Goal: Task Accomplishment & Management: Manage account settings

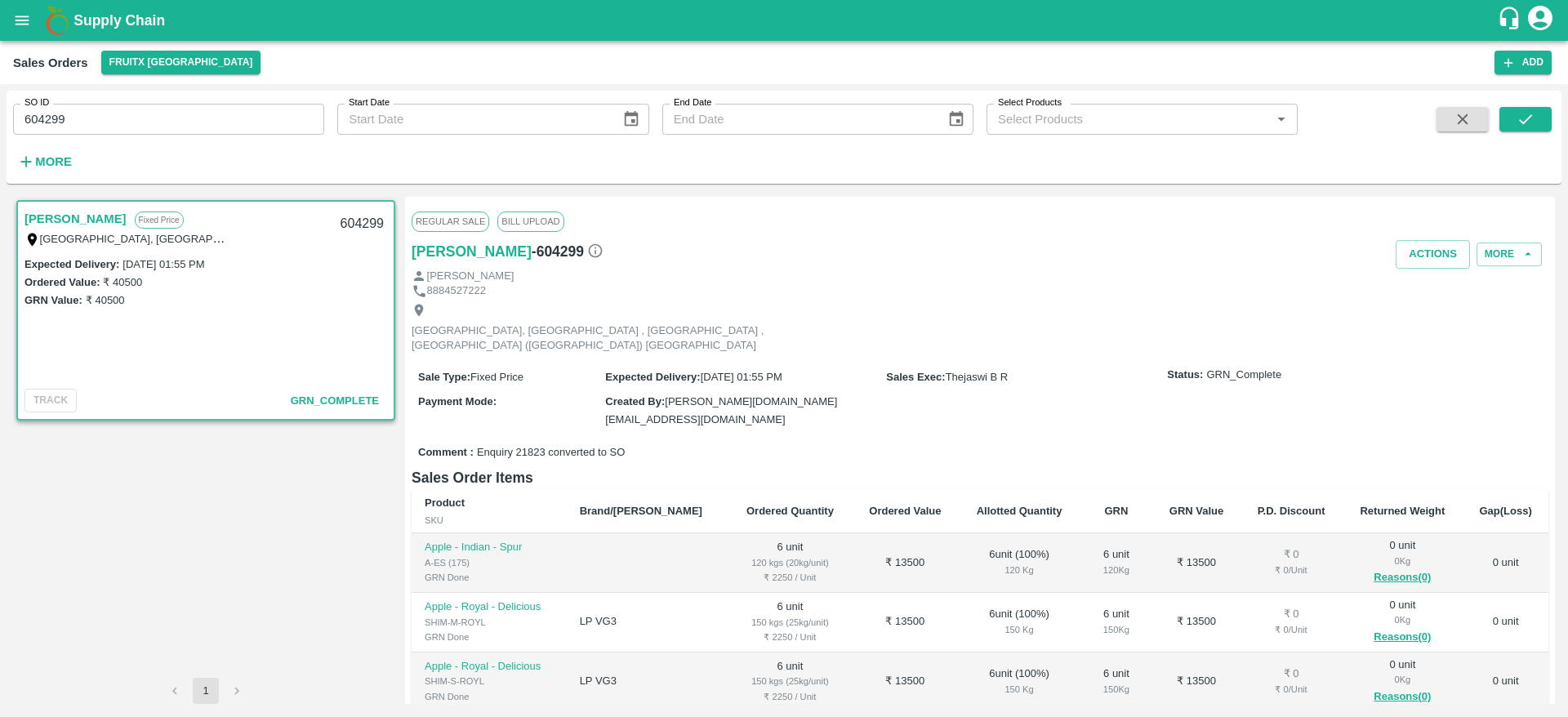
scroll to position [93, 0]
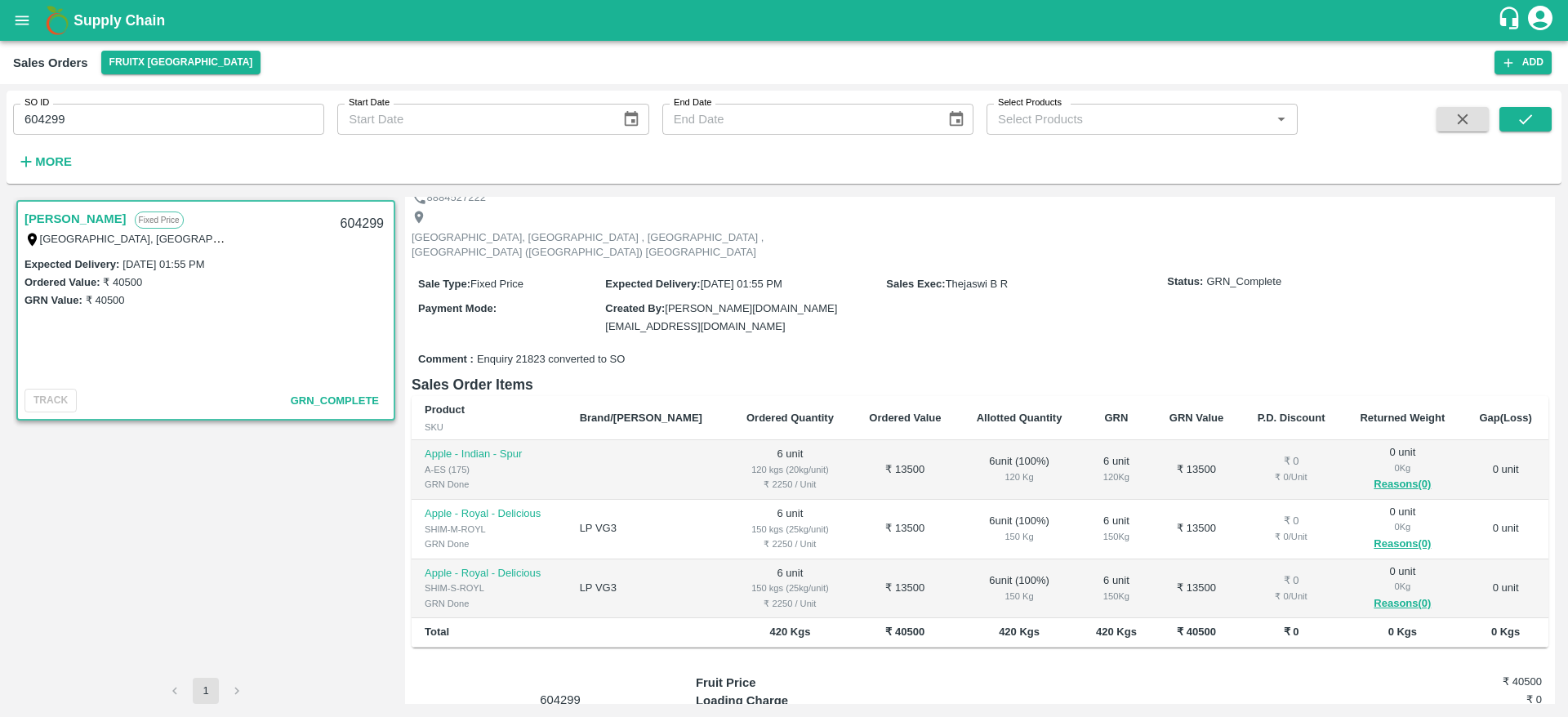
click at [1479, 131] on span at bounding box center [1463, 140] width 65 height 67
click at [1475, 129] on button "button" at bounding box center [1463, 119] width 52 height 24
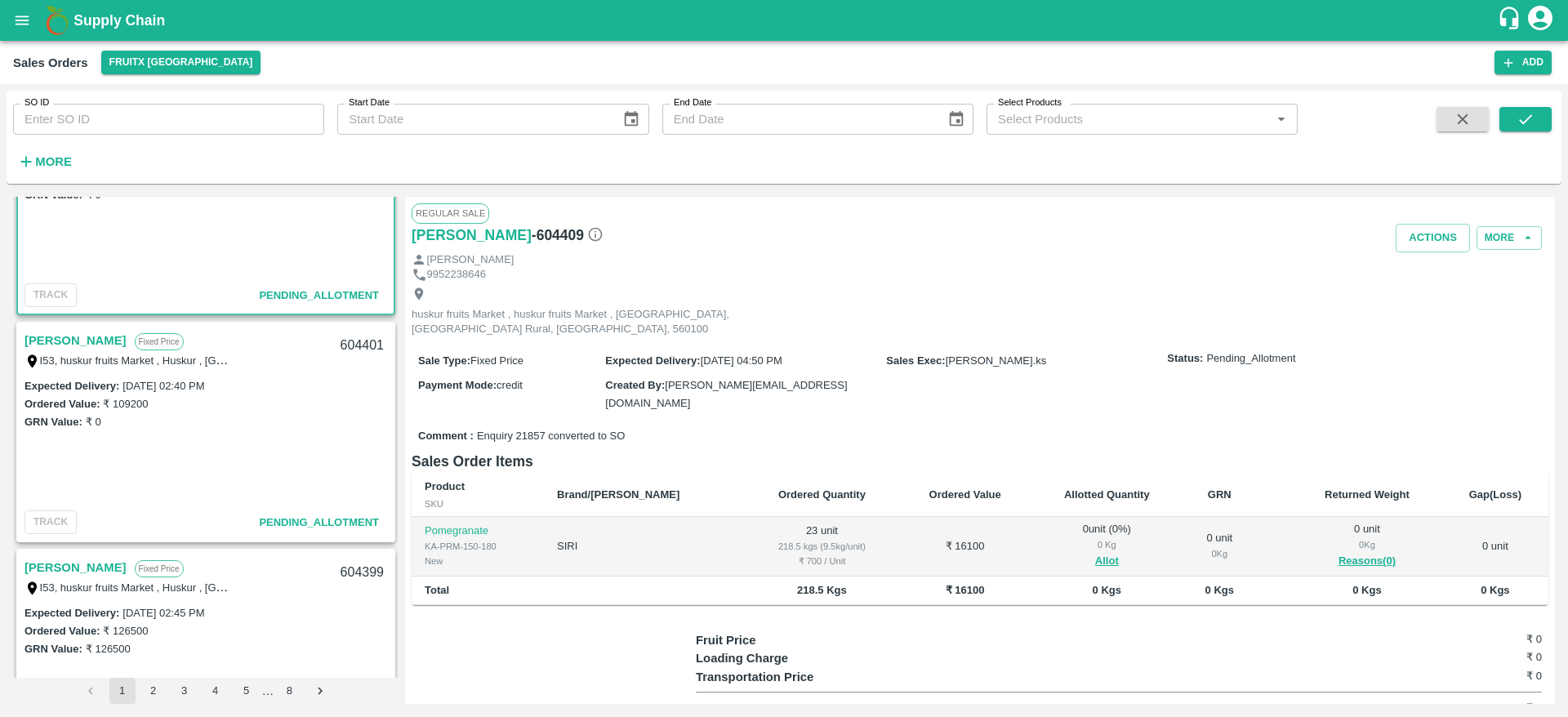
scroll to position [96, 0]
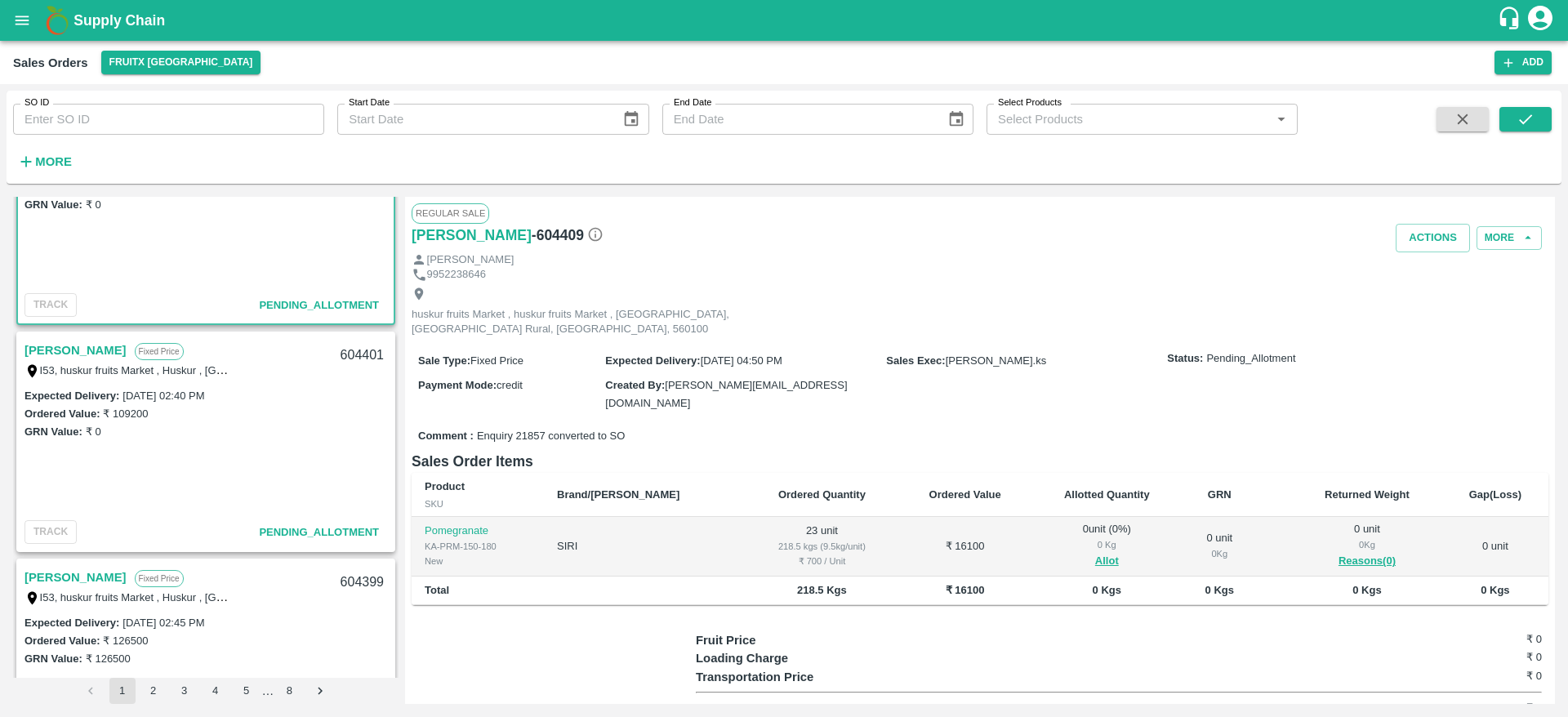
click at [38, 345] on link "[PERSON_NAME]" at bounding box center [75, 350] width 102 height 21
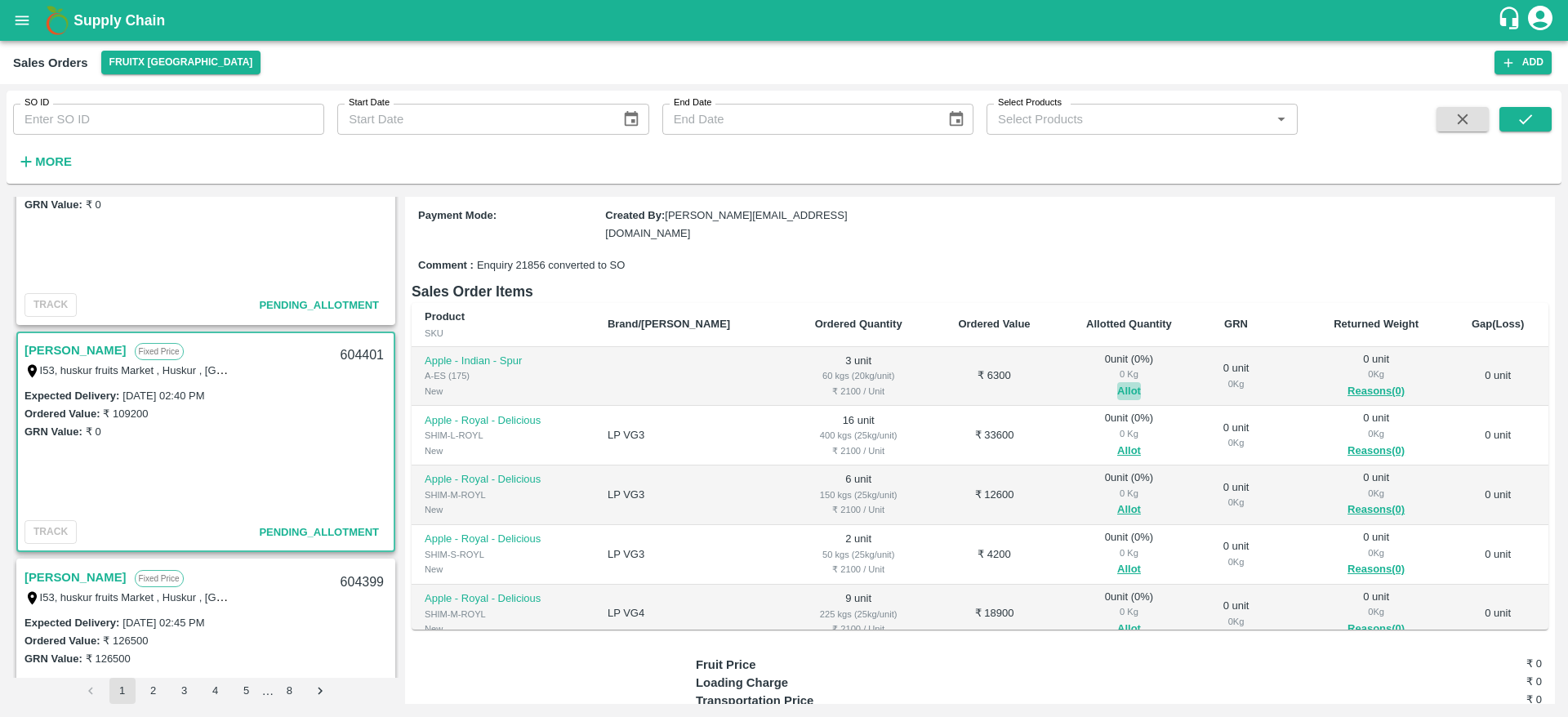
click at [1117, 383] on button "Allot" at bounding box center [1129, 392] width 23 height 19
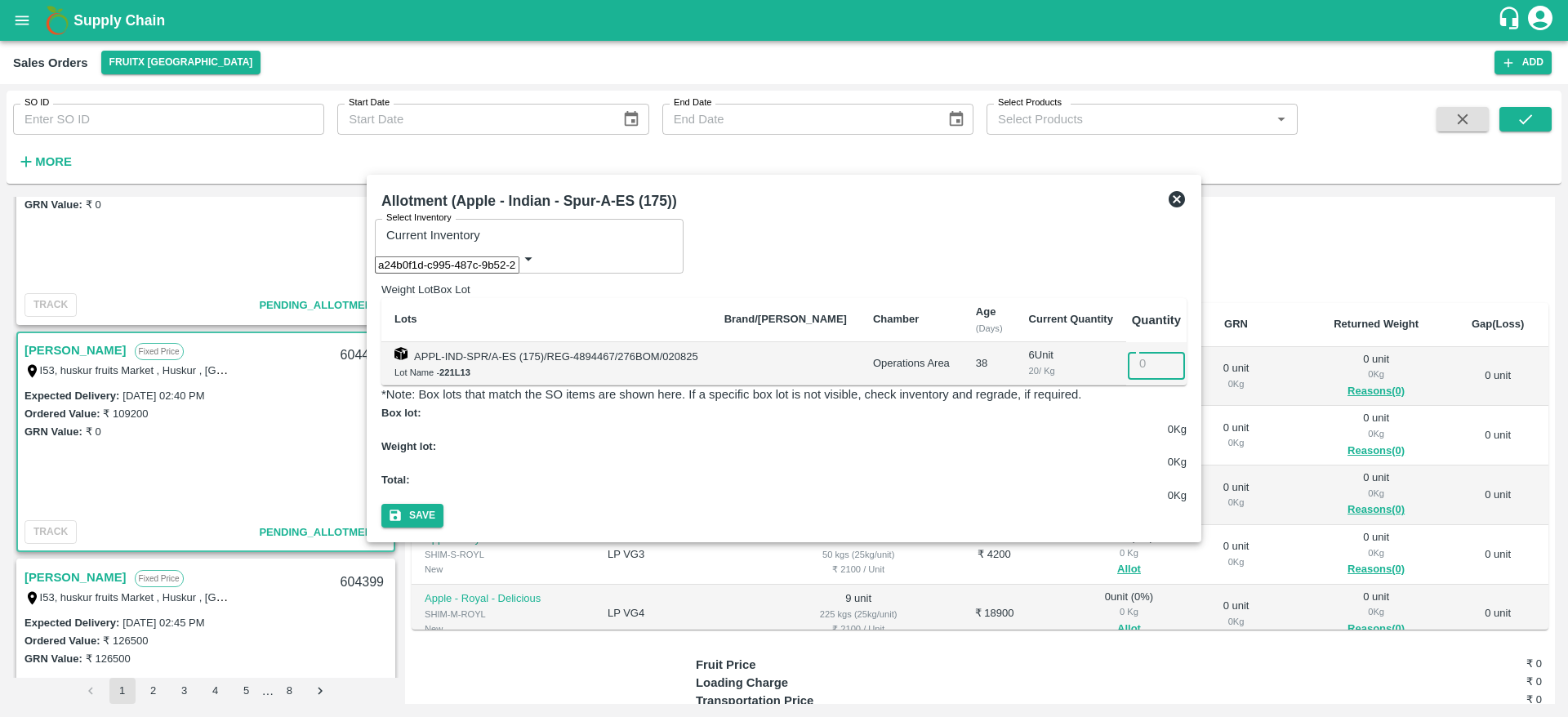
click at [1158, 354] on input "number" at bounding box center [1168, 363] width 80 height 31
type input "3"
click at [382, 504] on button "Save" at bounding box center [412, 516] width 62 height 23
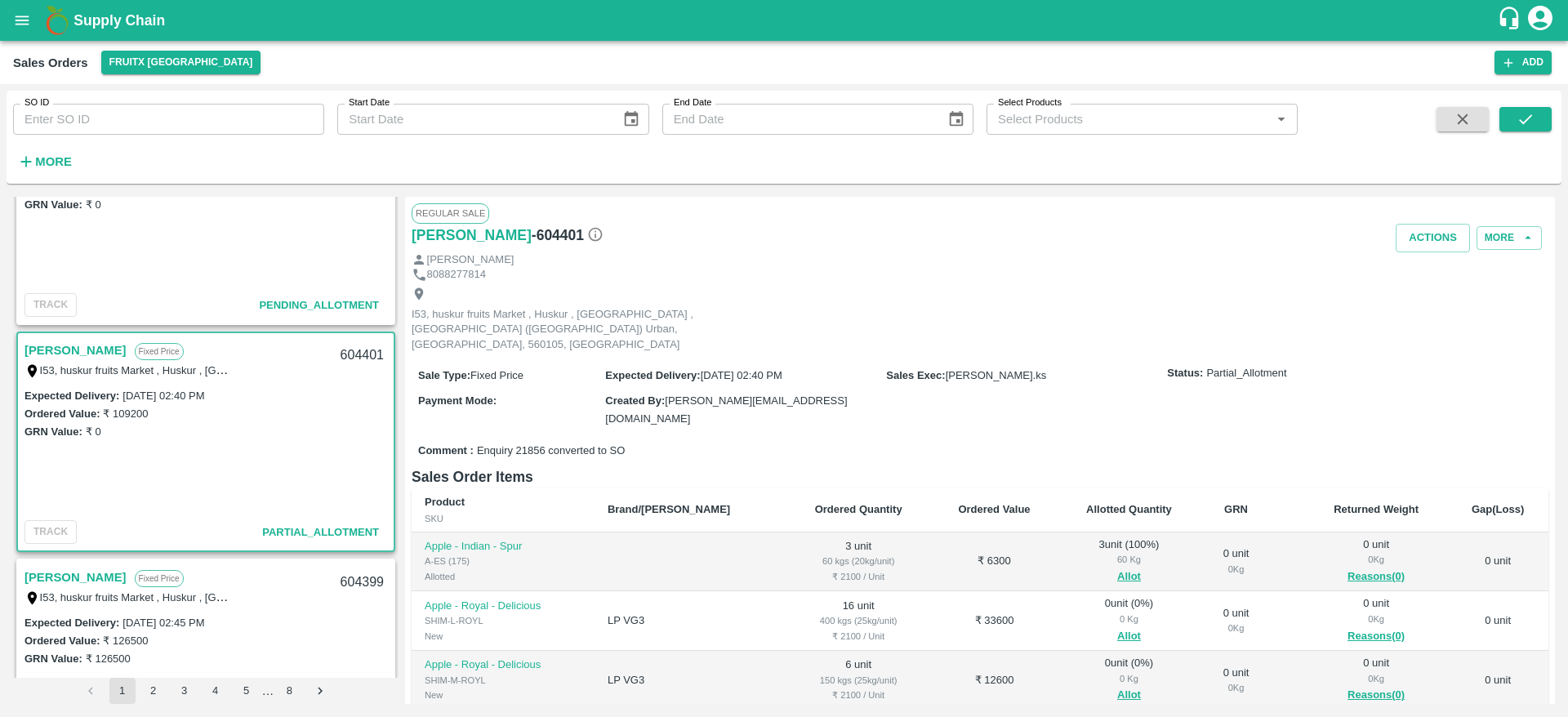
scroll to position [85, 0]
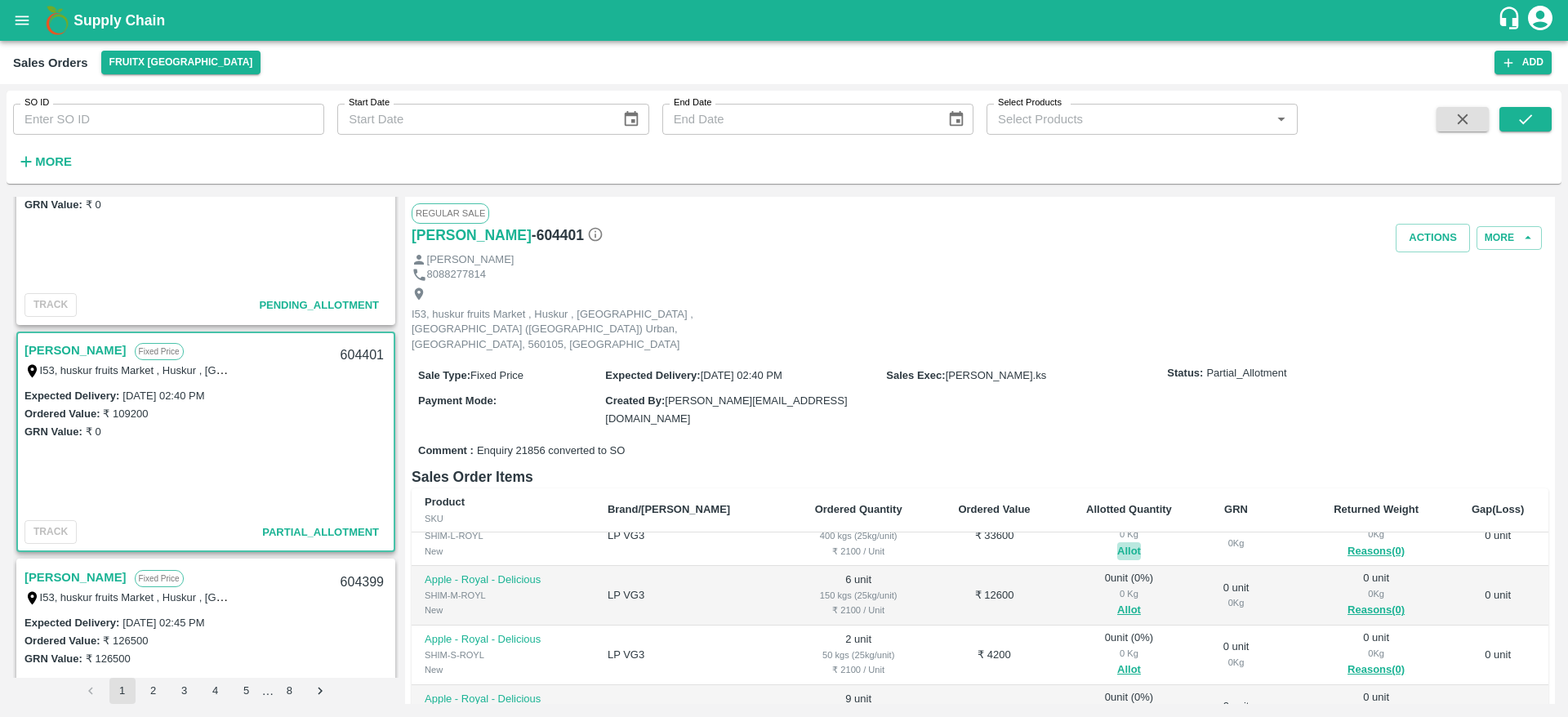
click at [1117, 543] on button "Allot" at bounding box center [1129, 552] width 23 height 19
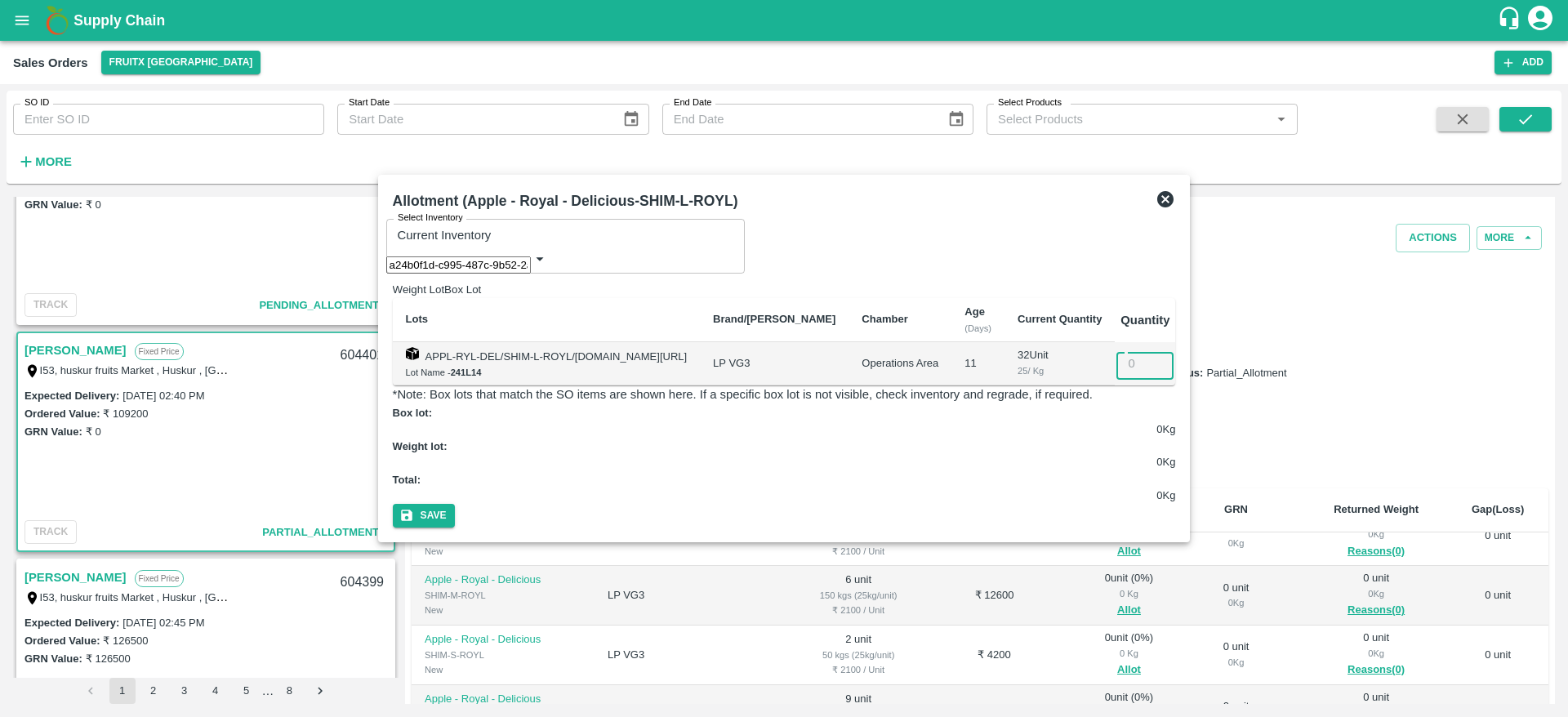
click at [1139, 366] on input "number" at bounding box center [1157, 363] width 80 height 31
type input "3"
click at [1176, 209] on icon at bounding box center [1166, 199] width 20 height 20
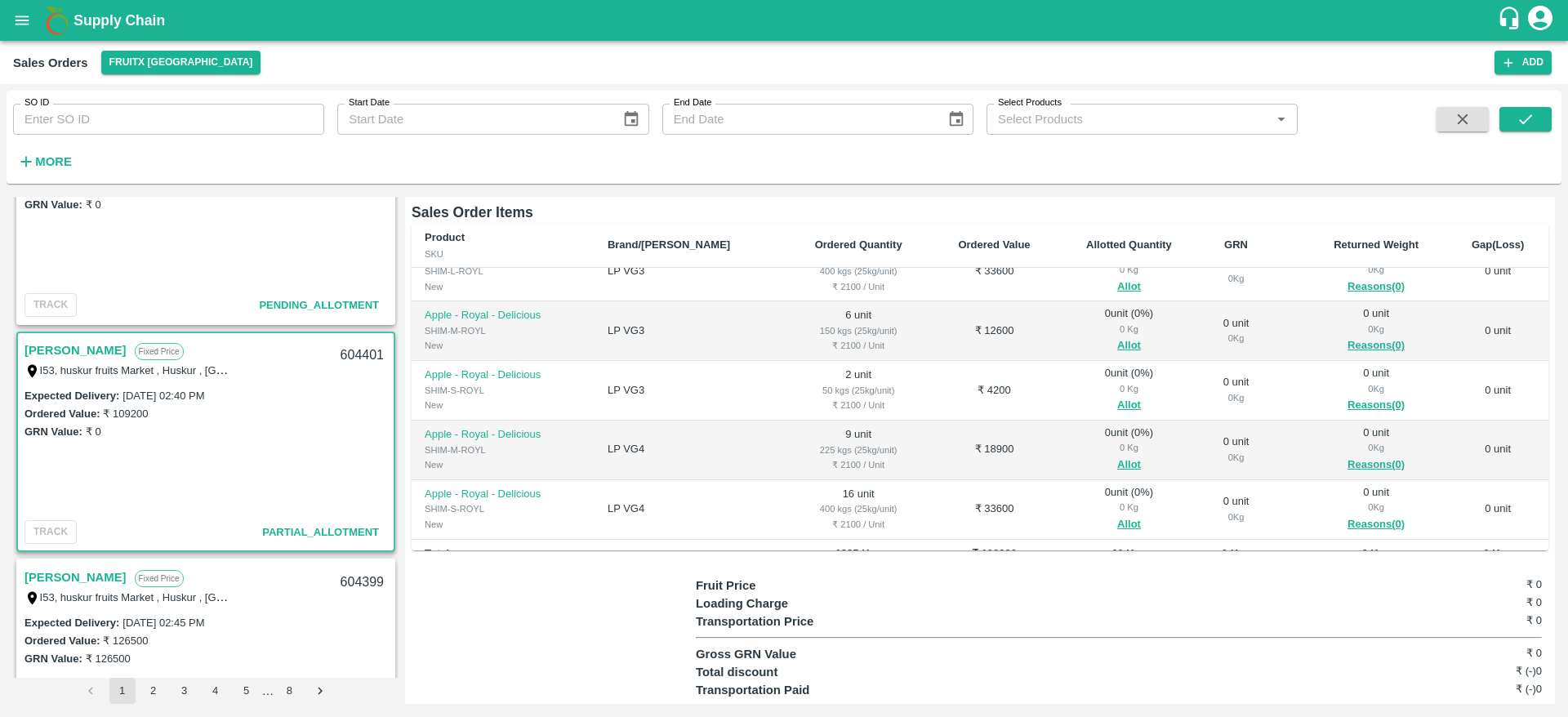
scroll to position [0, 0]
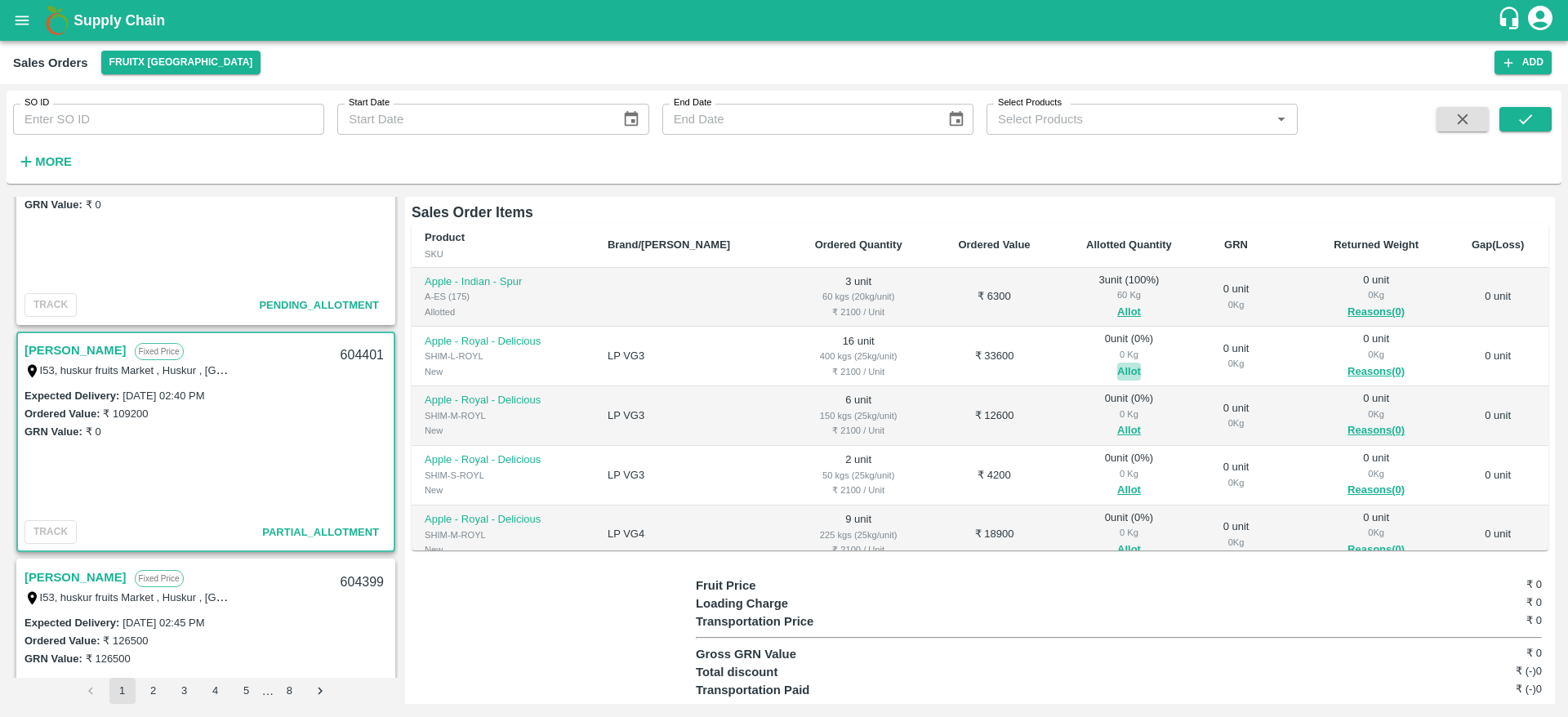
click at [1117, 363] on button "Allot" at bounding box center [1129, 372] width 23 height 19
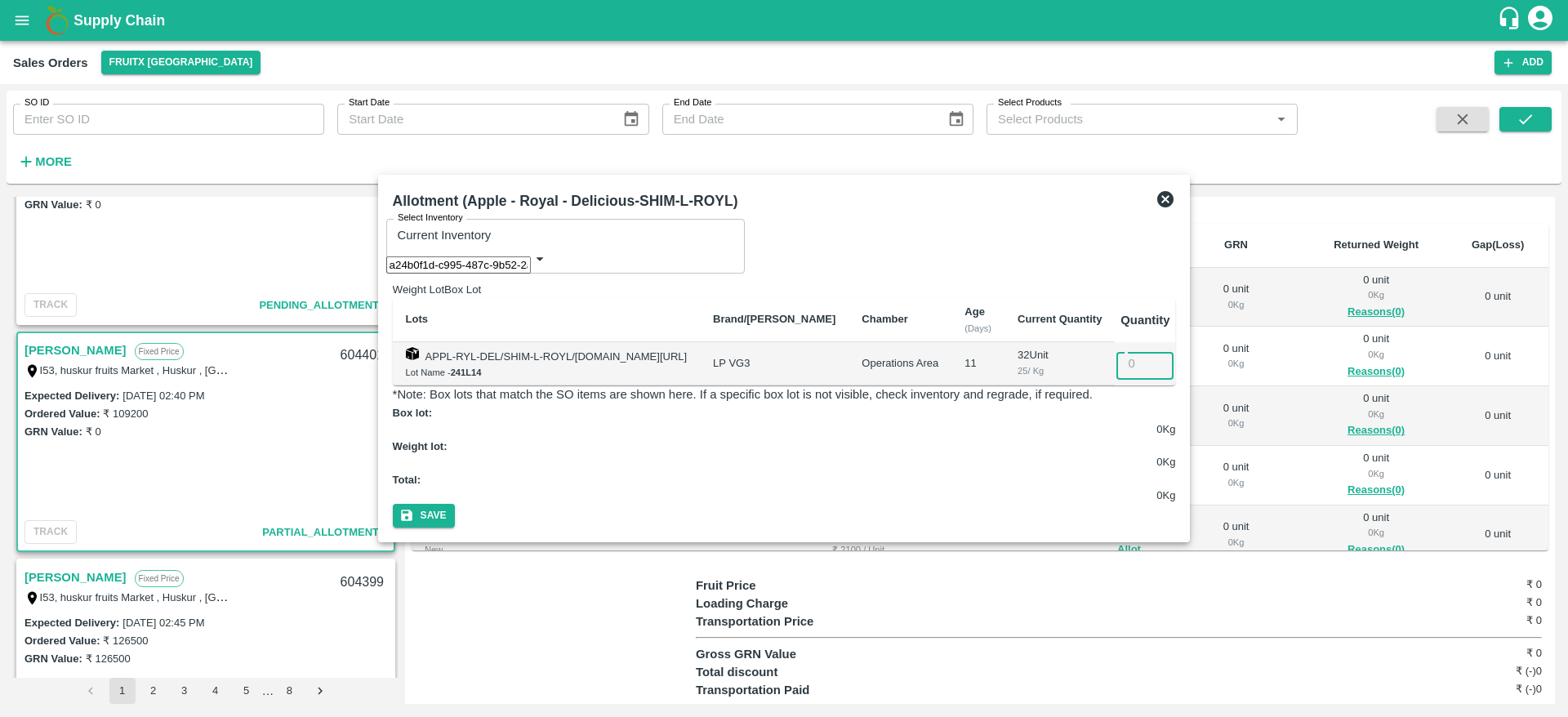
click at [1149, 354] on input "number" at bounding box center [1157, 363] width 80 height 31
type input "16"
click at [455, 504] on button "Save" at bounding box center [423, 516] width 62 height 23
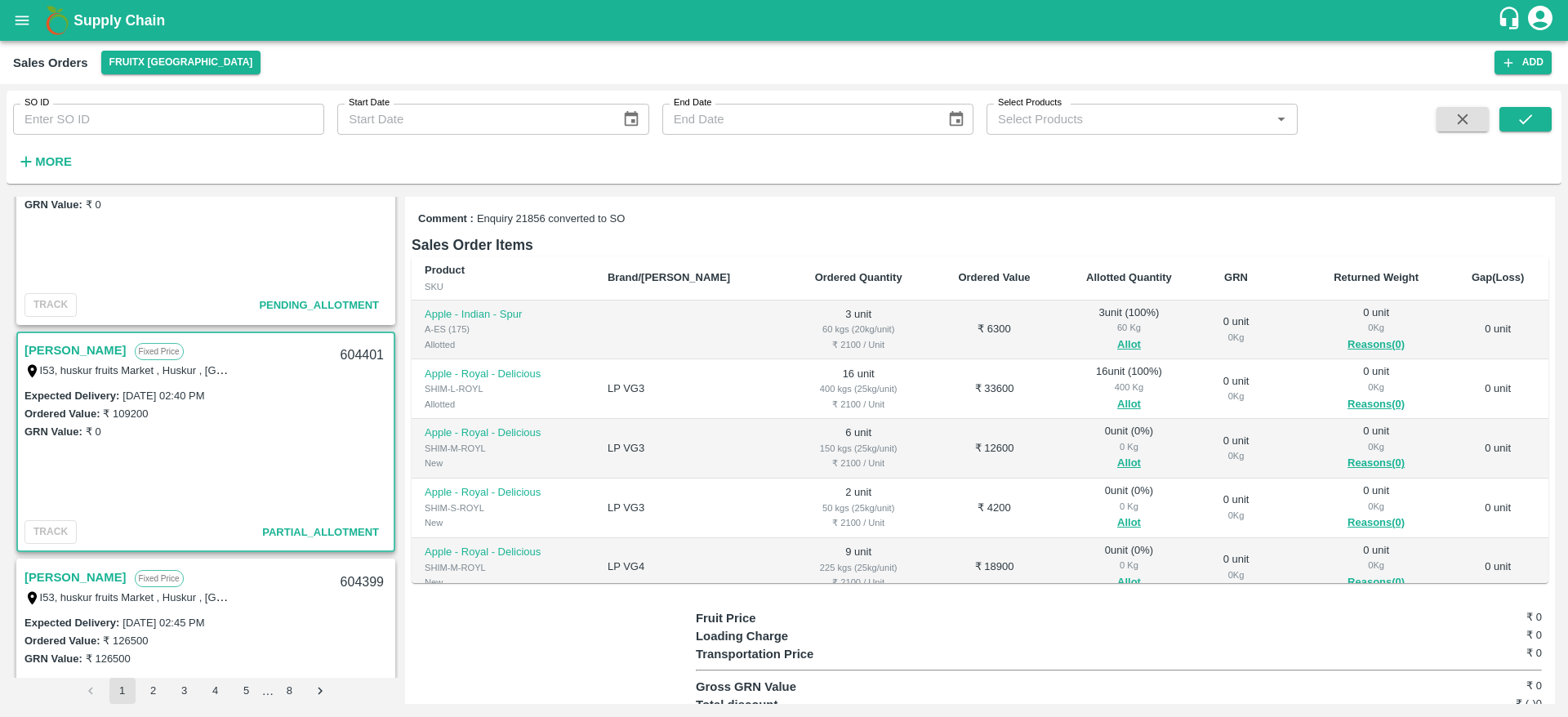
scroll to position [235, 0]
click at [1117, 451] on button "Allot" at bounding box center [1129, 460] width 23 height 19
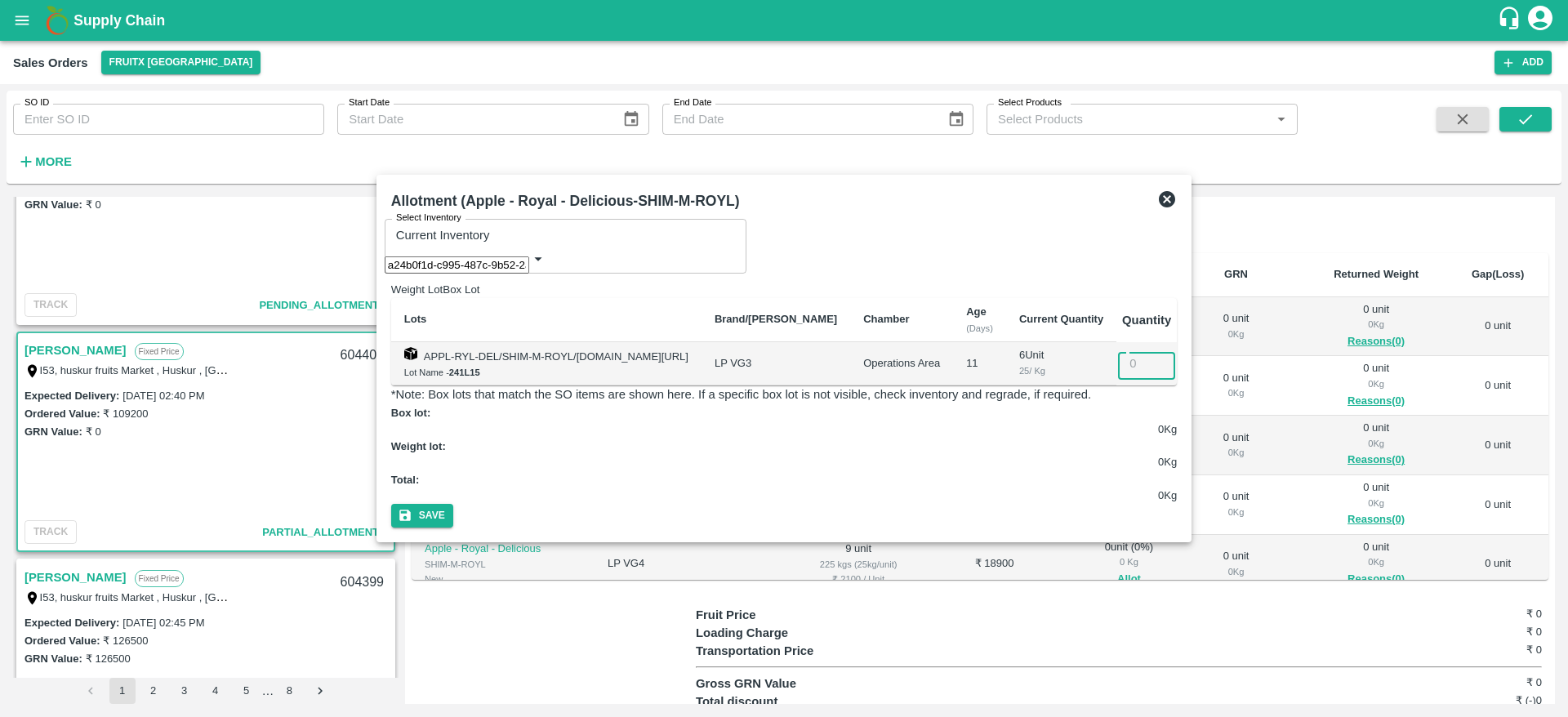
click at [1155, 356] on input "number" at bounding box center [1159, 363] width 80 height 31
type input "6"
click at [392, 504] on button "Save" at bounding box center [422, 516] width 62 height 23
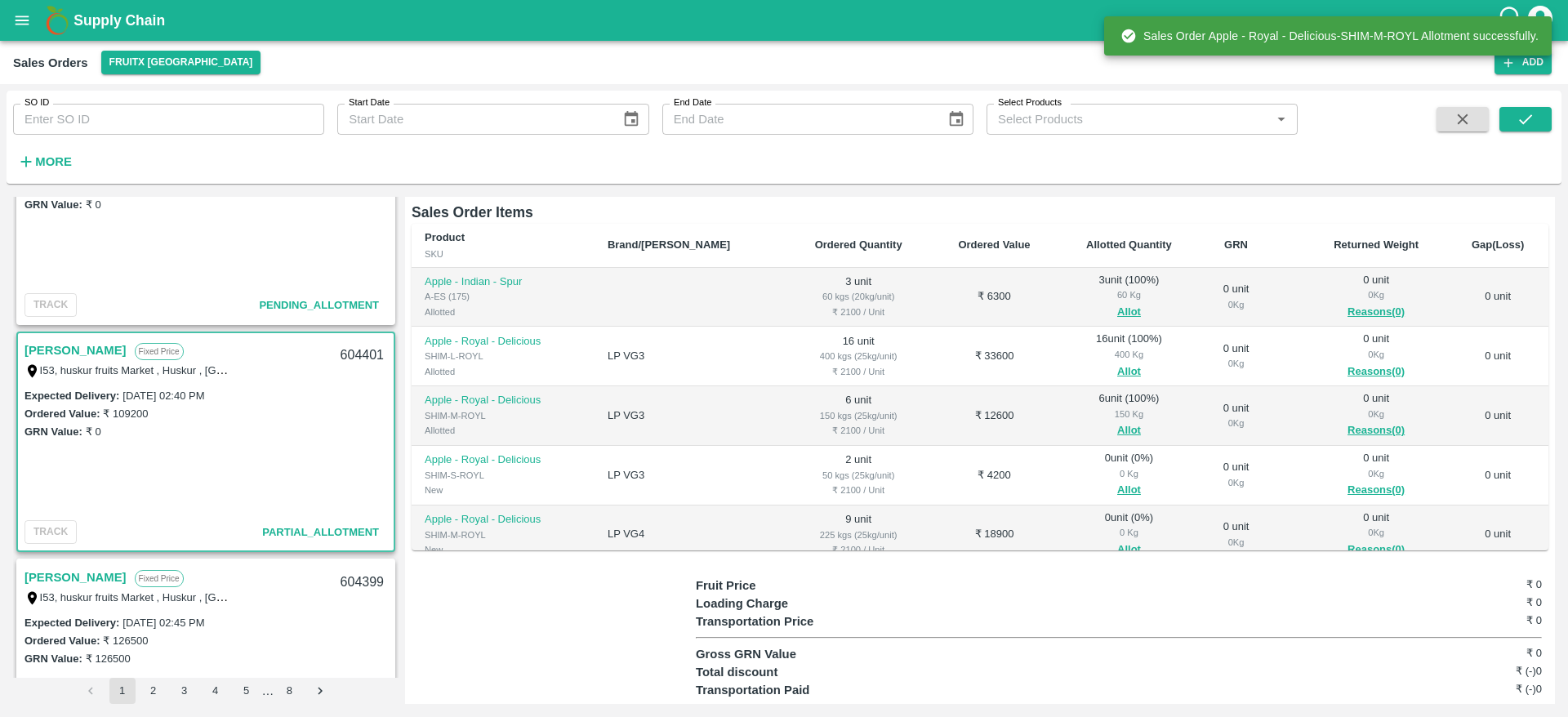
scroll to position [103, 0]
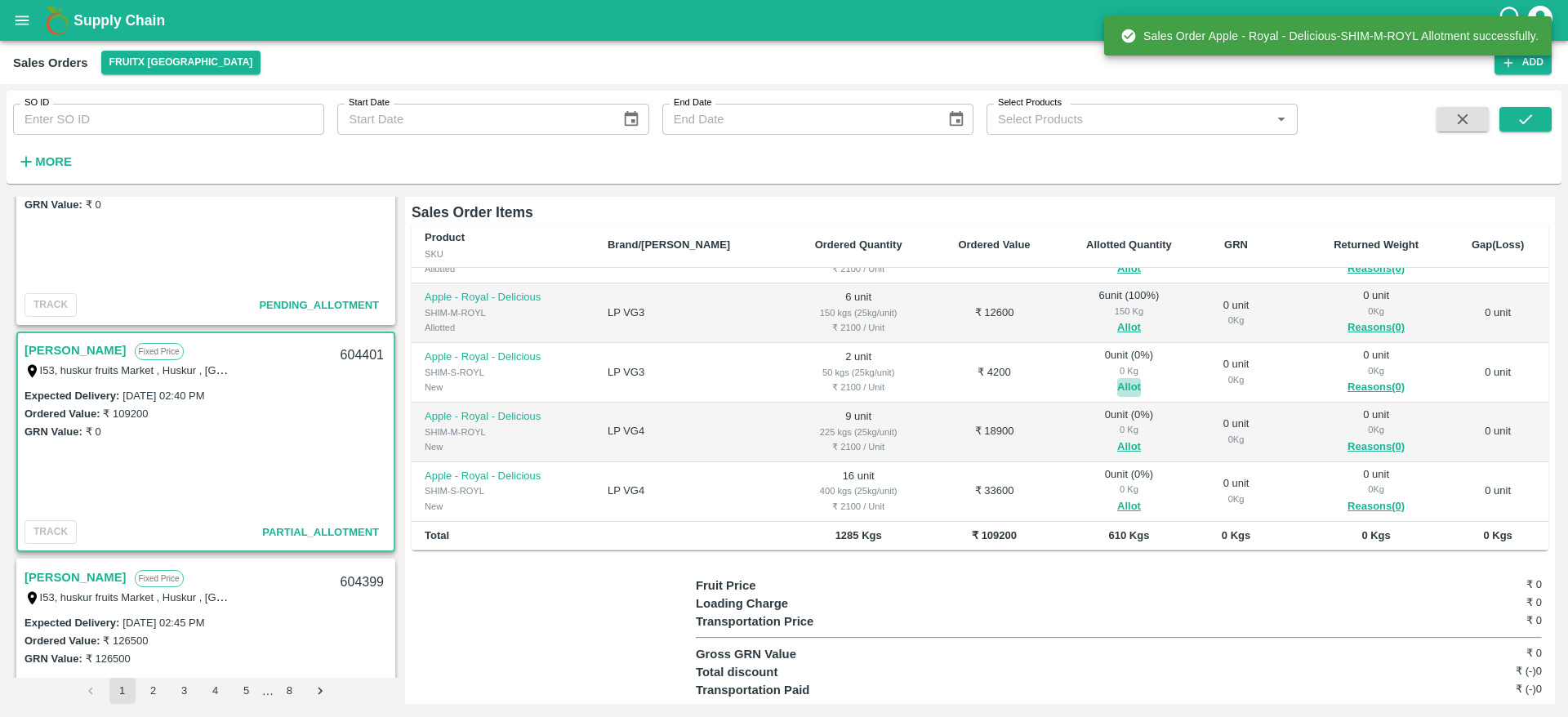
click at [1117, 378] on button "Allot" at bounding box center [1129, 387] width 23 height 19
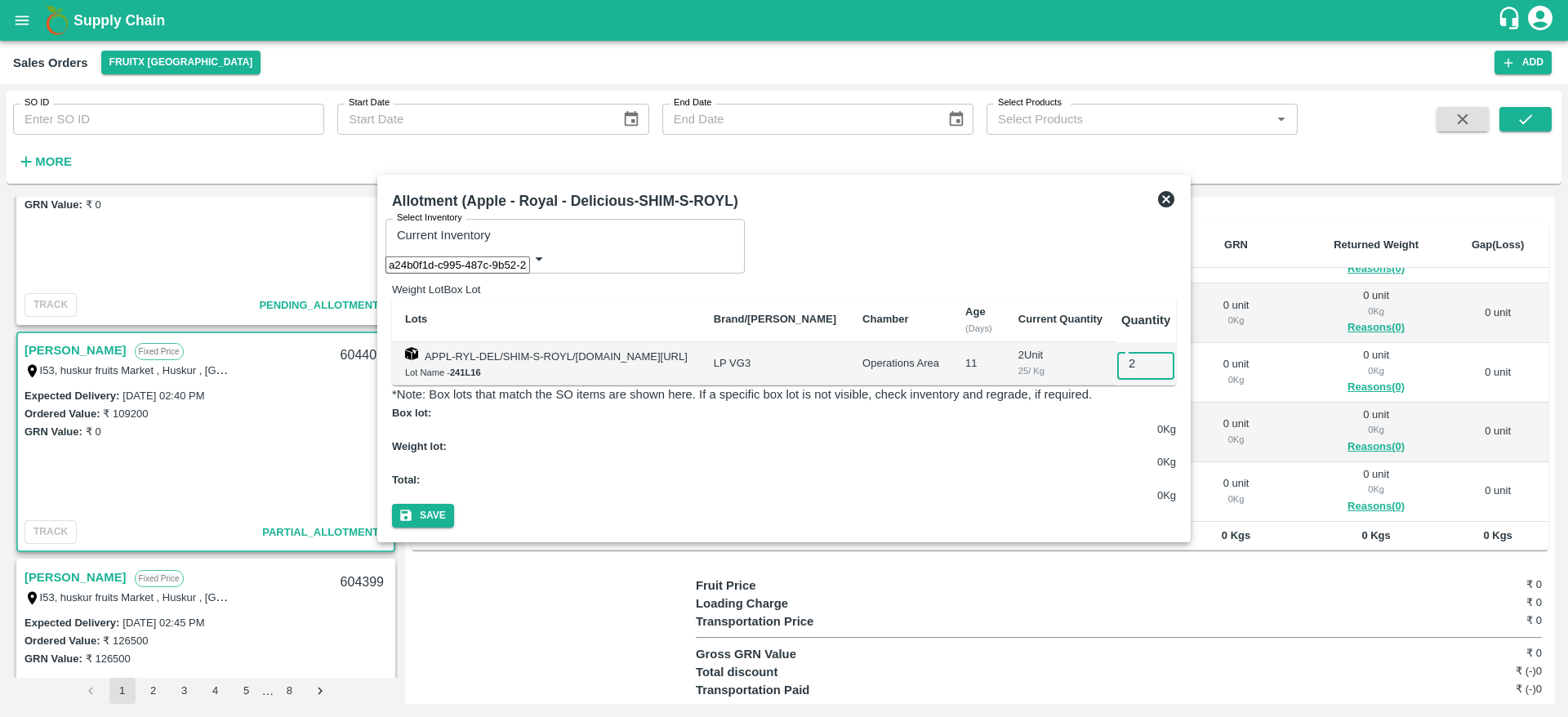
click at [1145, 369] on input "2" at bounding box center [1158, 363] width 80 height 31
type input "2"
click at [392, 504] on button "Save" at bounding box center [423, 516] width 62 height 23
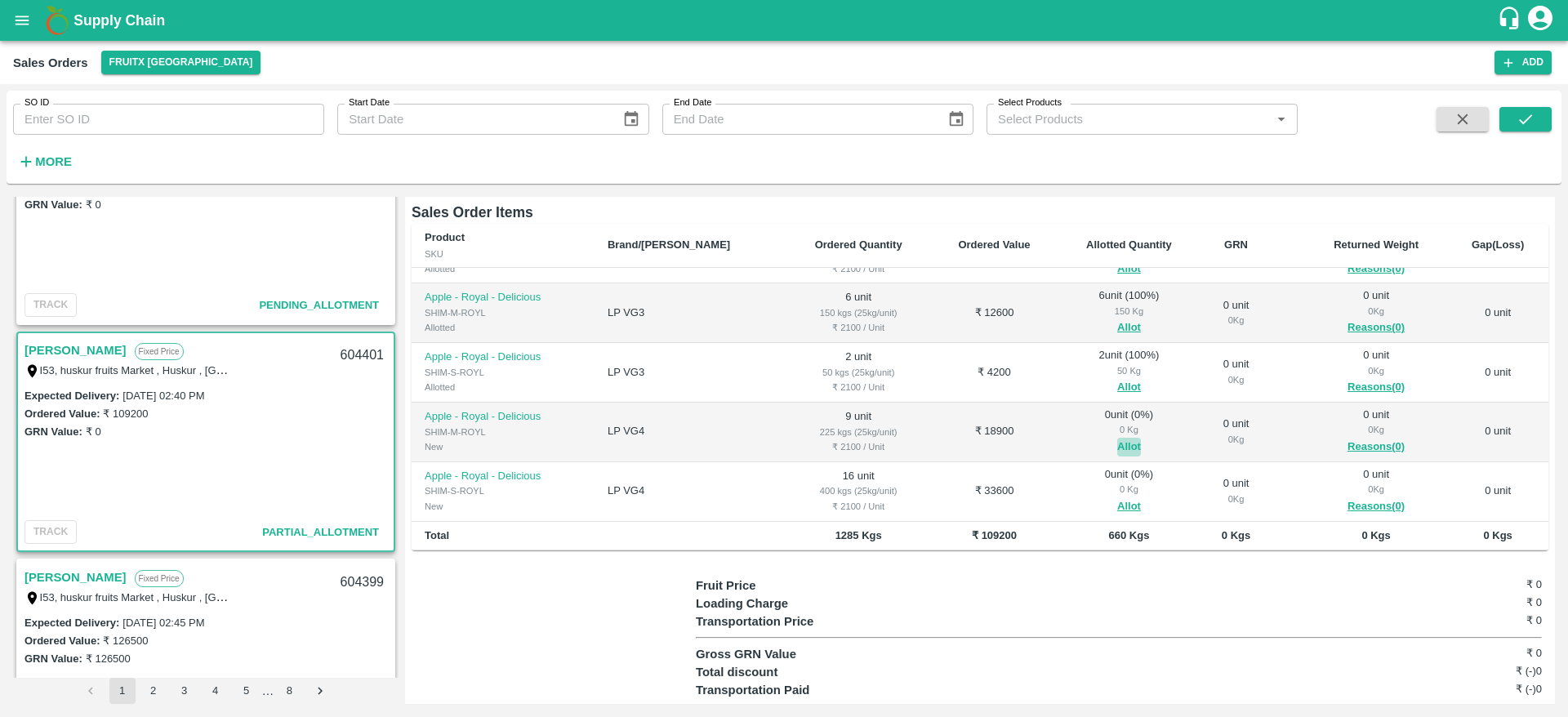
click at [1117, 438] on button "Allot" at bounding box center [1129, 447] width 23 height 19
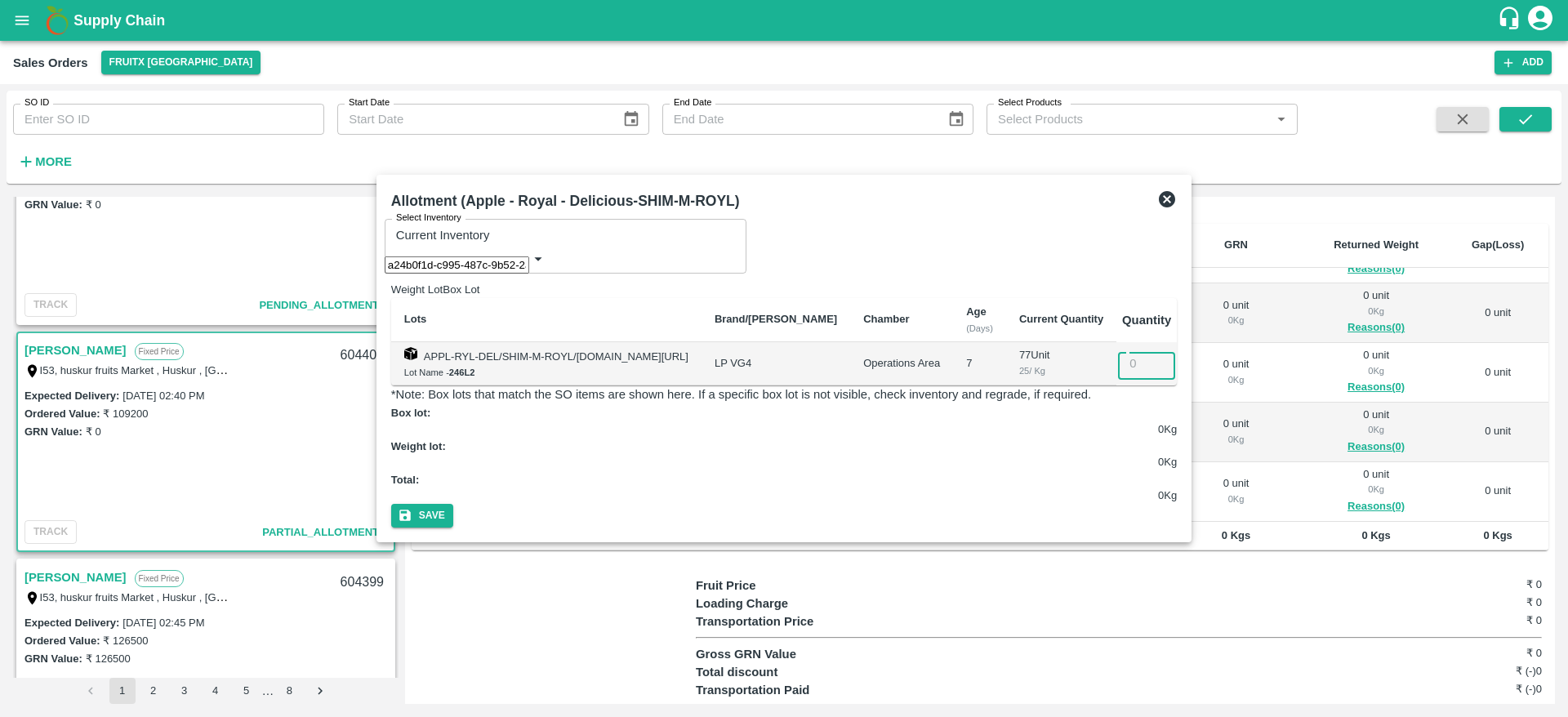
click at [1145, 370] on input "number" at bounding box center [1159, 363] width 80 height 31
type input "9"
click at [392, 504] on button "Save" at bounding box center [422, 516] width 62 height 23
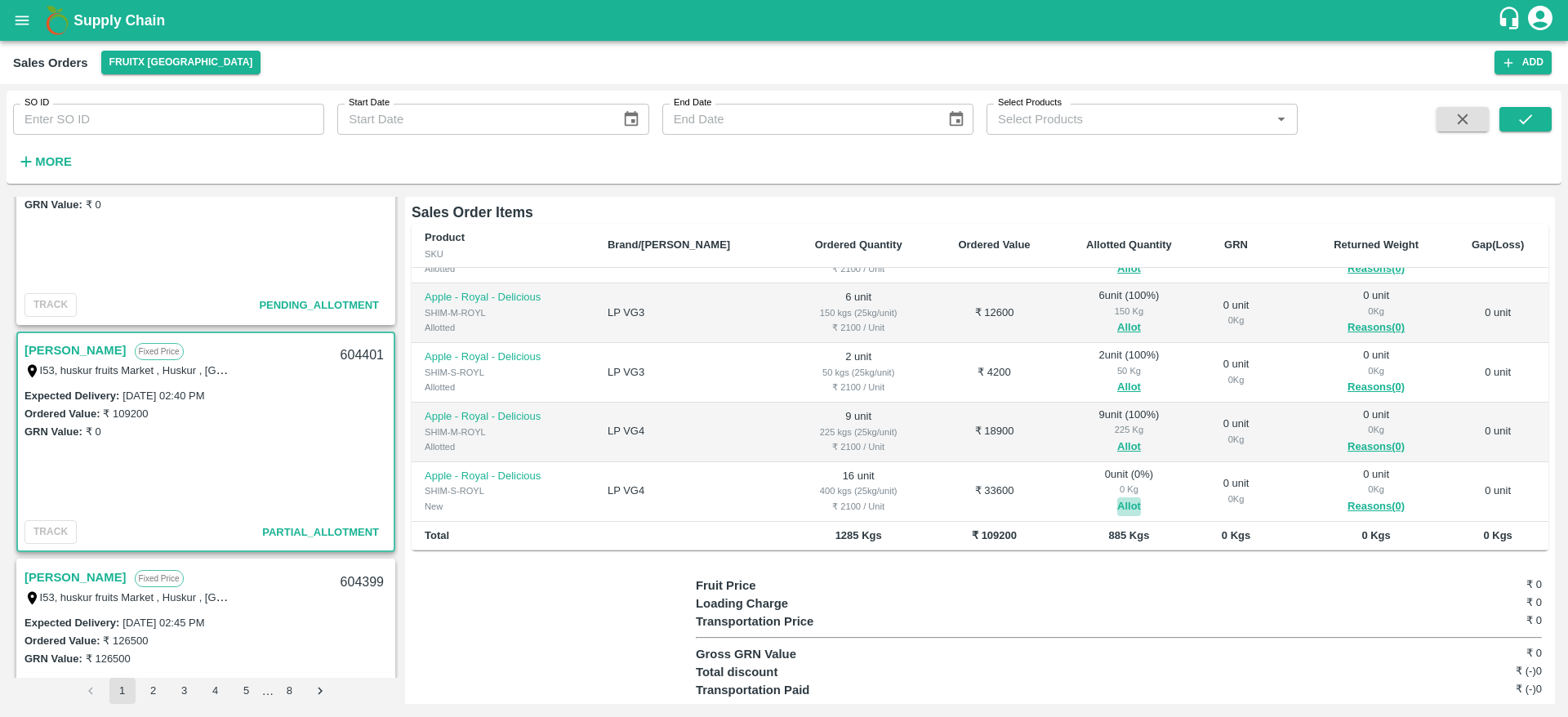
click at [1117, 497] on button "Allot" at bounding box center [1129, 506] width 23 height 19
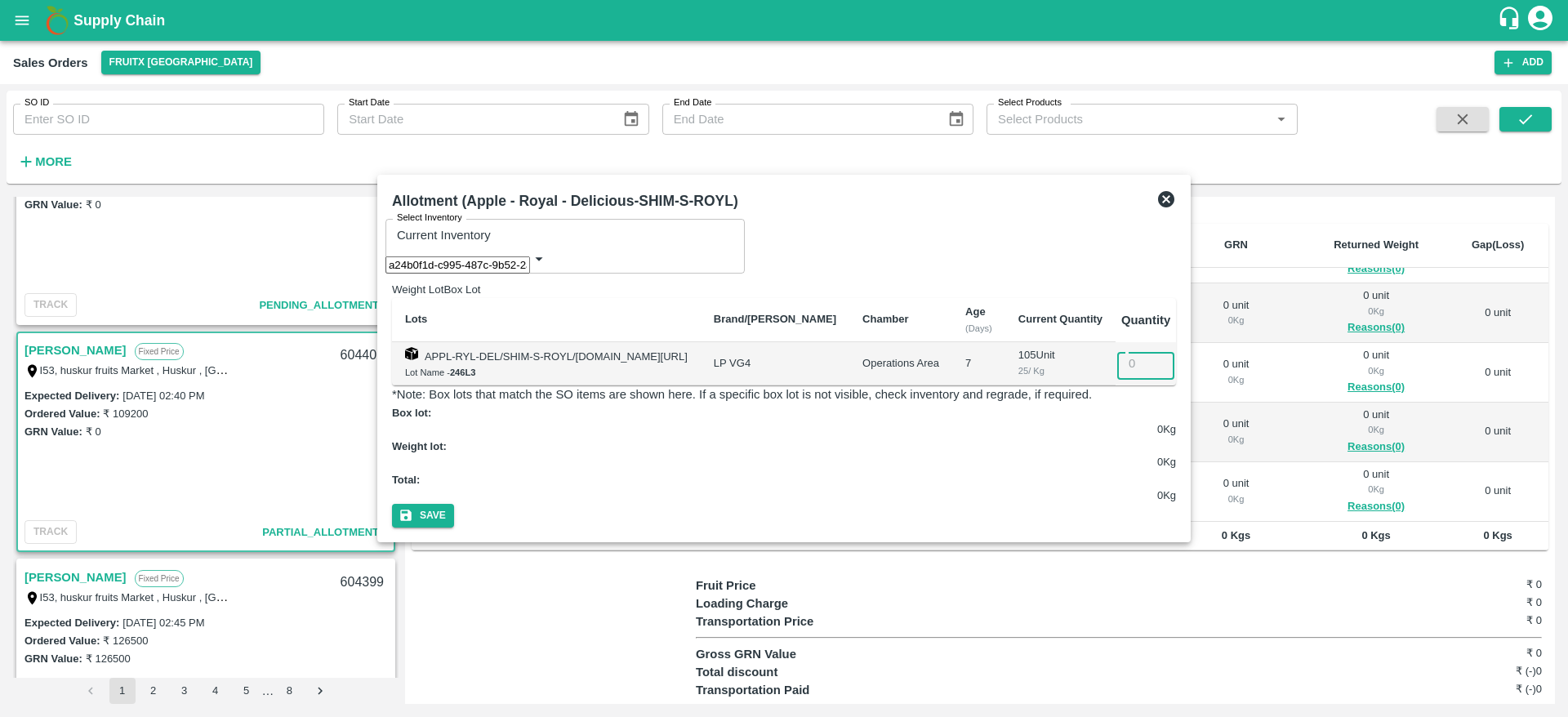
click at [1133, 371] on input "number" at bounding box center [1158, 363] width 80 height 31
type input "16"
click at [392, 504] on button "Save" at bounding box center [423, 516] width 62 height 23
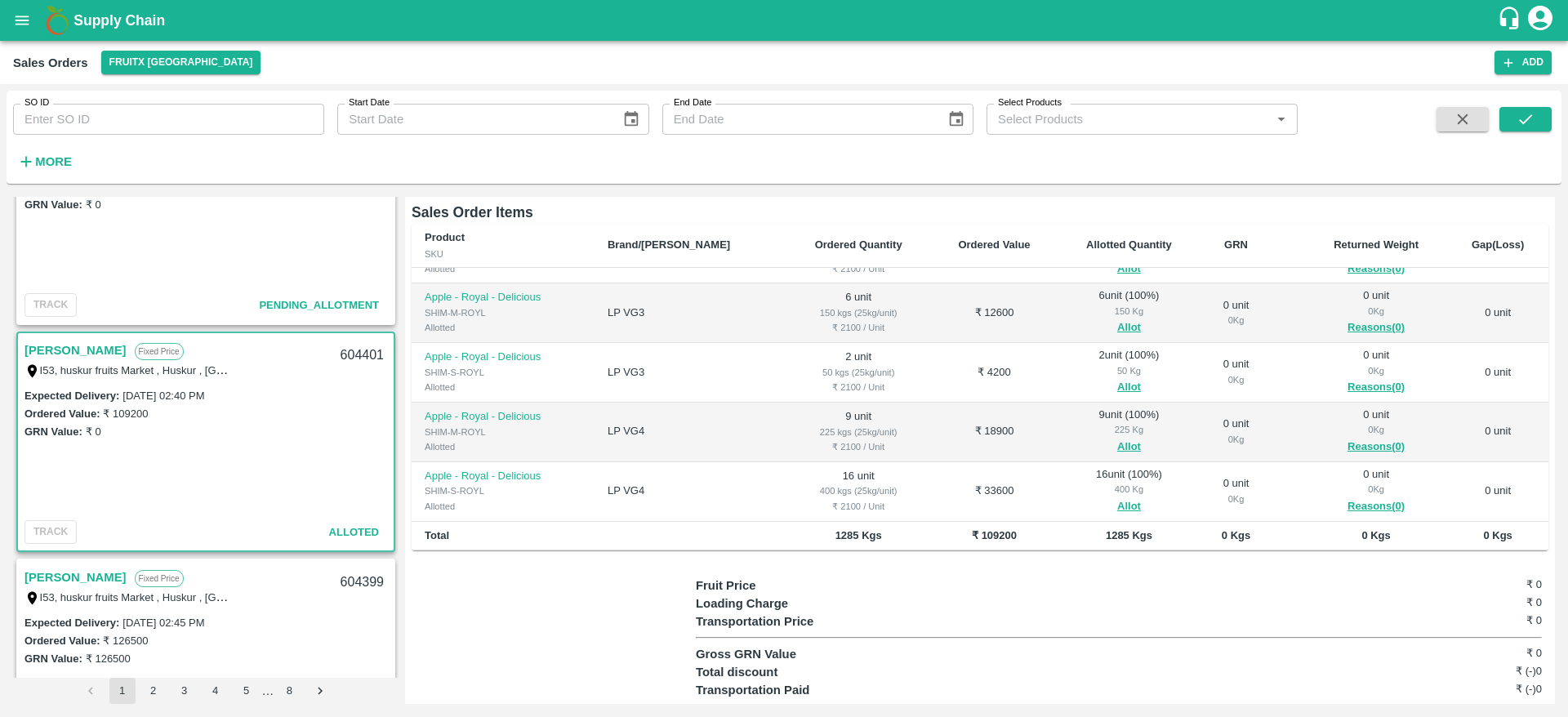
click at [337, 347] on div "604401" at bounding box center [362, 355] width 63 height 38
copy div "604401"
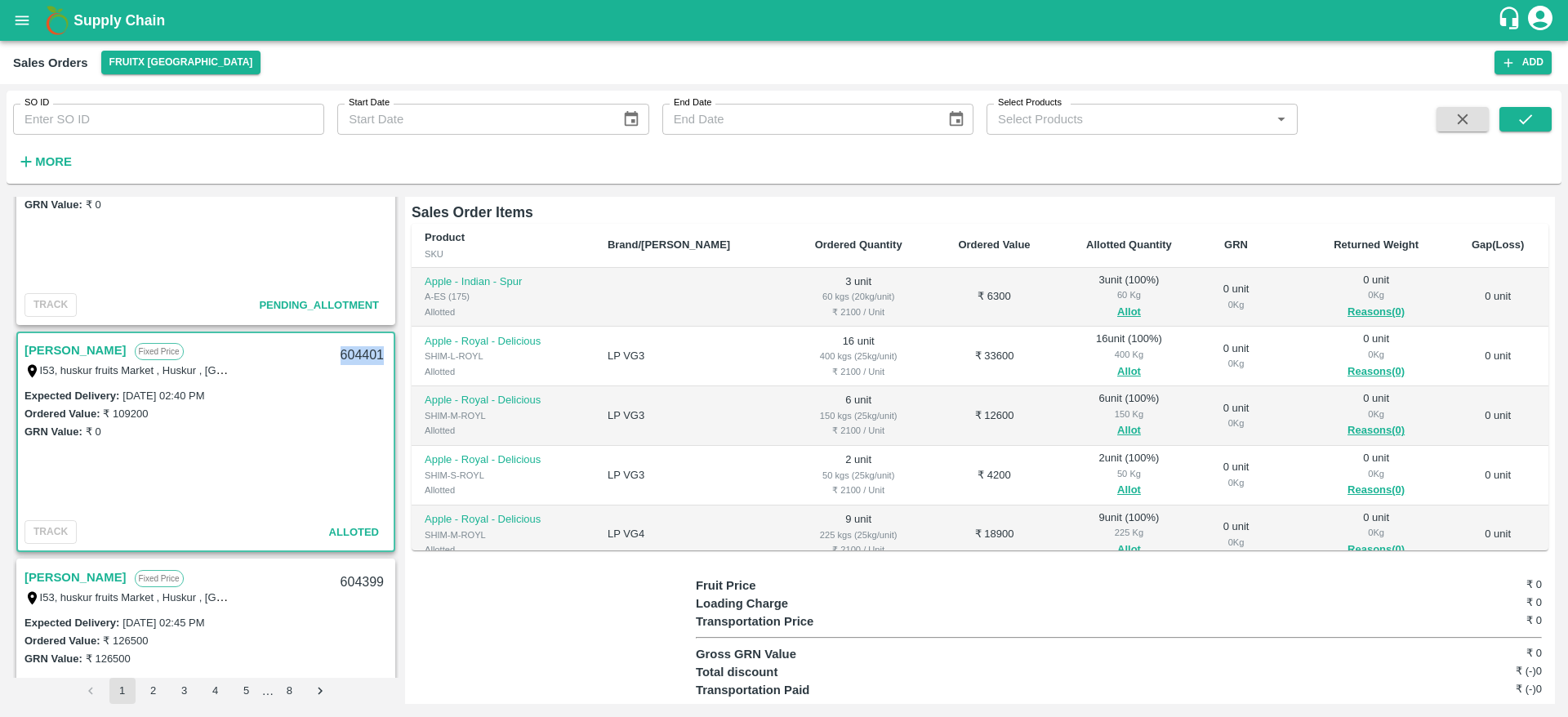
click at [352, 358] on div "604401" at bounding box center [362, 355] width 63 height 38
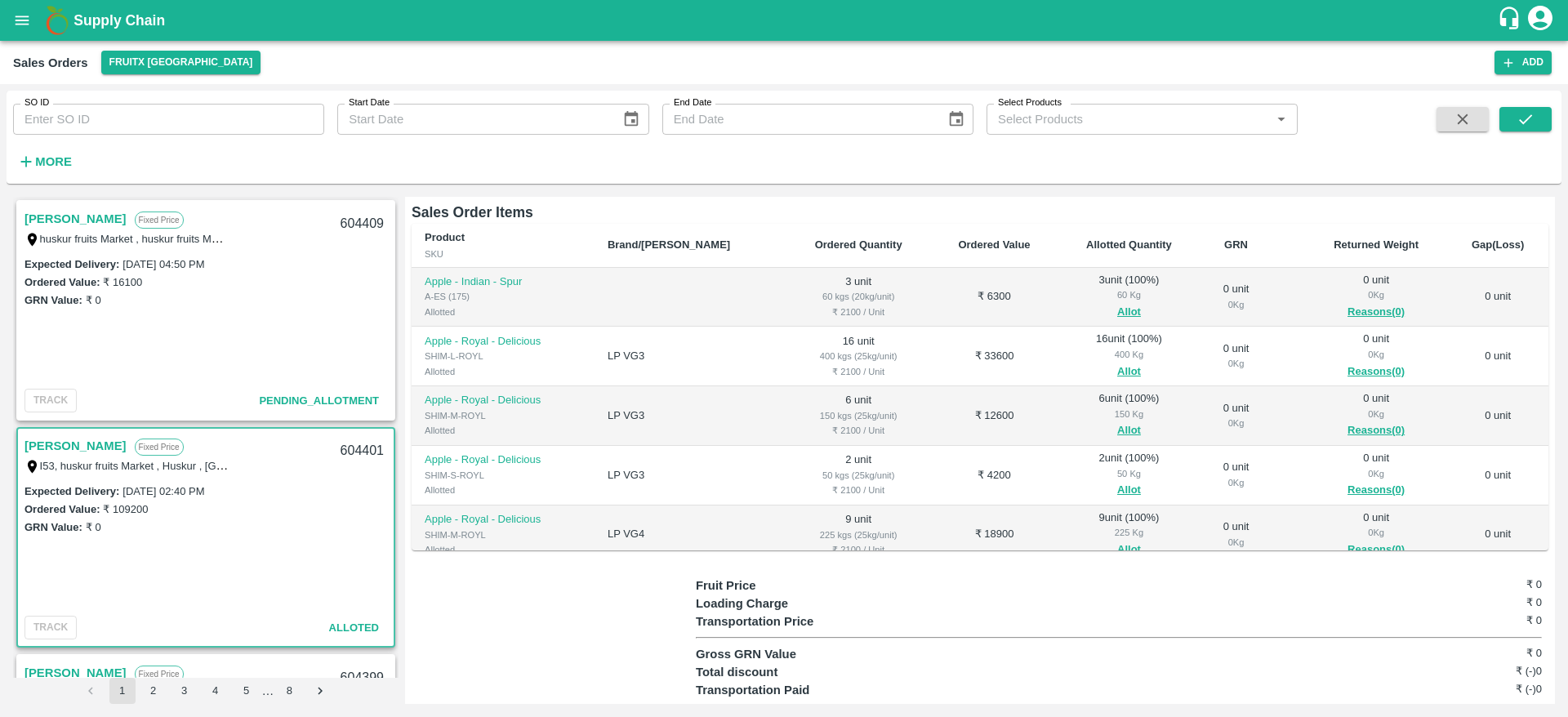
click at [52, 215] on link "[PERSON_NAME]" at bounding box center [75, 219] width 102 height 21
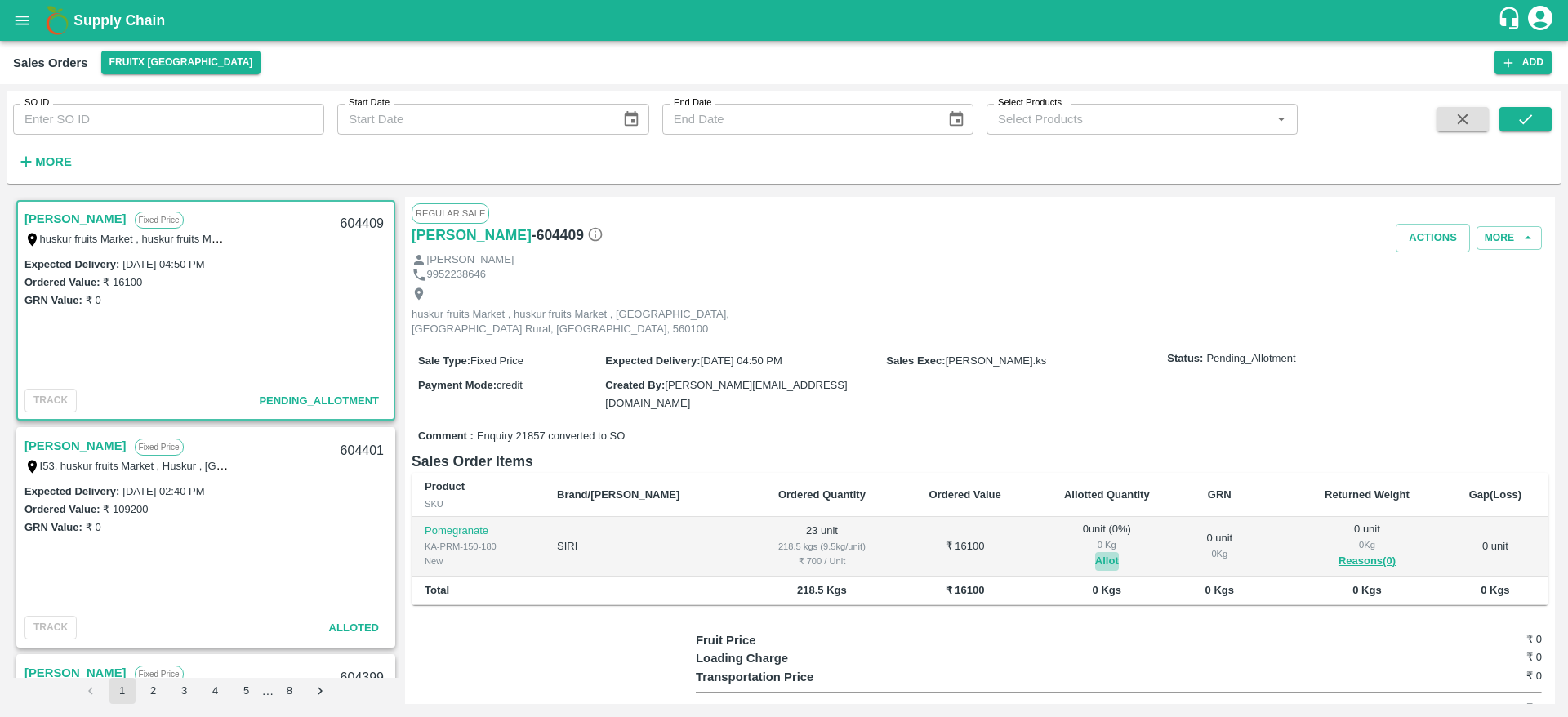
click at [1095, 553] on button "Allot" at bounding box center [1107, 561] width 23 height 19
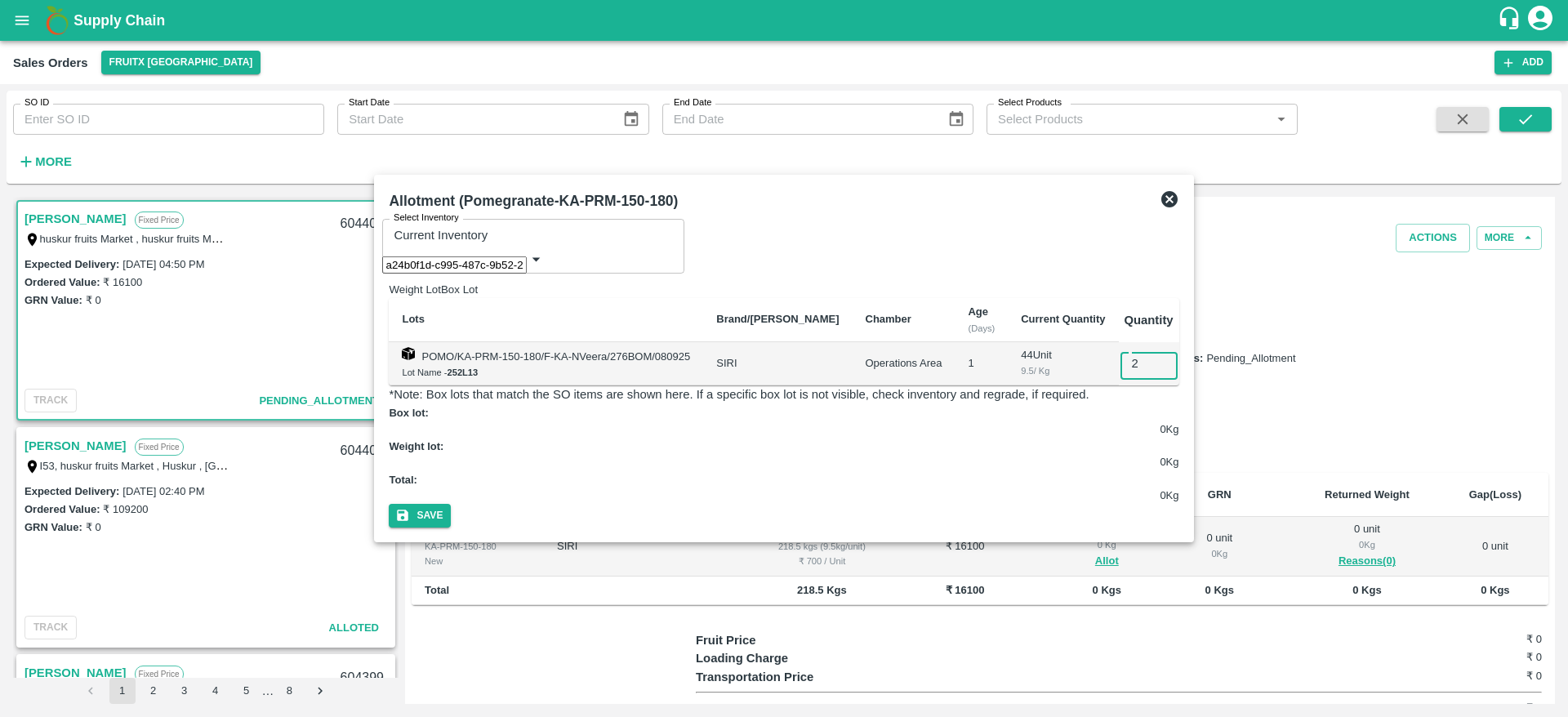
click at [1138, 367] on input "2" at bounding box center [1160, 363] width 80 height 31
type input "23"
click at [389, 504] on button "Save" at bounding box center [419, 516] width 62 height 23
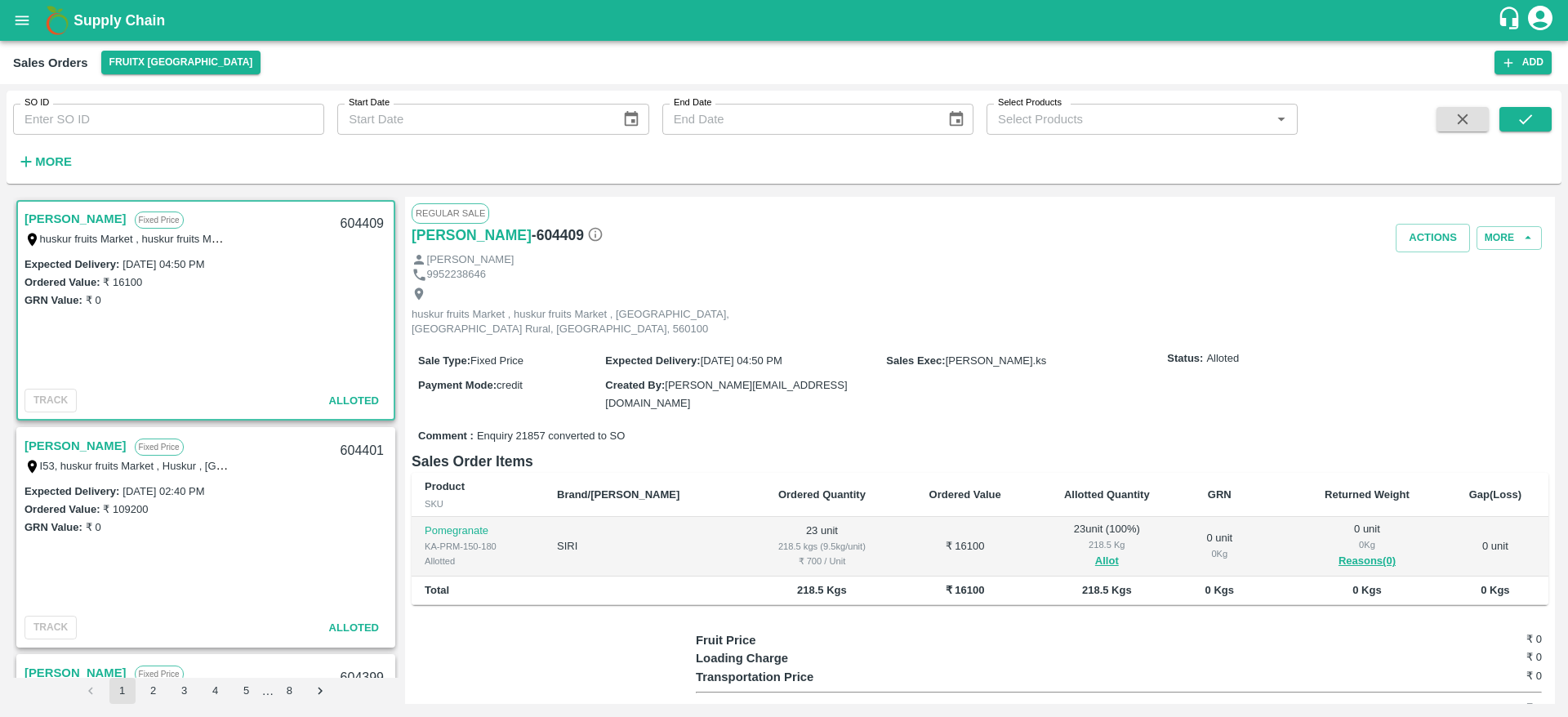
click at [356, 217] on div "604409" at bounding box center [362, 224] width 63 height 38
copy div "604409"
click at [1442, 226] on button "Actions" at bounding box center [1432, 238] width 74 height 29
click at [1428, 305] on li "Deliver" at bounding box center [1469, 300] width 173 height 28
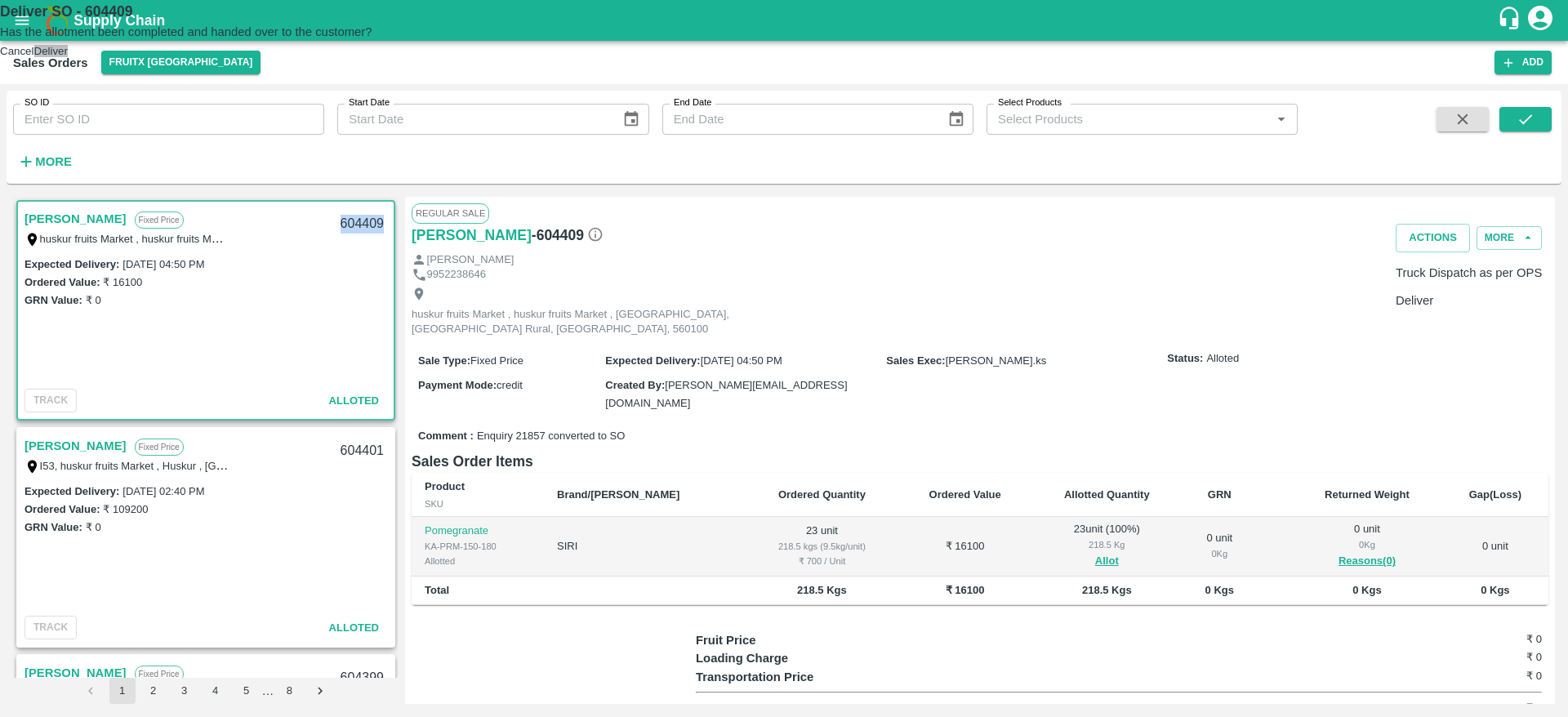
click at [68, 57] on button "Deliver" at bounding box center [50, 51] width 33 height 13
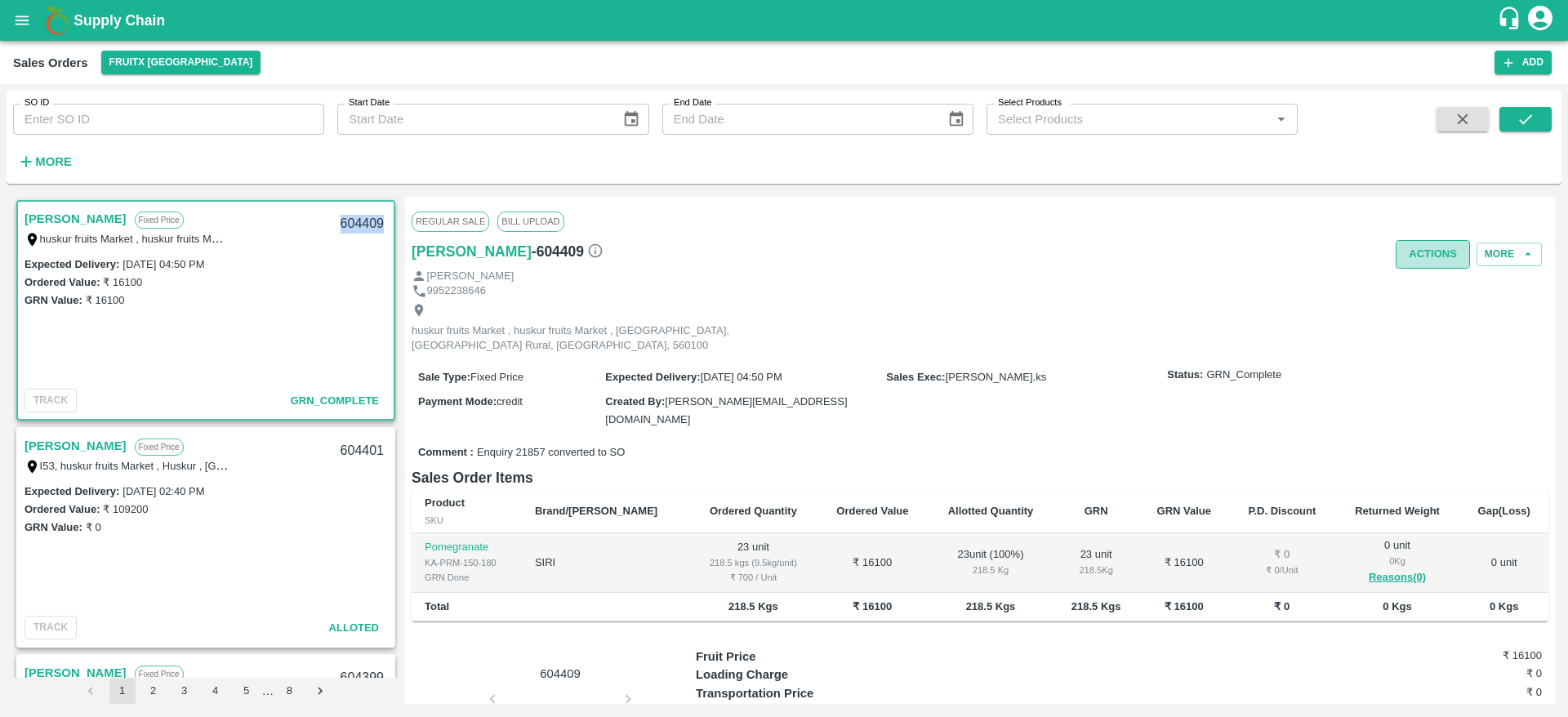
click at [1435, 250] on button "Actions" at bounding box center [1432, 255] width 74 height 29
click at [1437, 275] on li "Truck Dispatch as per OPS" at bounding box center [1469, 289] width 173 height 28
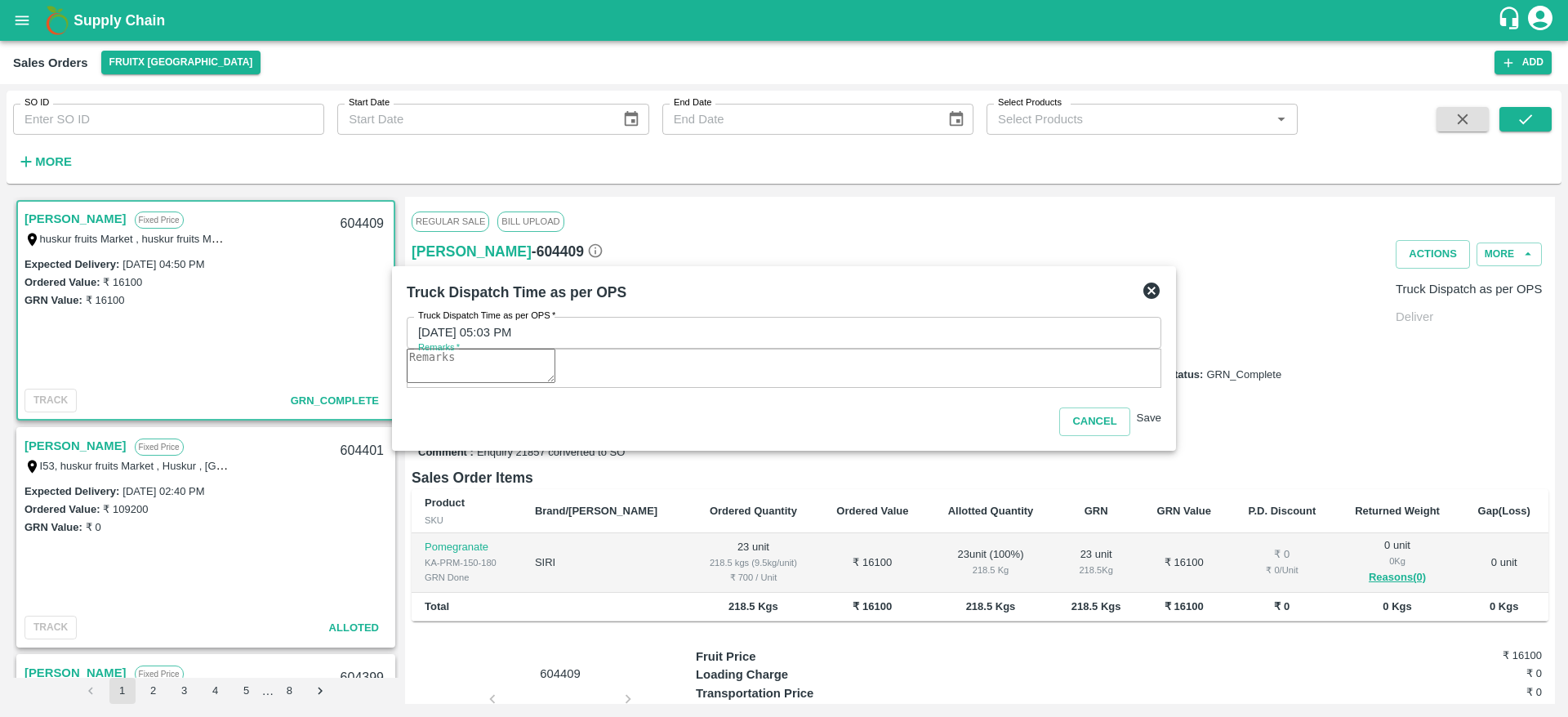
click at [555, 378] on textarea "Remarks   *" at bounding box center [481, 366] width 148 height 34
type textarea "OTD"
click at [1142, 424] on button "Save" at bounding box center [1149, 418] width 24 height 13
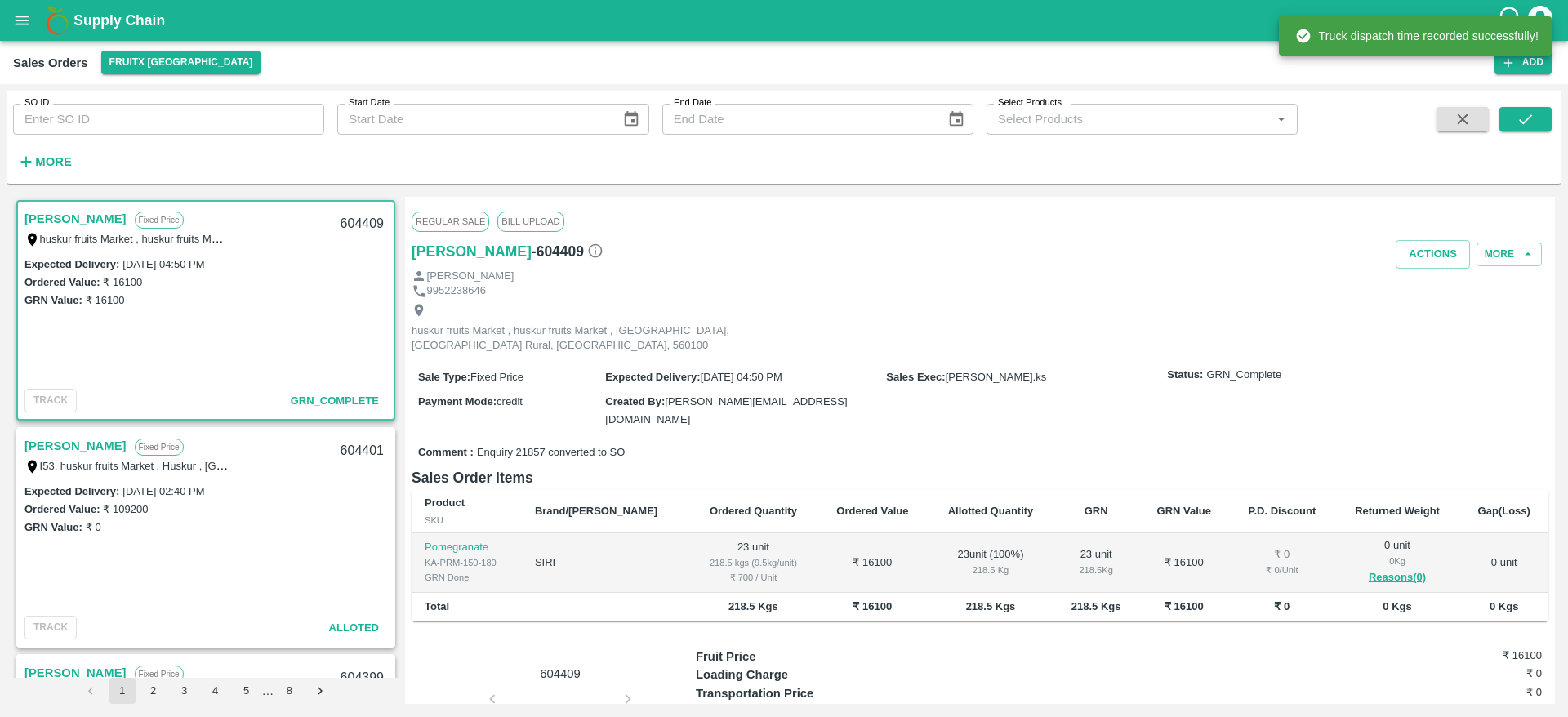
click at [40, 441] on link "[PERSON_NAME]" at bounding box center [75, 446] width 102 height 21
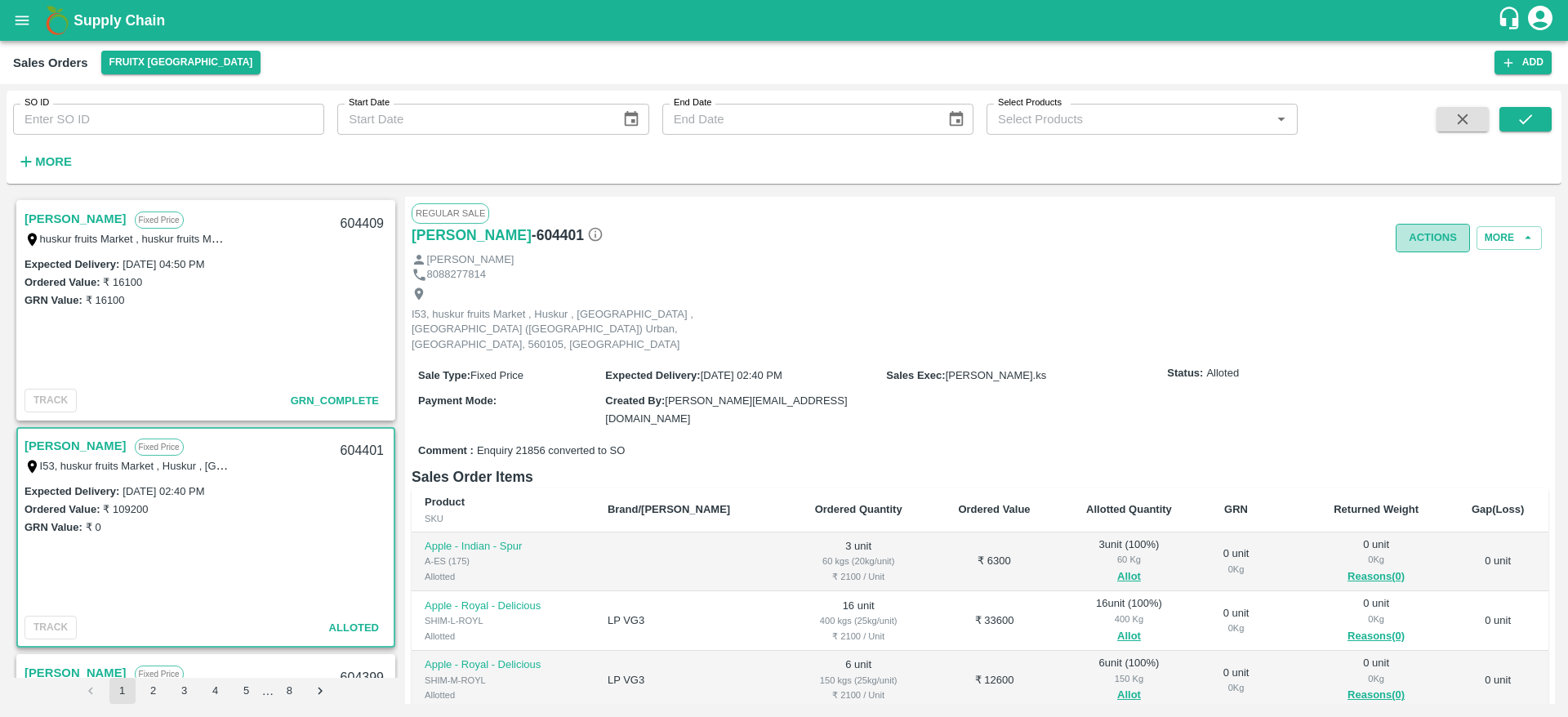
click at [1423, 249] on button "Actions" at bounding box center [1432, 238] width 74 height 29
click at [1437, 315] on li "Deliver" at bounding box center [1469, 300] width 173 height 28
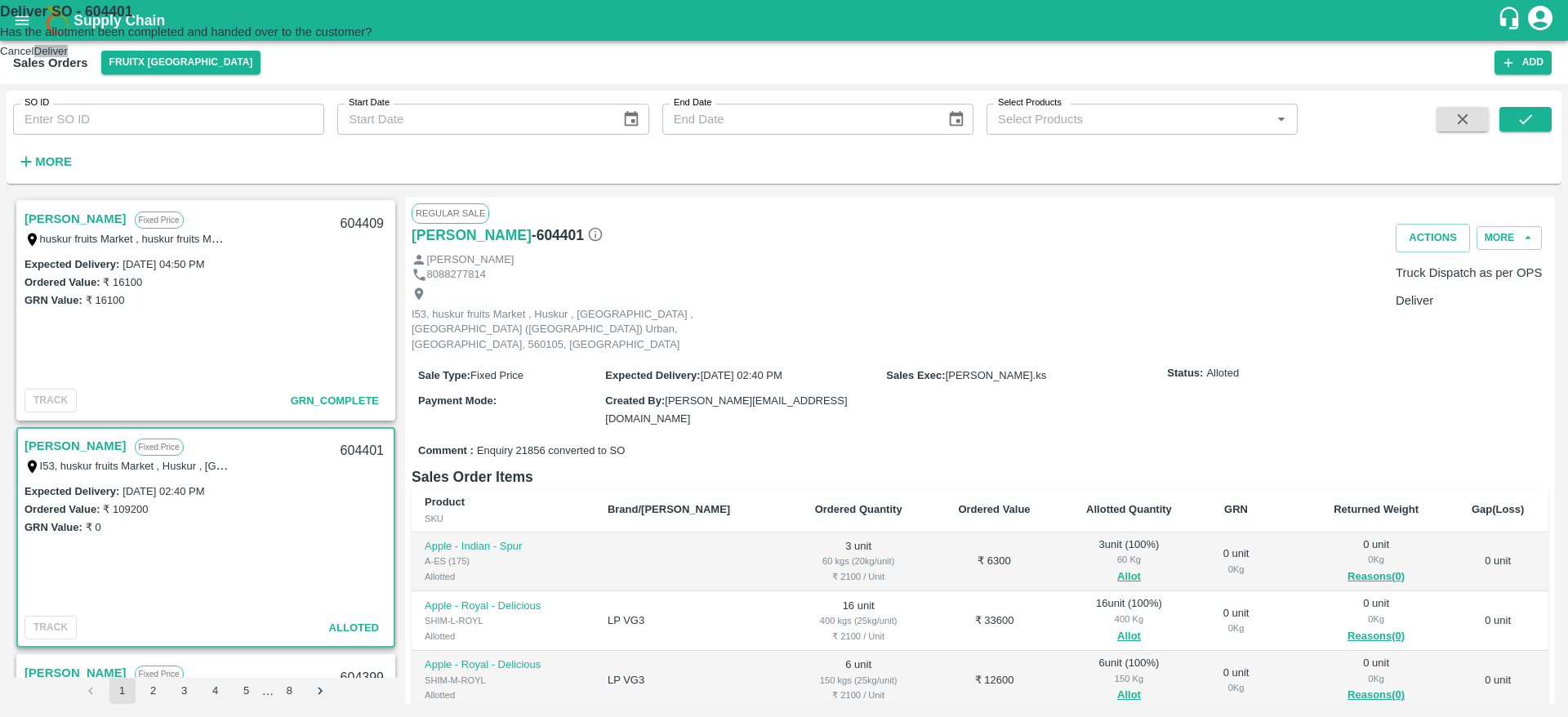
click at [68, 57] on button "Deliver" at bounding box center [50, 51] width 33 height 13
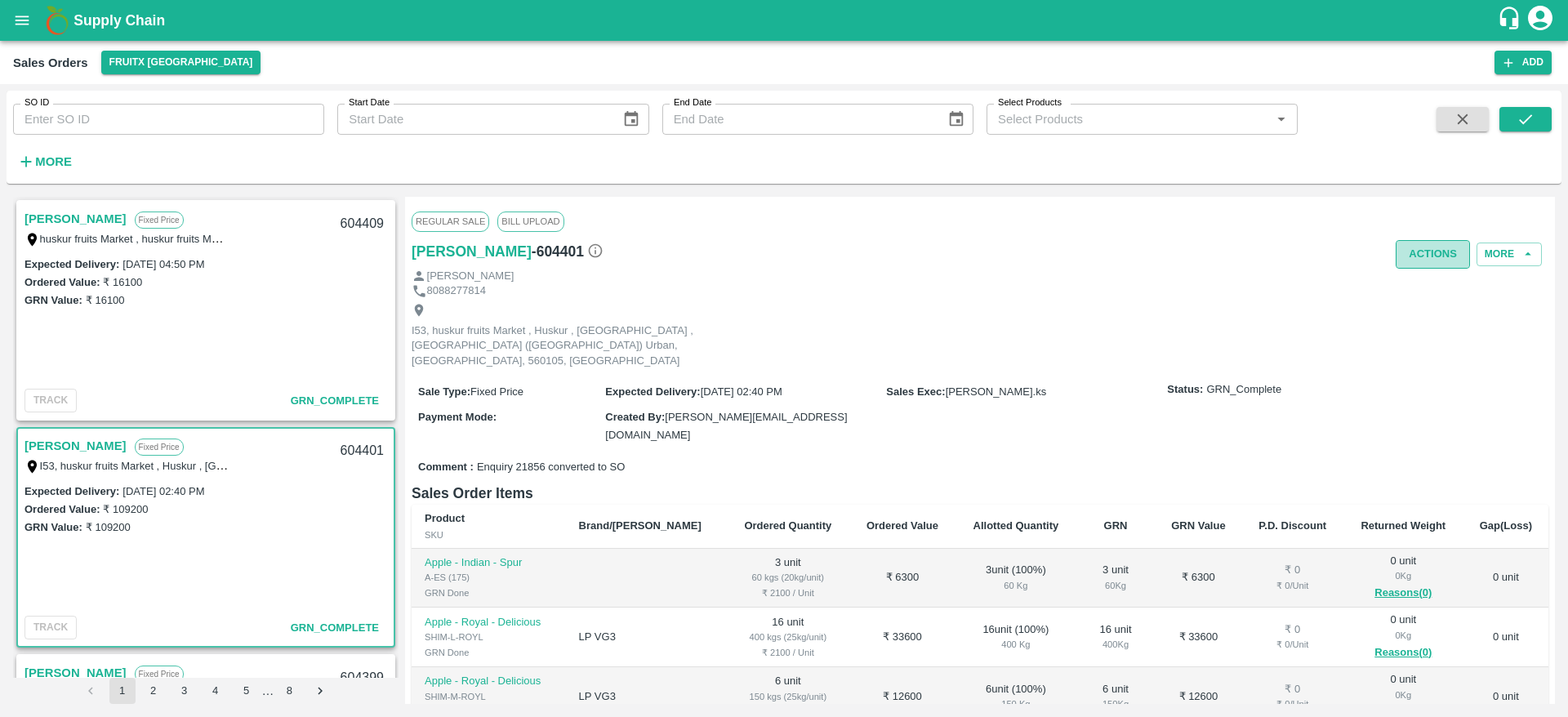
click at [1438, 242] on button "Actions" at bounding box center [1432, 255] width 74 height 29
click at [1417, 275] on li "Truck Dispatch as per OPS" at bounding box center [1469, 289] width 173 height 28
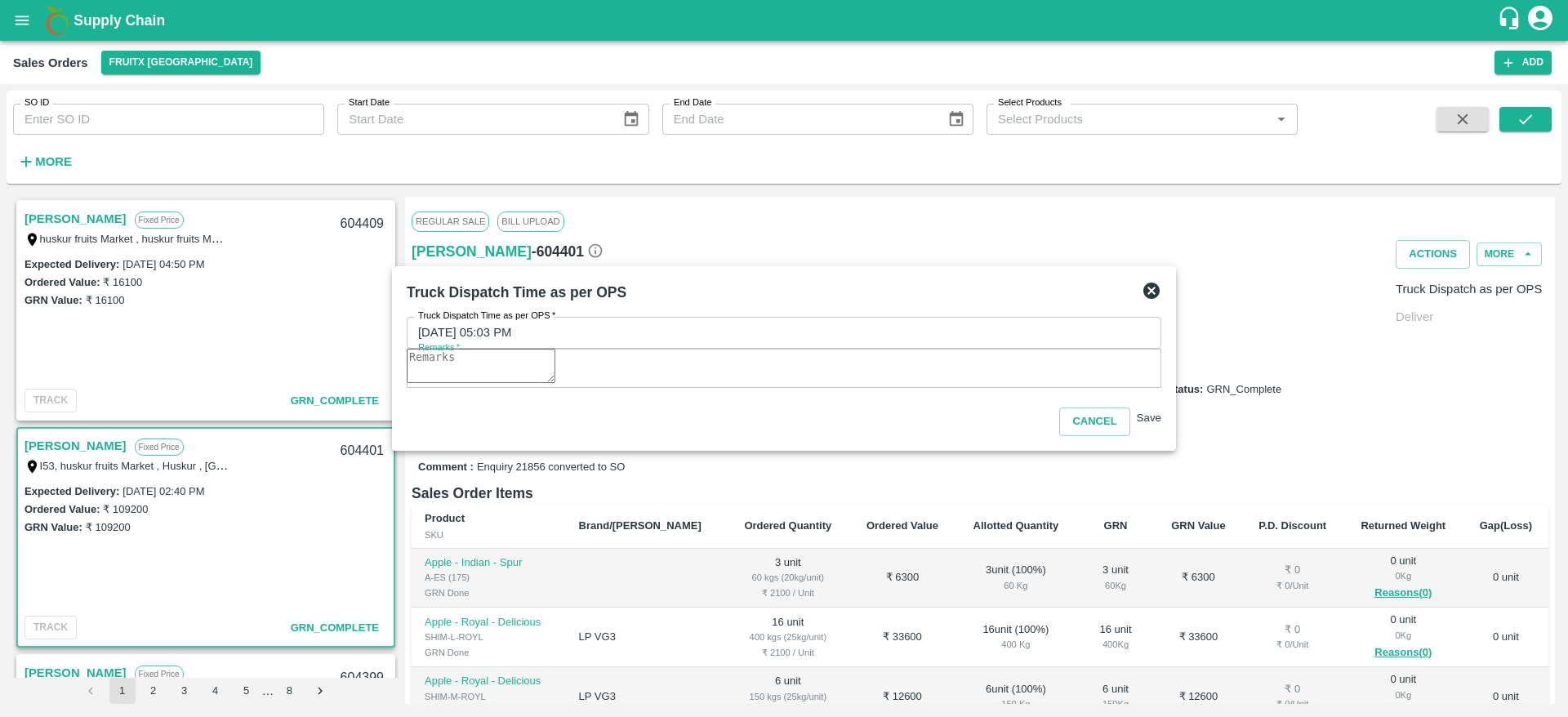
click at [555, 377] on textarea "Remarks   *" at bounding box center [481, 366] width 148 height 34
type textarea "otd"
click at [1140, 424] on button "Save" at bounding box center [1149, 418] width 24 height 13
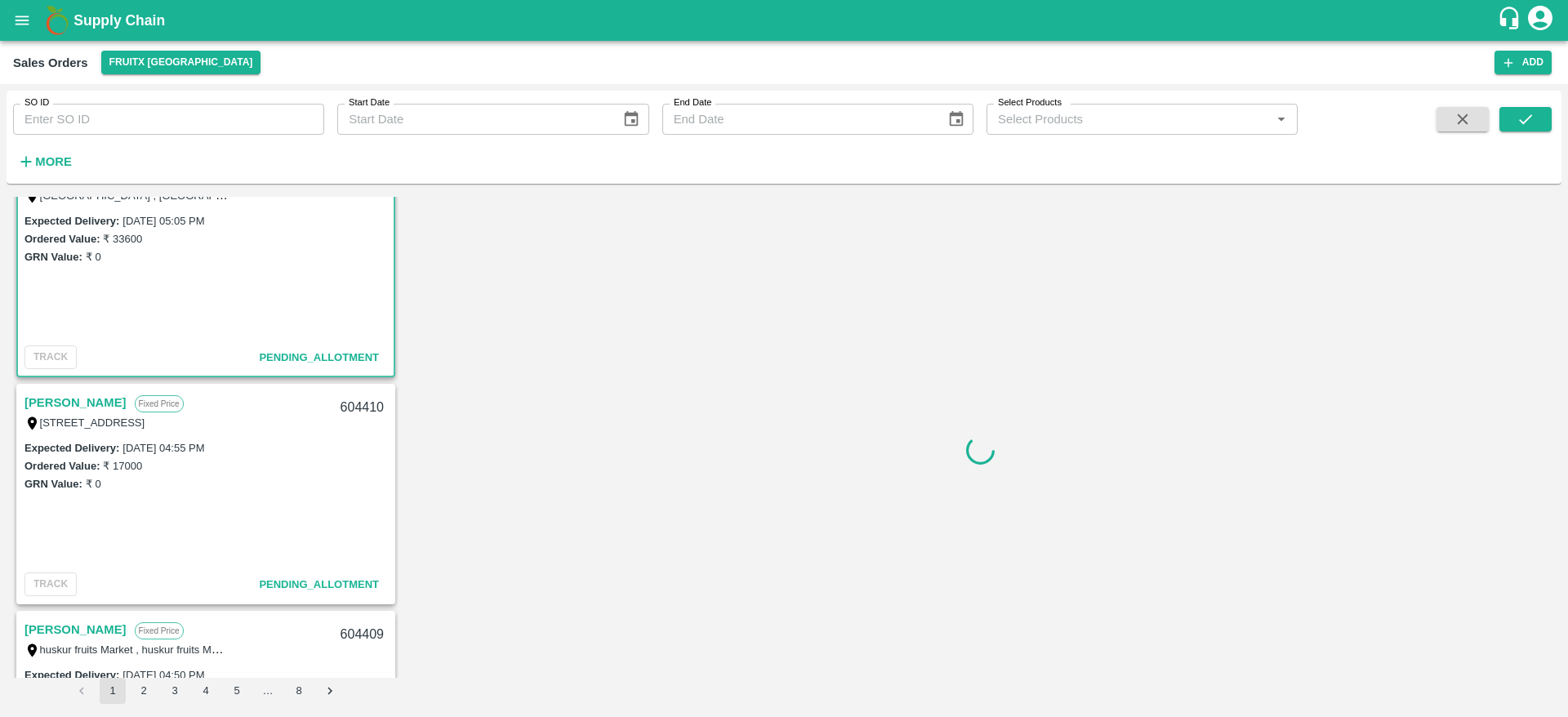
scroll to position [41, 0]
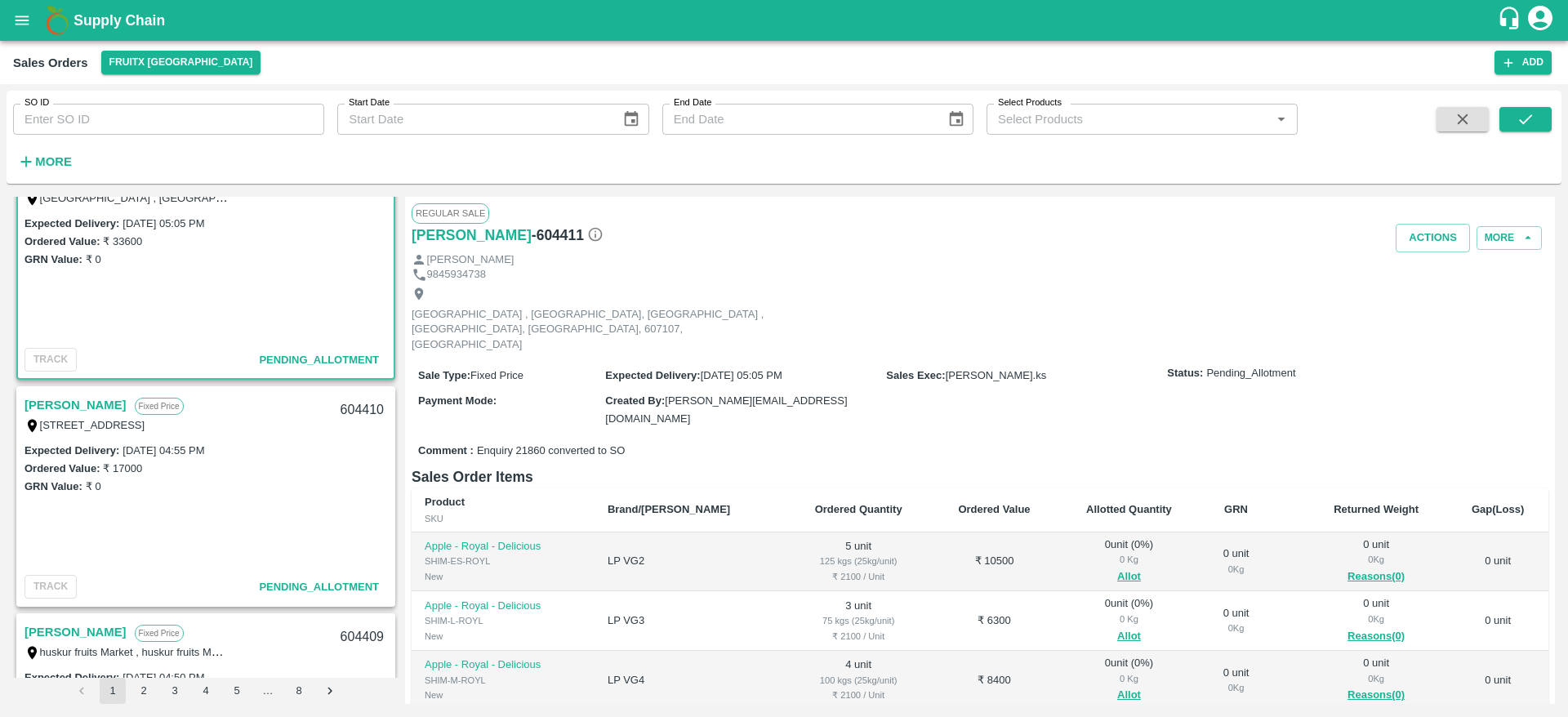
click at [58, 398] on link "Shivagami" at bounding box center [75, 405] width 102 height 21
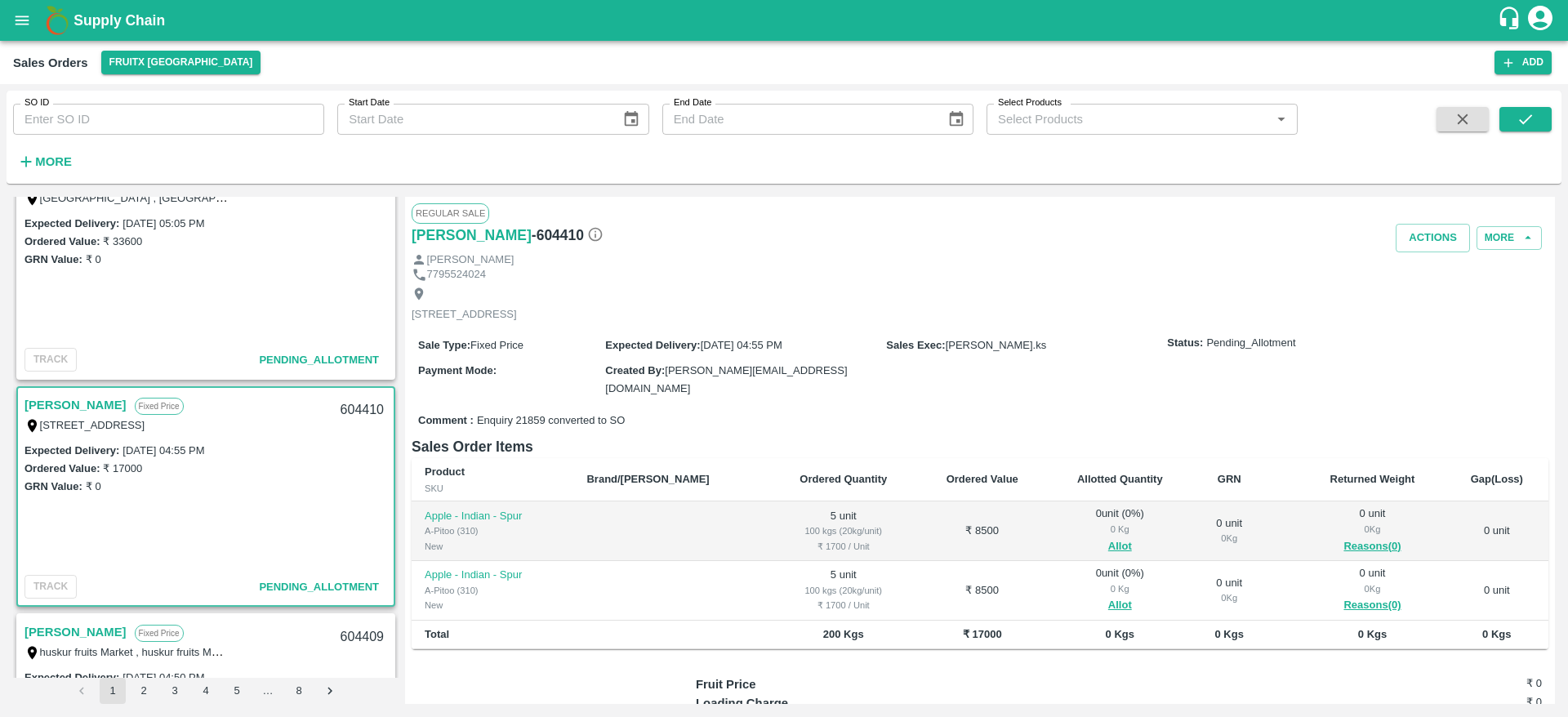
click at [342, 409] on div "604410" at bounding box center [362, 410] width 63 height 38
copy div "604410"
click at [1109, 539] on button "Allot" at bounding box center [1120, 546] width 23 height 19
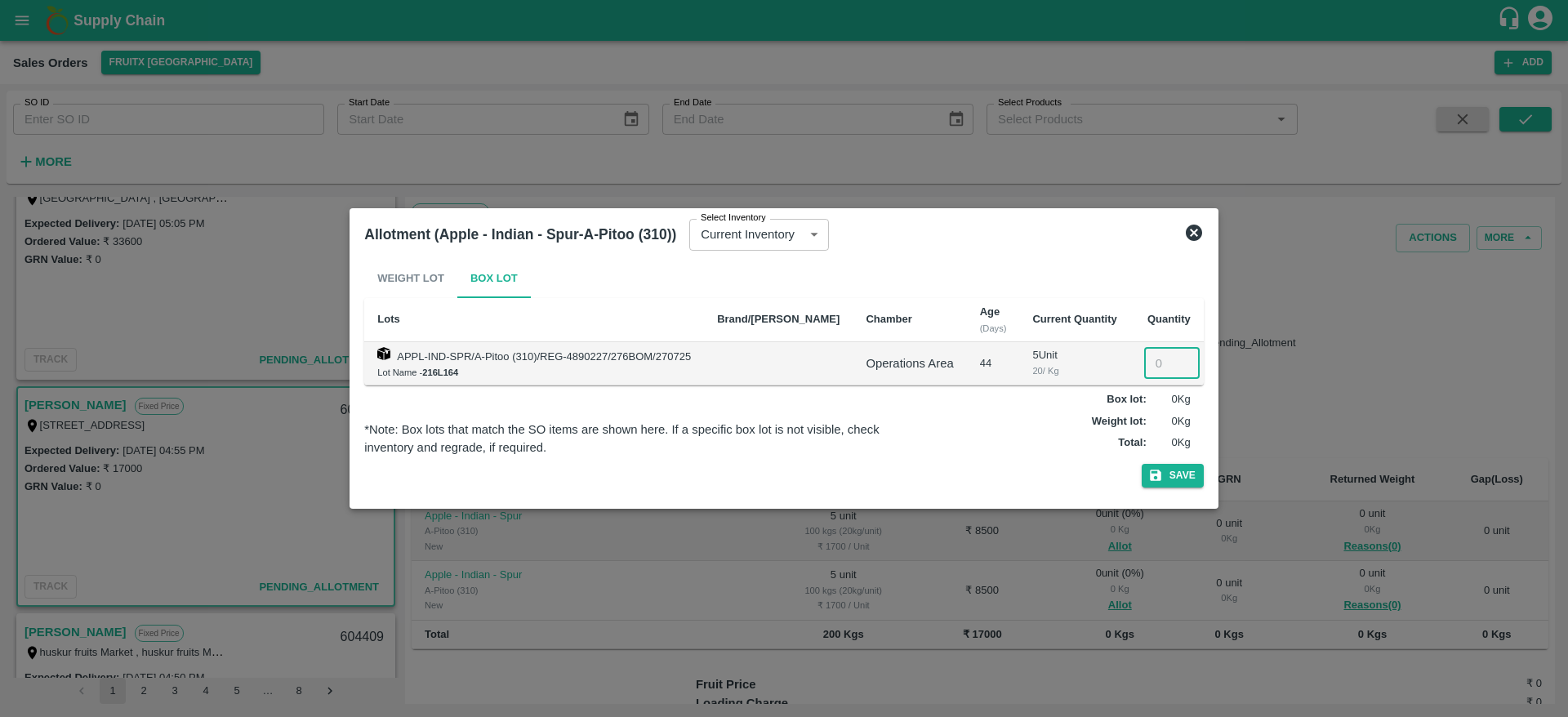
click at [1144, 359] on input "number" at bounding box center [1172, 363] width 55 height 31
type input "5"
click at [1142, 464] on button "Save" at bounding box center [1172, 476] width 62 height 23
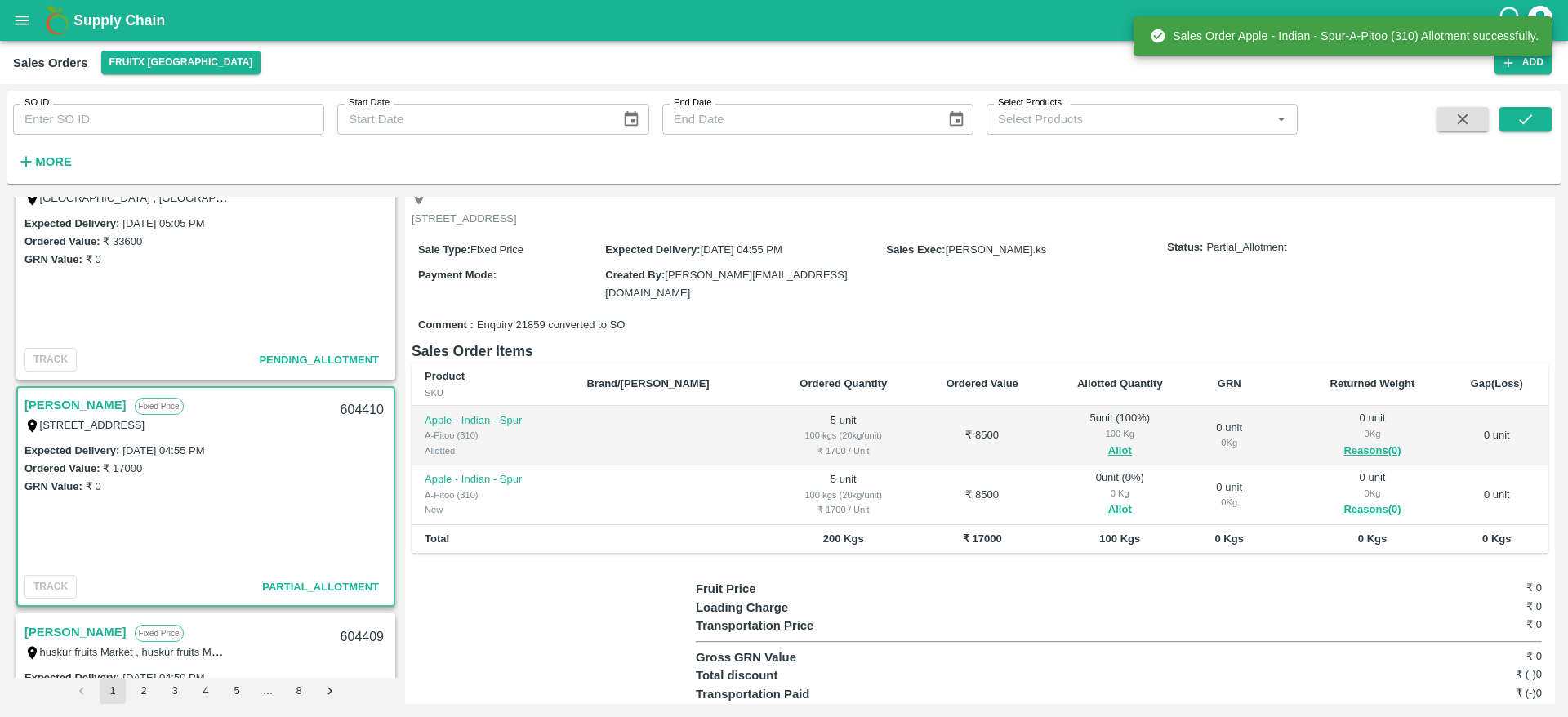
scroll to position [98, 0]
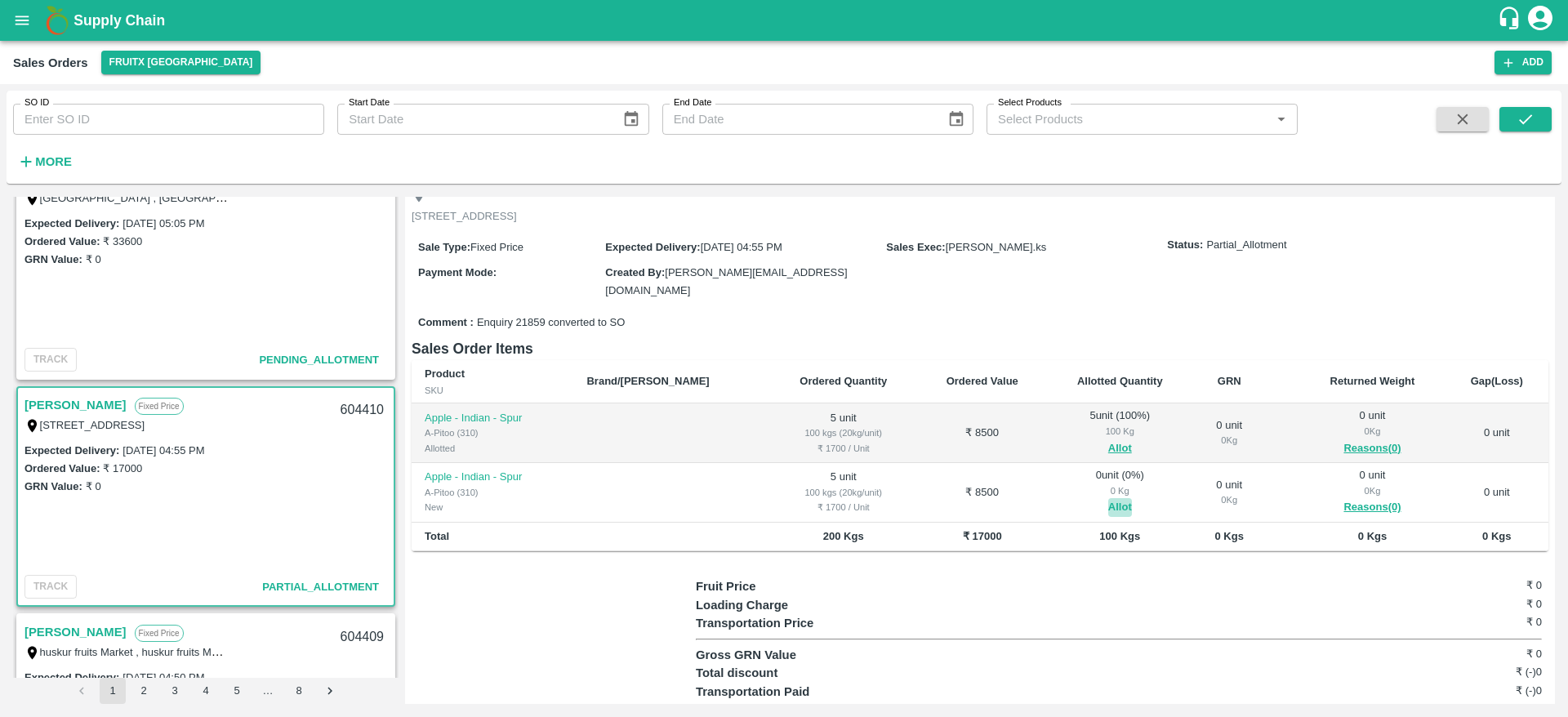
click at [1109, 502] on button "Allot" at bounding box center [1120, 507] width 23 height 19
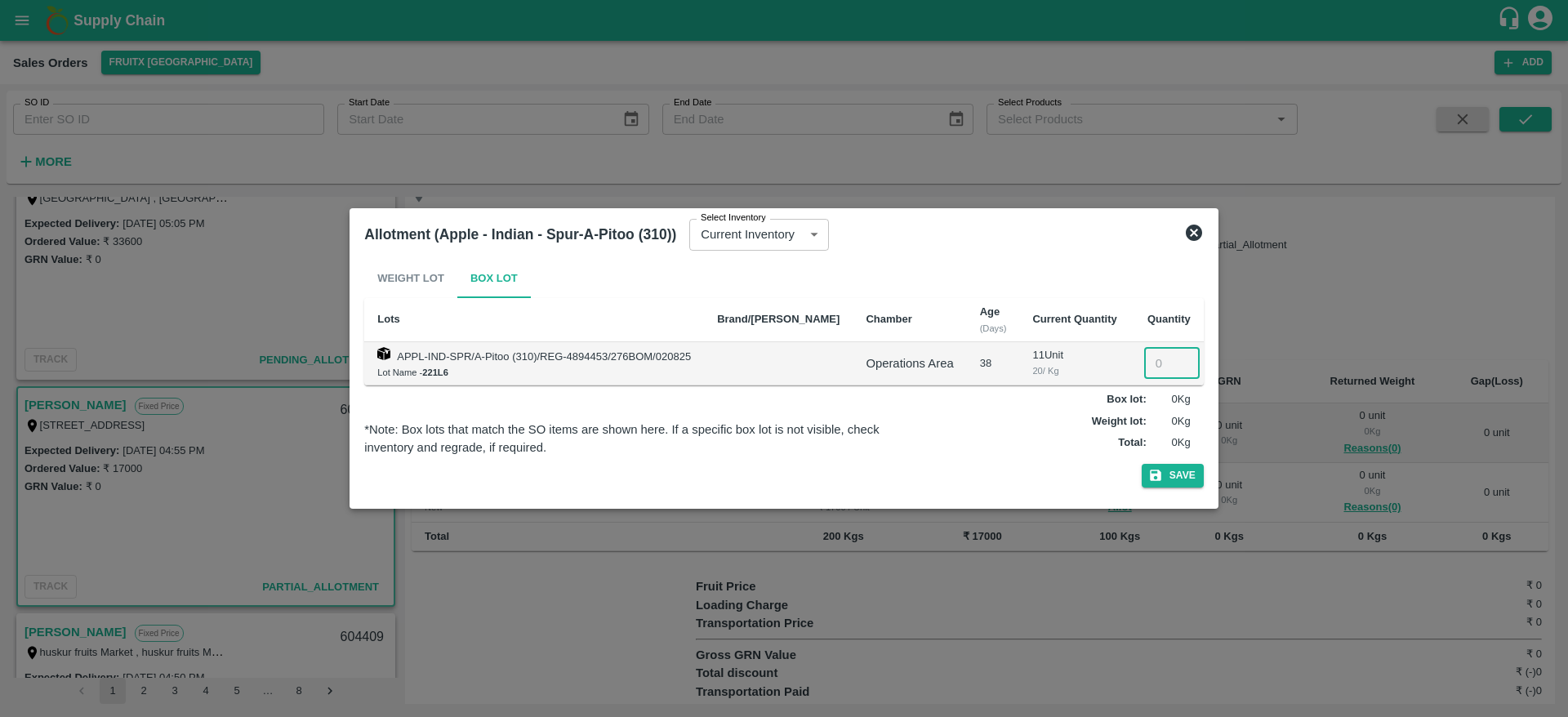
click at [1146, 354] on input "number" at bounding box center [1172, 363] width 55 height 31
type input "5"
click at [1142, 464] on button "Save" at bounding box center [1172, 476] width 62 height 23
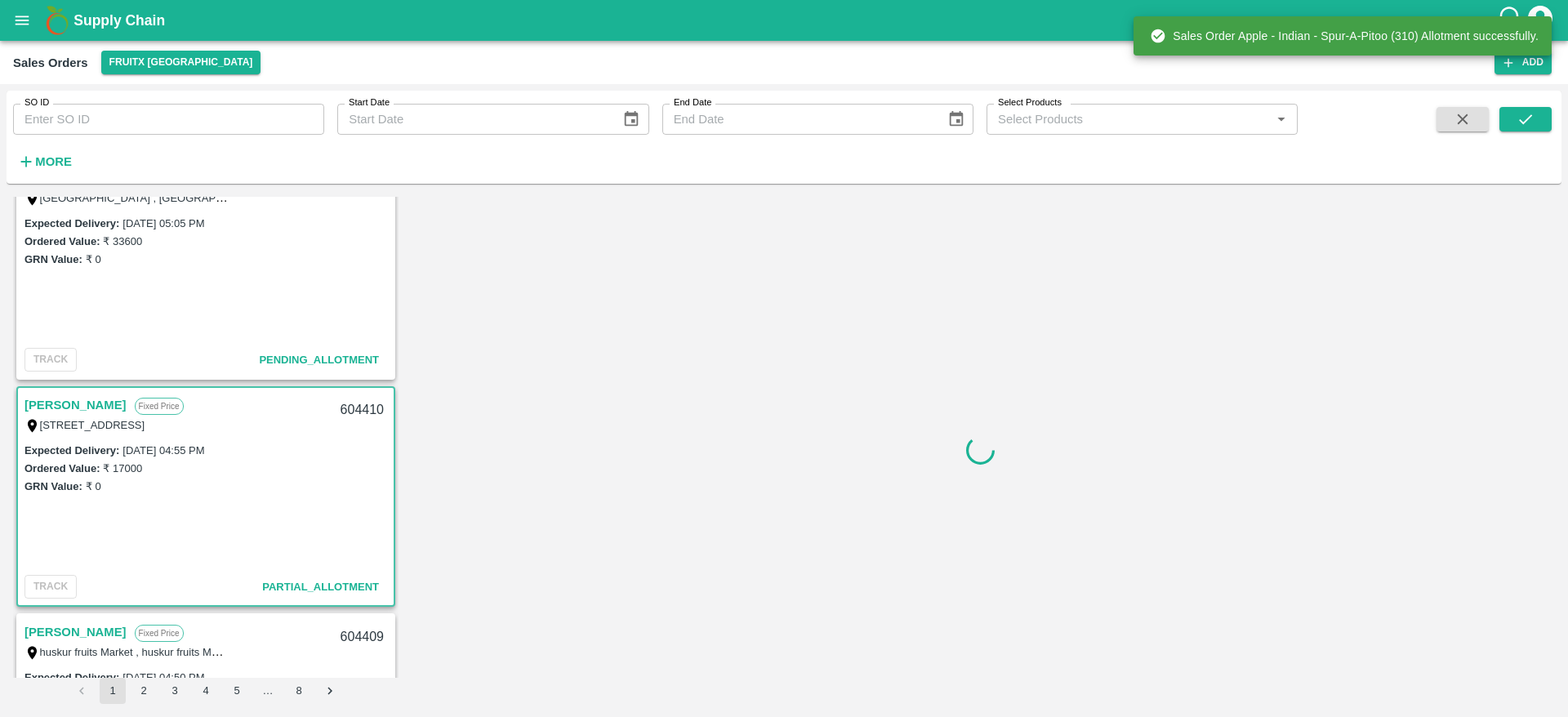
click at [358, 407] on div "604410" at bounding box center [362, 410] width 63 height 38
copy div "604410"
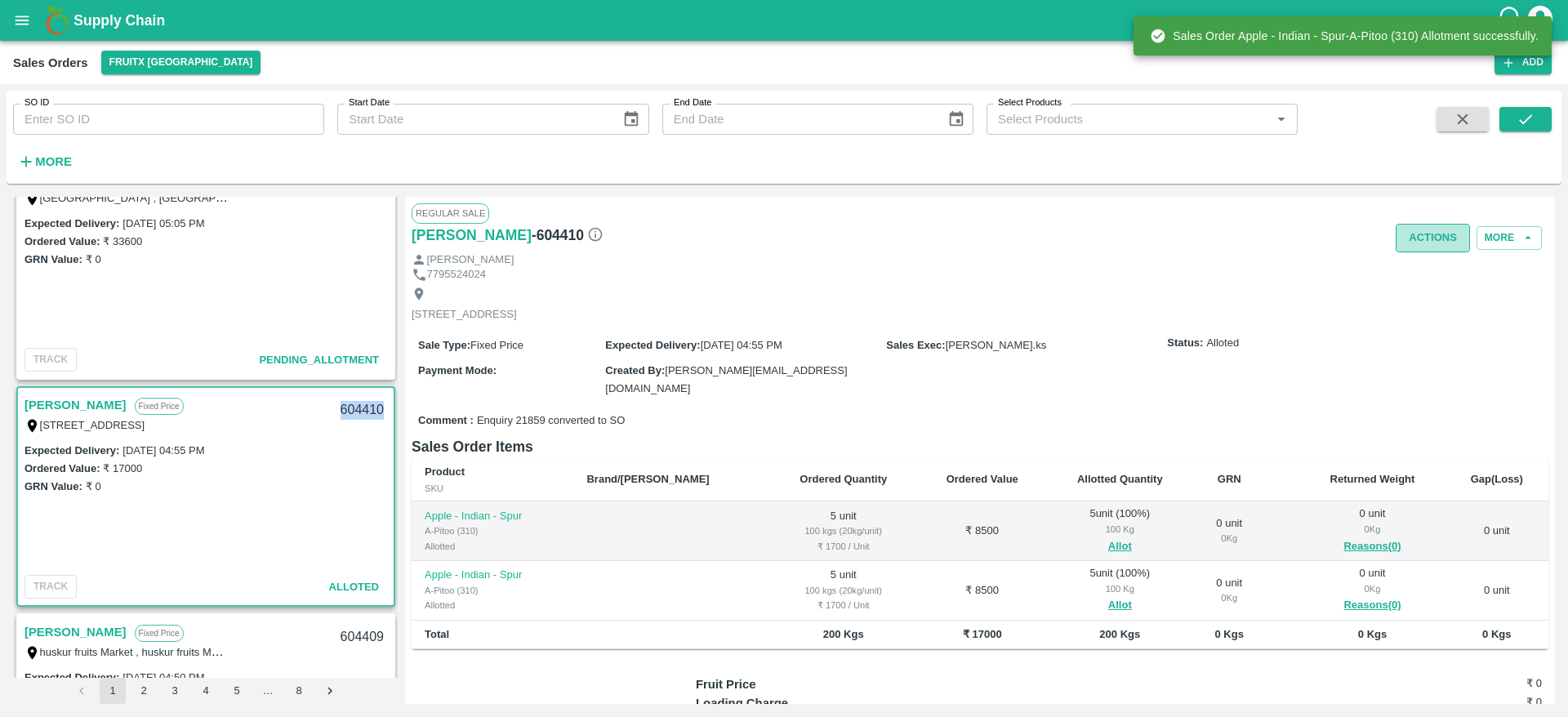
click at [1427, 228] on button "Actions" at bounding box center [1432, 238] width 74 height 29
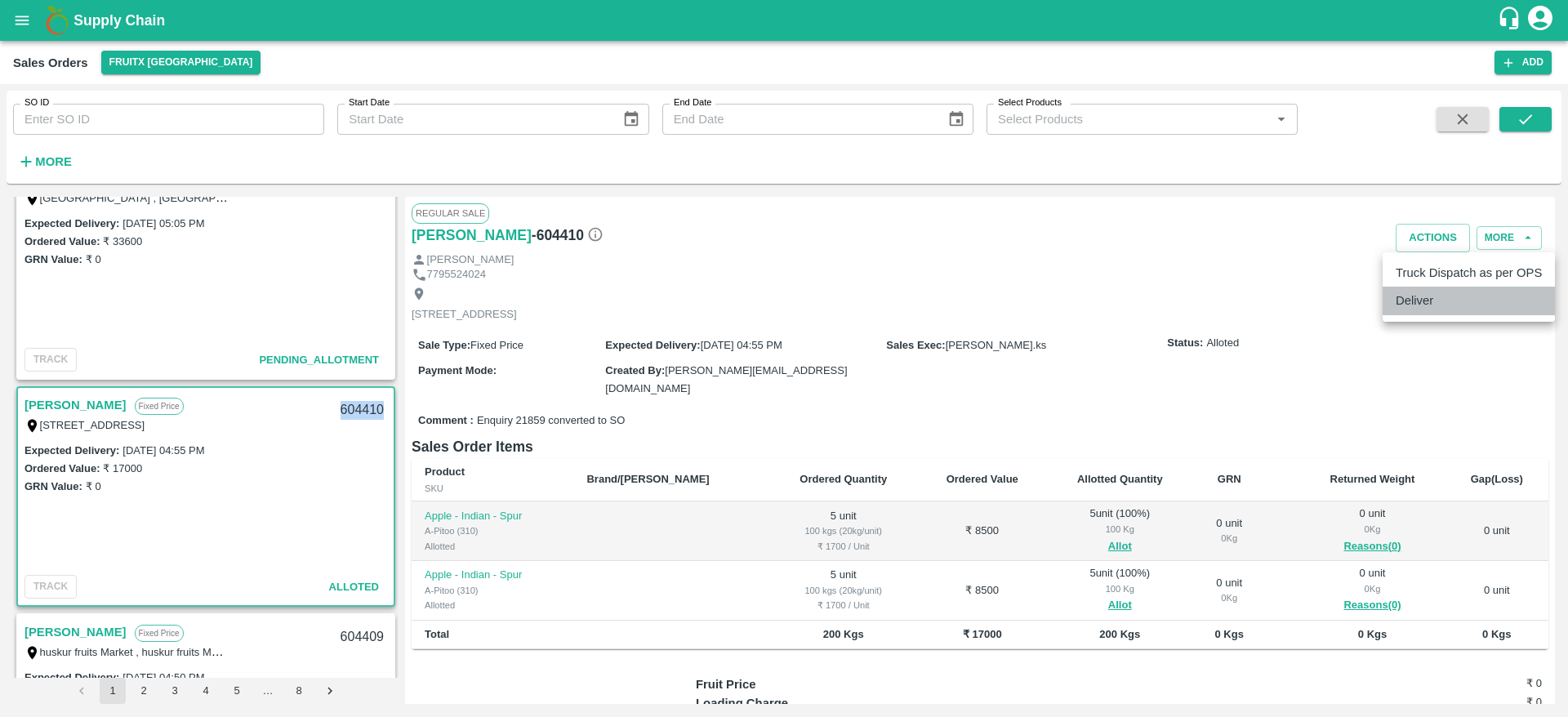
click at [1422, 294] on li "Deliver" at bounding box center [1469, 300] width 173 height 28
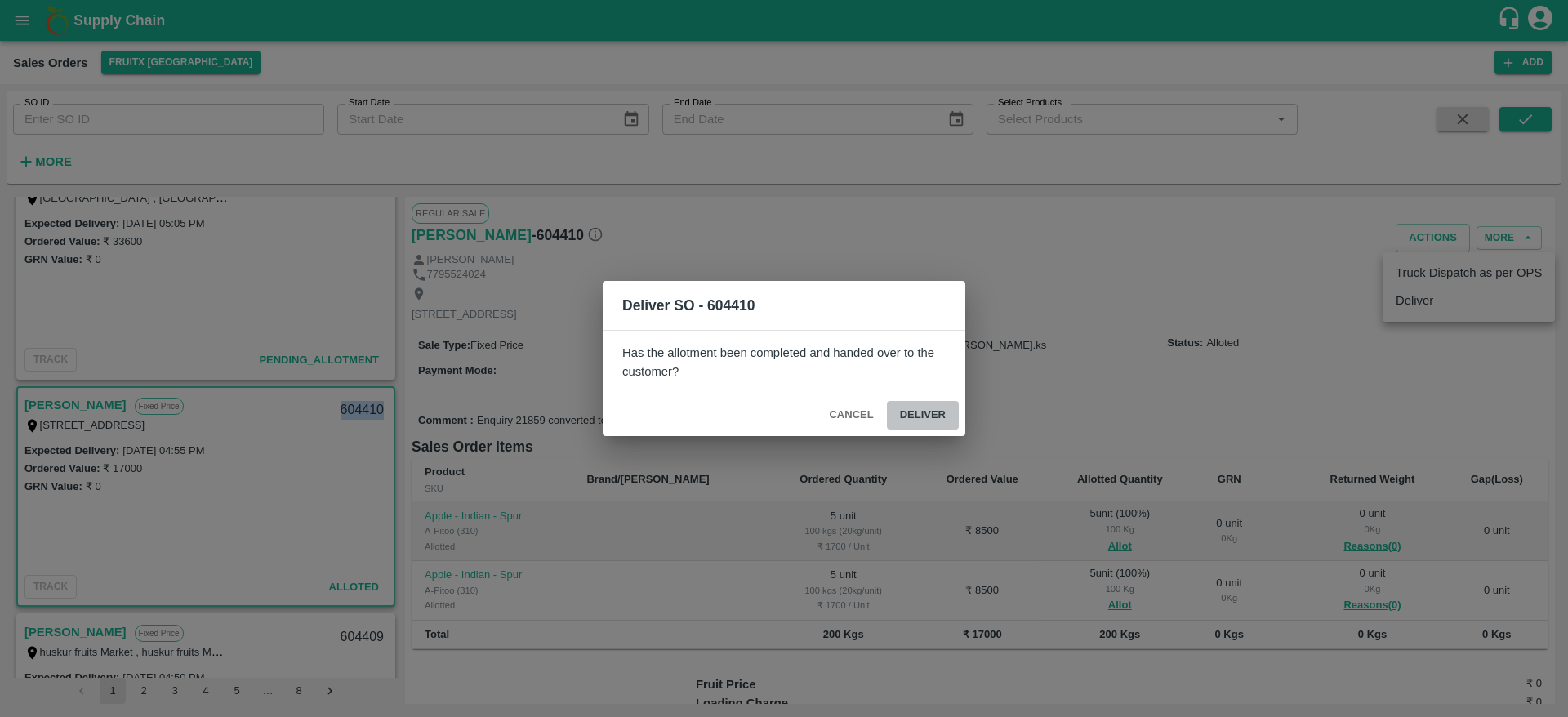
click at [923, 413] on button "Deliver" at bounding box center [923, 416] width 72 height 29
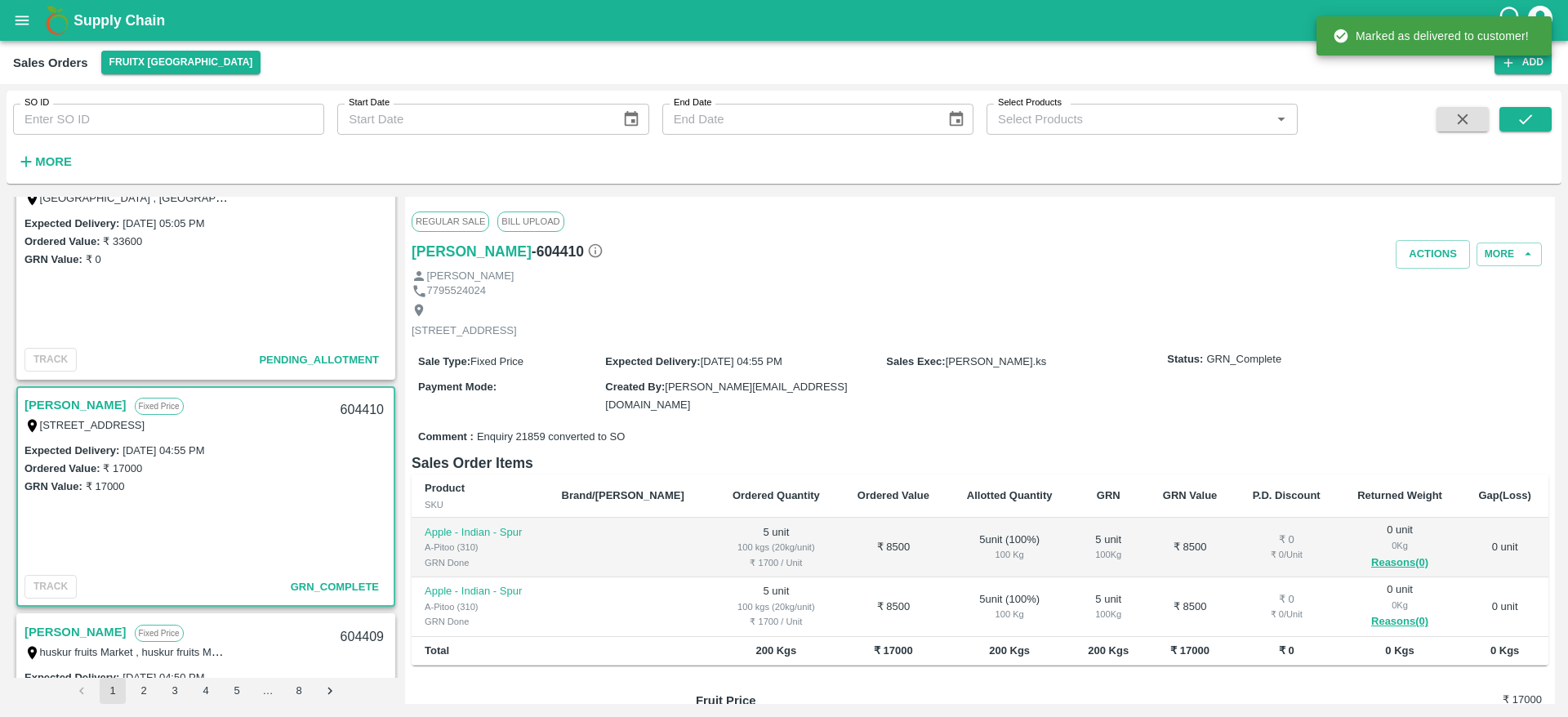
click at [1428, 238] on div "Regular Sale Bill Upload" at bounding box center [980, 221] width 1137 height 36
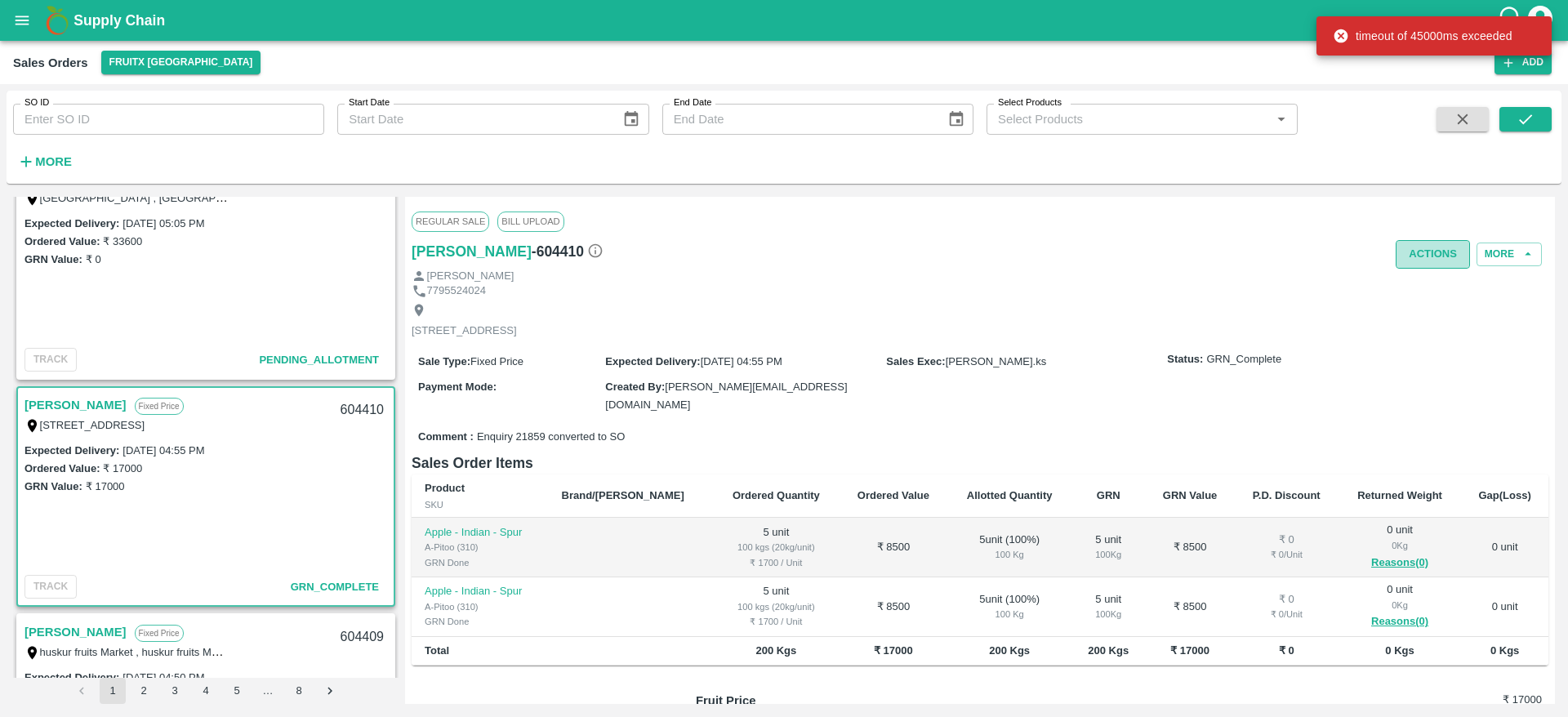
click at [1425, 242] on button "Actions" at bounding box center [1432, 255] width 74 height 29
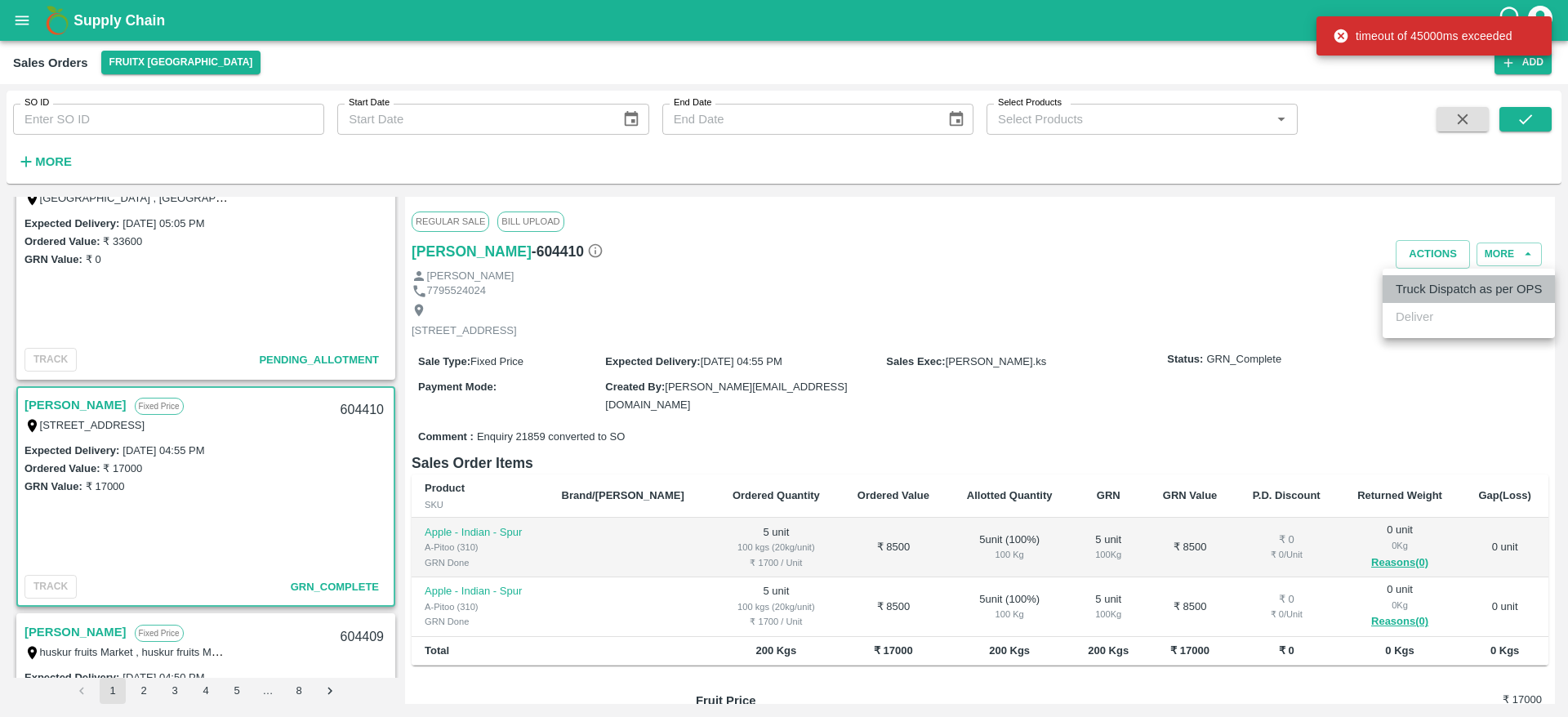
click at [1431, 291] on li "Truck Dispatch as per OPS" at bounding box center [1469, 289] width 173 height 28
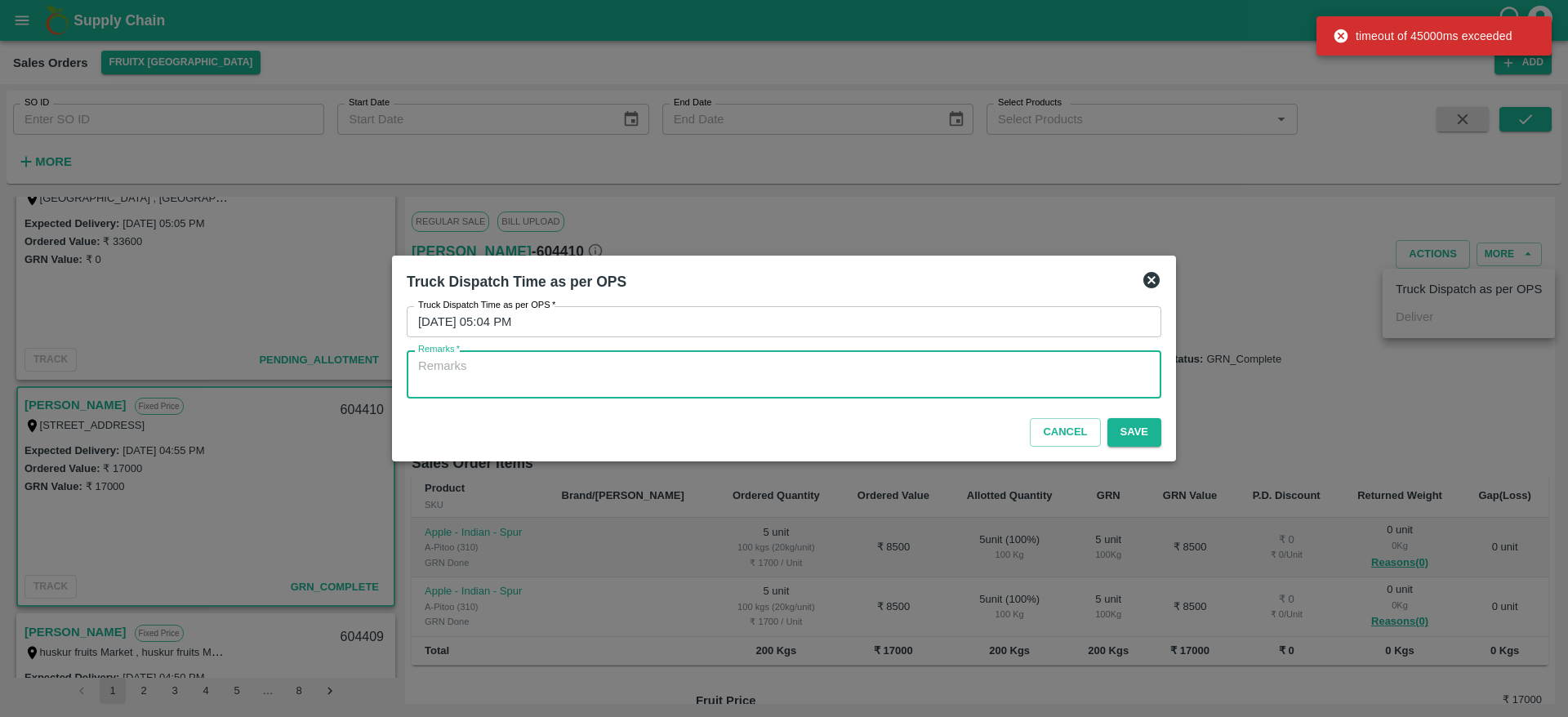
click at [910, 381] on textarea "Remarks   *" at bounding box center [784, 375] width 732 height 34
type textarea "OTD"
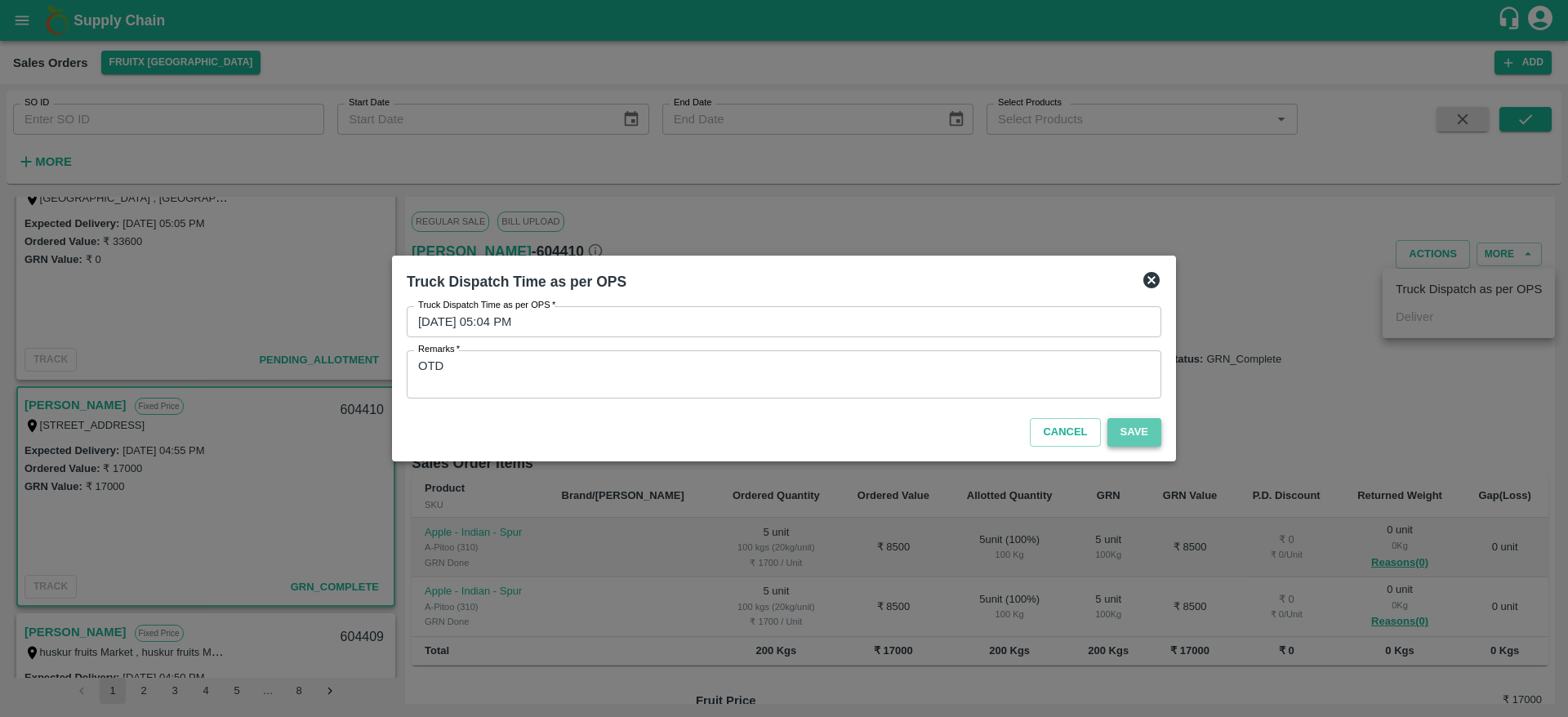
click at [1146, 443] on button "Save" at bounding box center [1134, 433] width 54 height 29
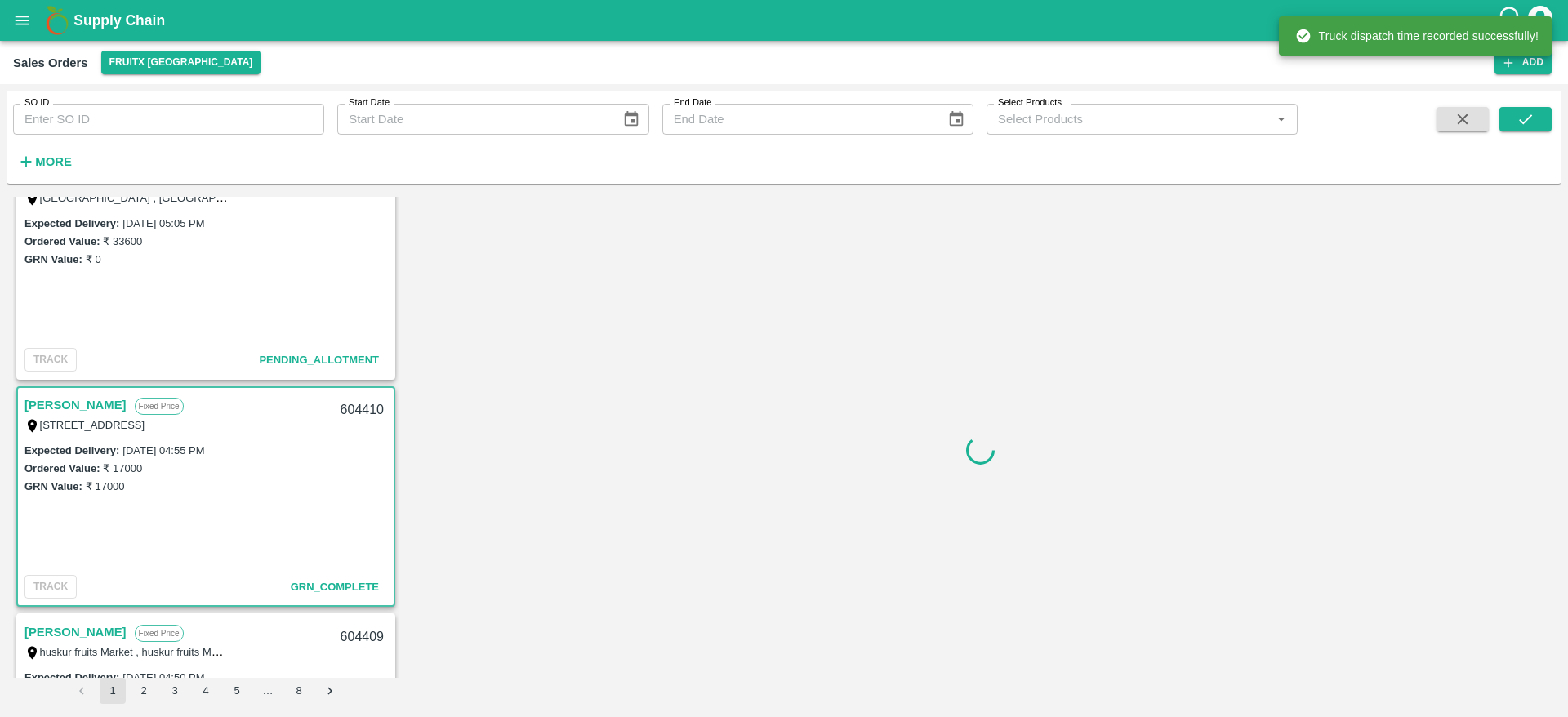
scroll to position [0, 0]
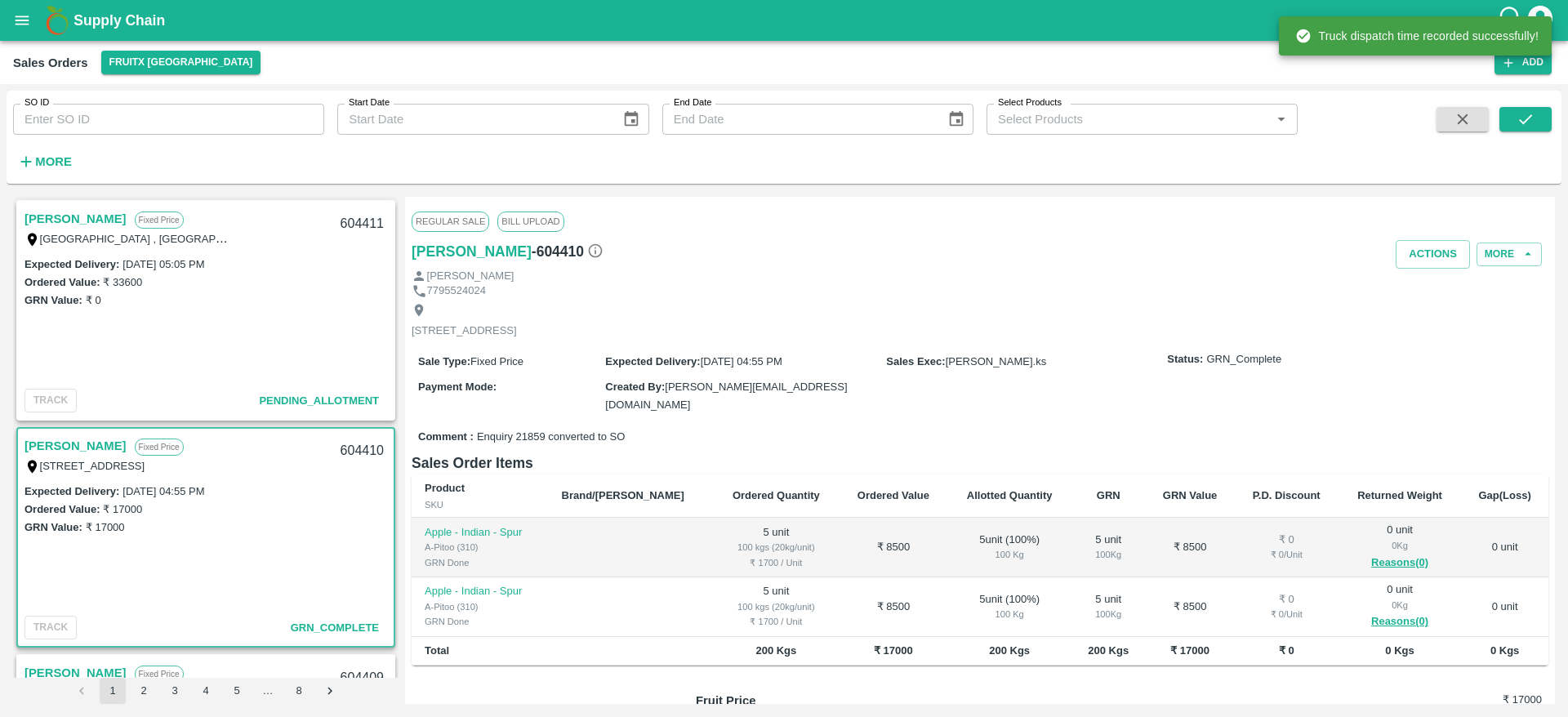
click at [57, 221] on link "[PERSON_NAME]" at bounding box center [75, 219] width 102 height 21
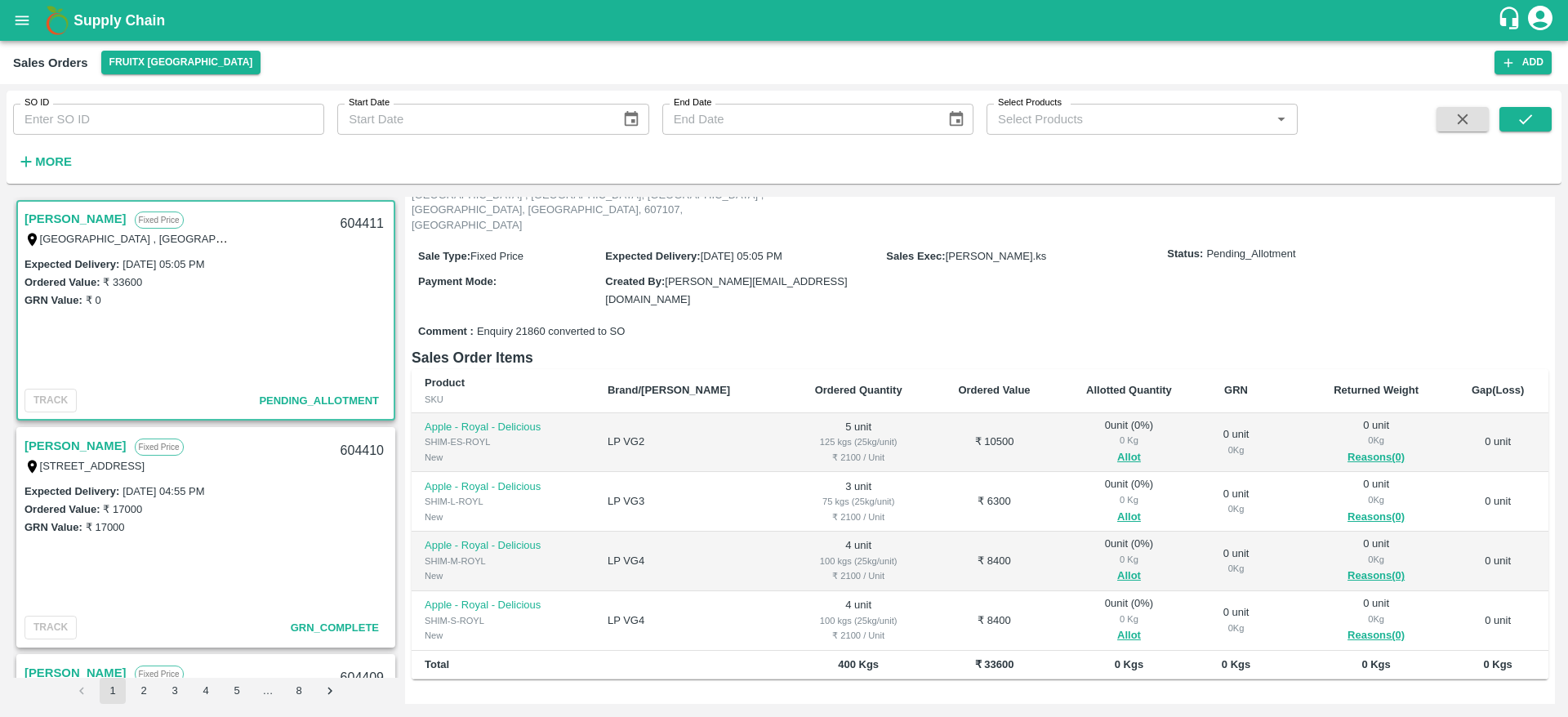
scroll to position [125, 0]
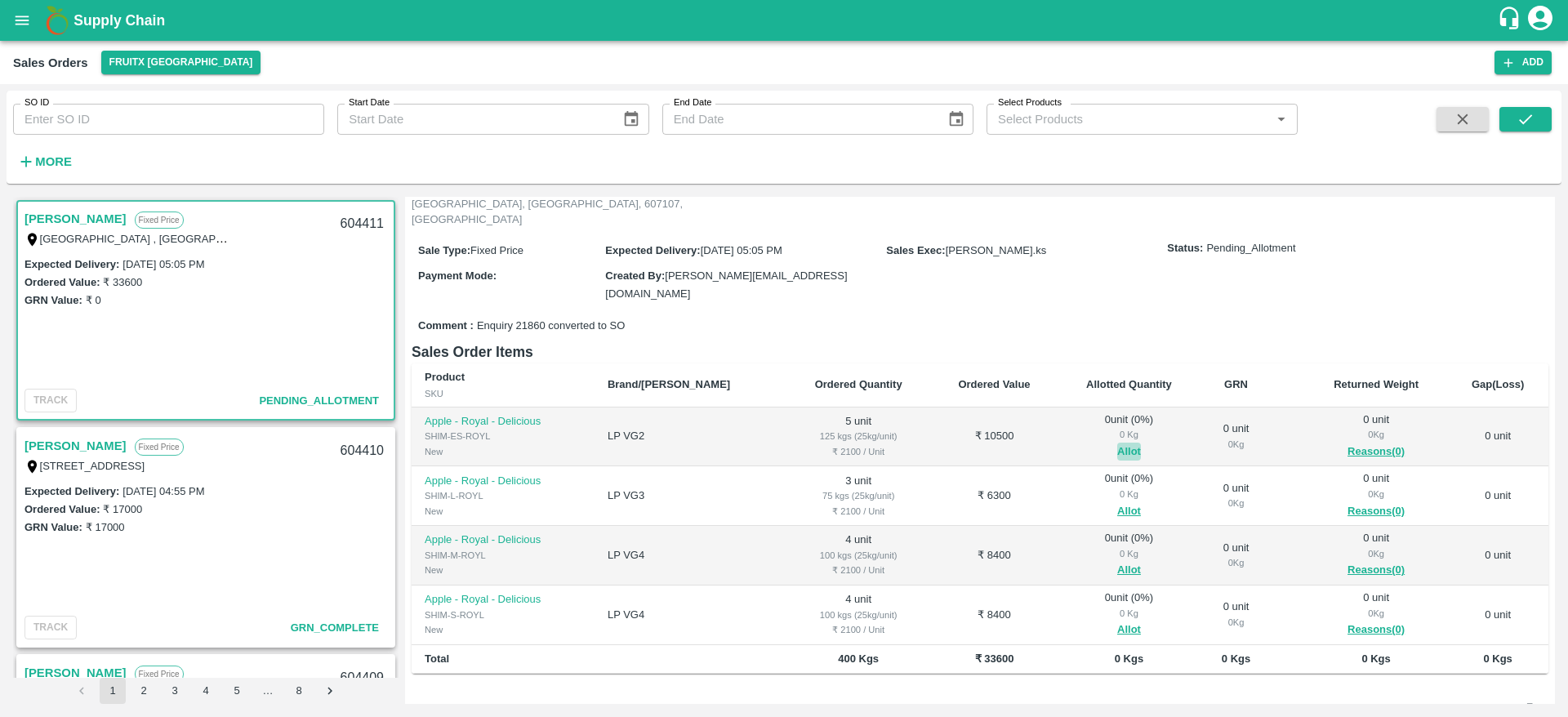
click at [1117, 443] on button "Allot" at bounding box center [1129, 451] width 23 height 19
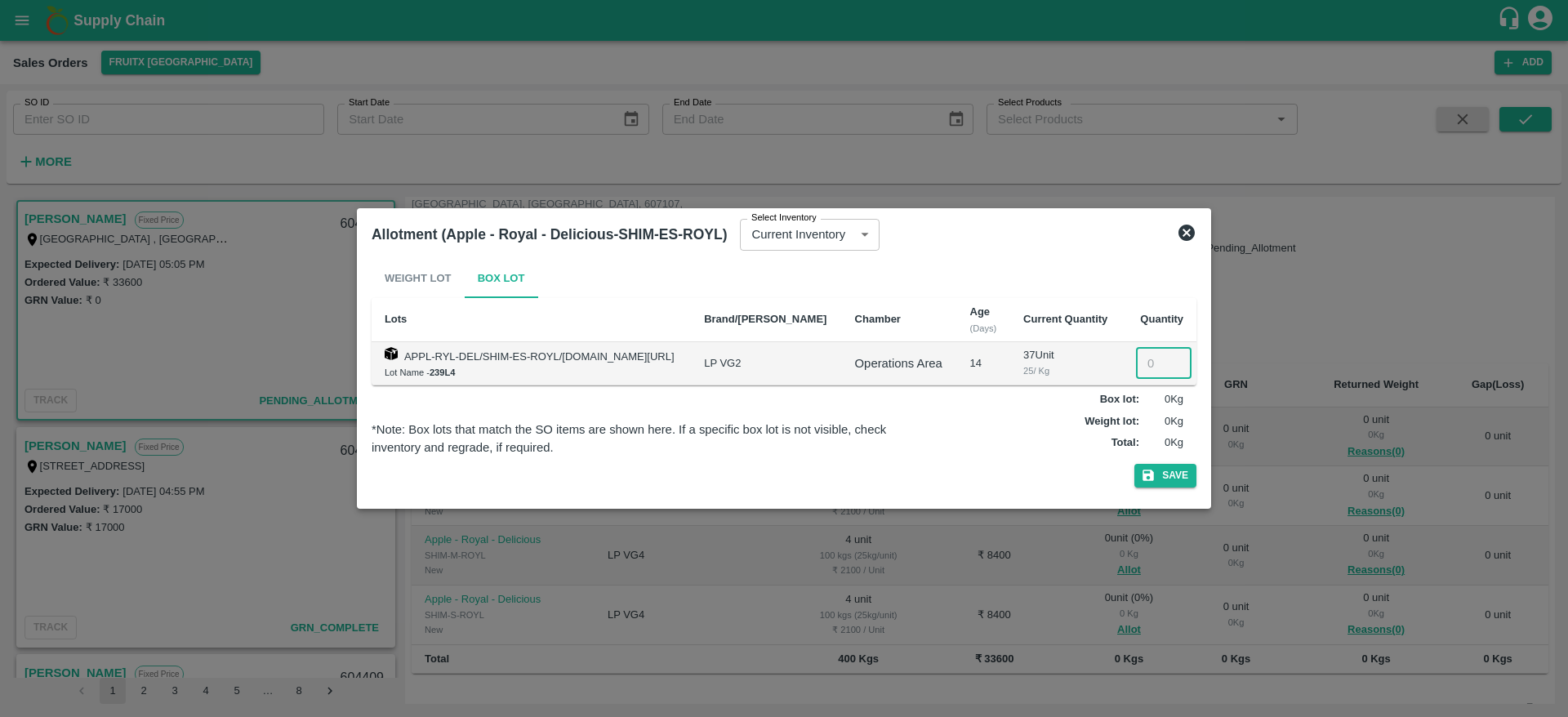
click at [1151, 370] on input "number" at bounding box center [1164, 363] width 55 height 31
type input "5"
click at [1134, 464] on button "Save" at bounding box center [1165, 476] width 62 height 23
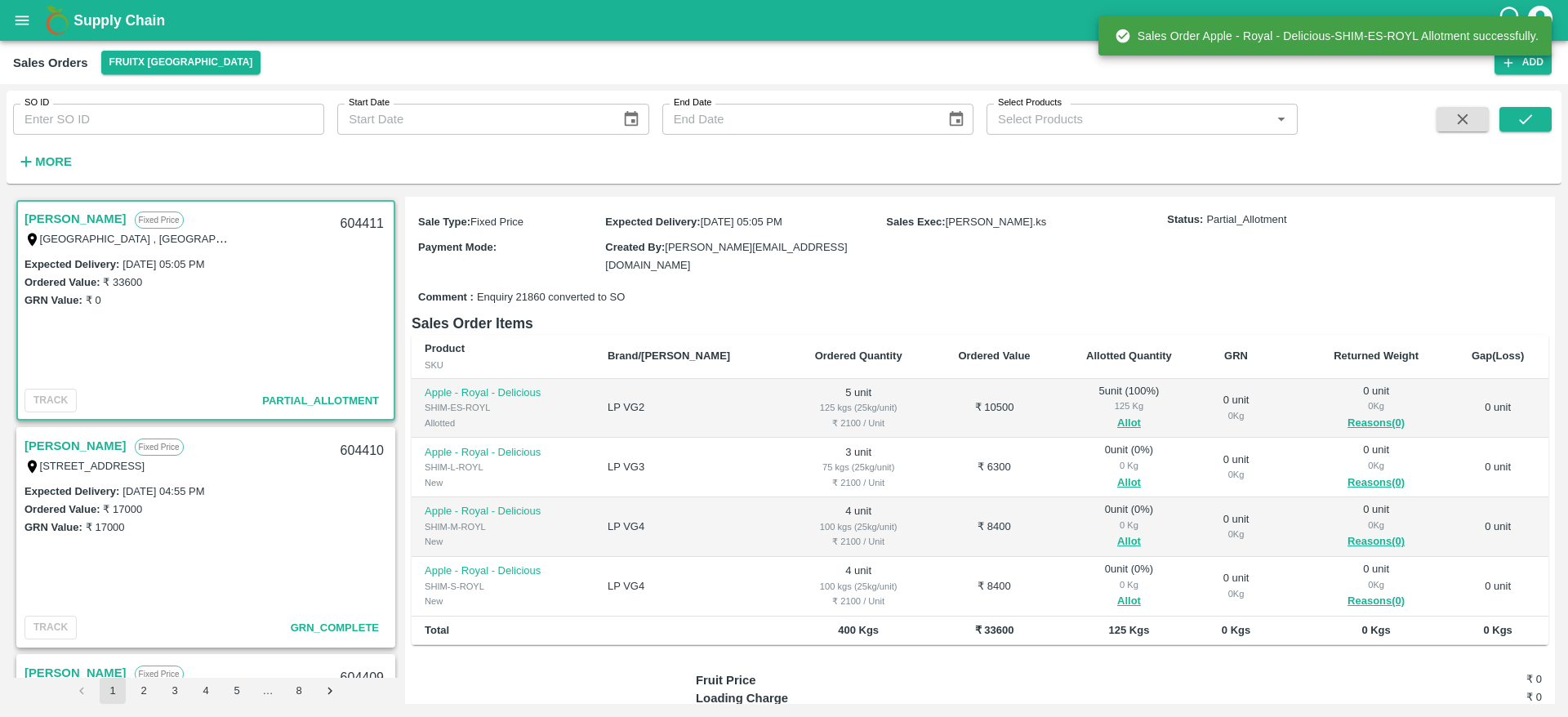
scroll to position [155, 0]
click at [1100, 458] on div "0 Kg" at bounding box center [1130, 465] width 118 height 14
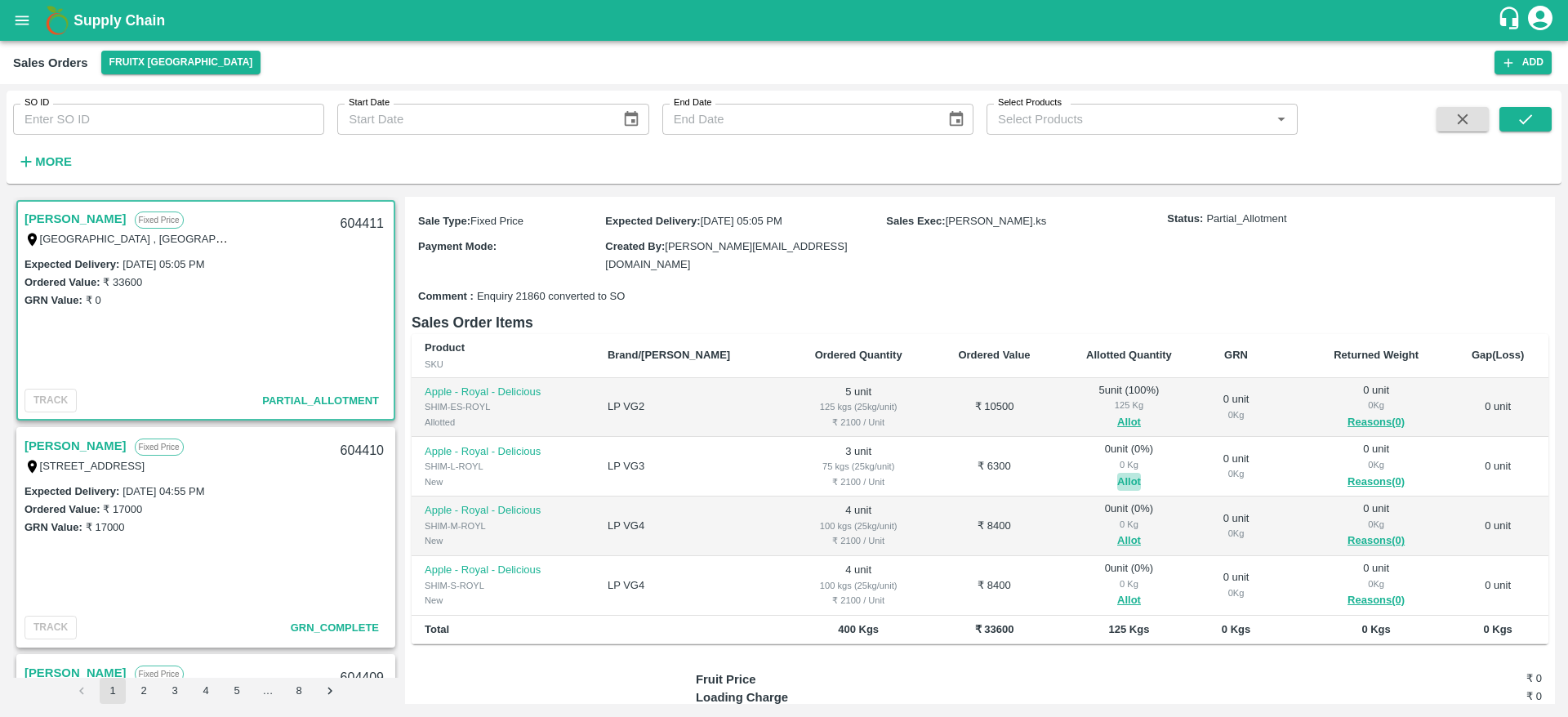
click at [1117, 473] on button "Allot" at bounding box center [1129, 482] width 23 height 19
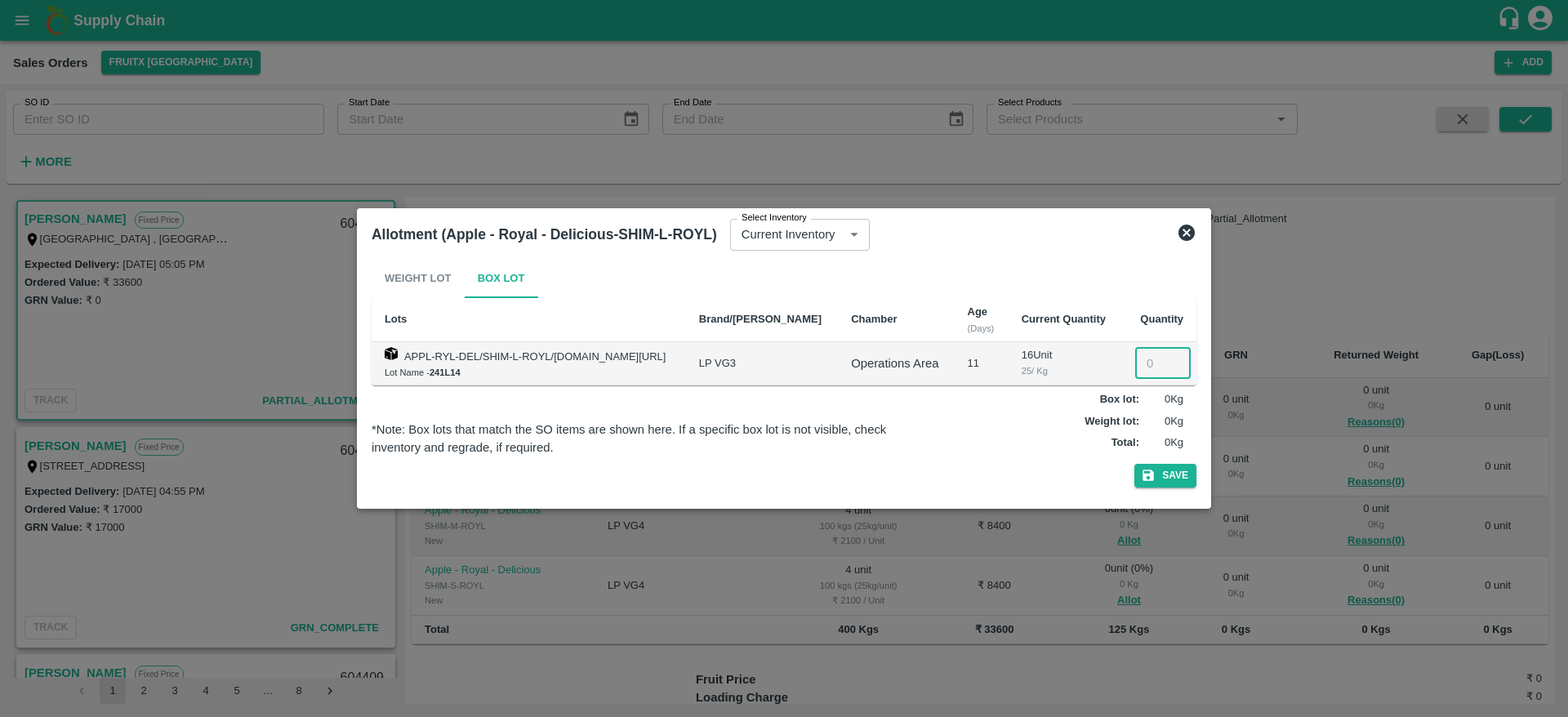
click at [1148, 361] on input "number" at bounding box center [1163, 363] width 55 height 31
type input "4"
click at [1134, 464] on button "Save" at bounding box center [1165, 476] width 62 height 23
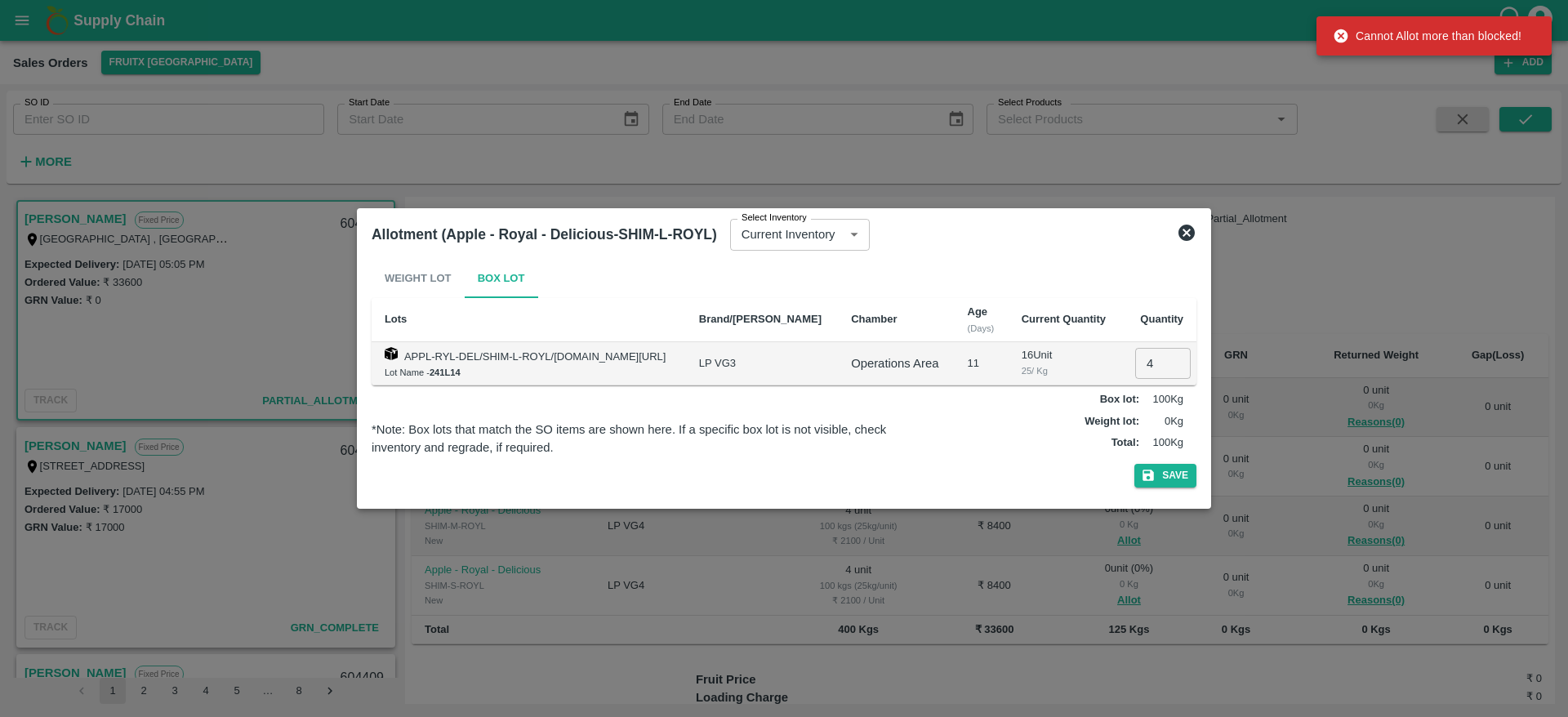
click at [1193, 231] on icon at bounding box center [1186, 232] width 16 height 16
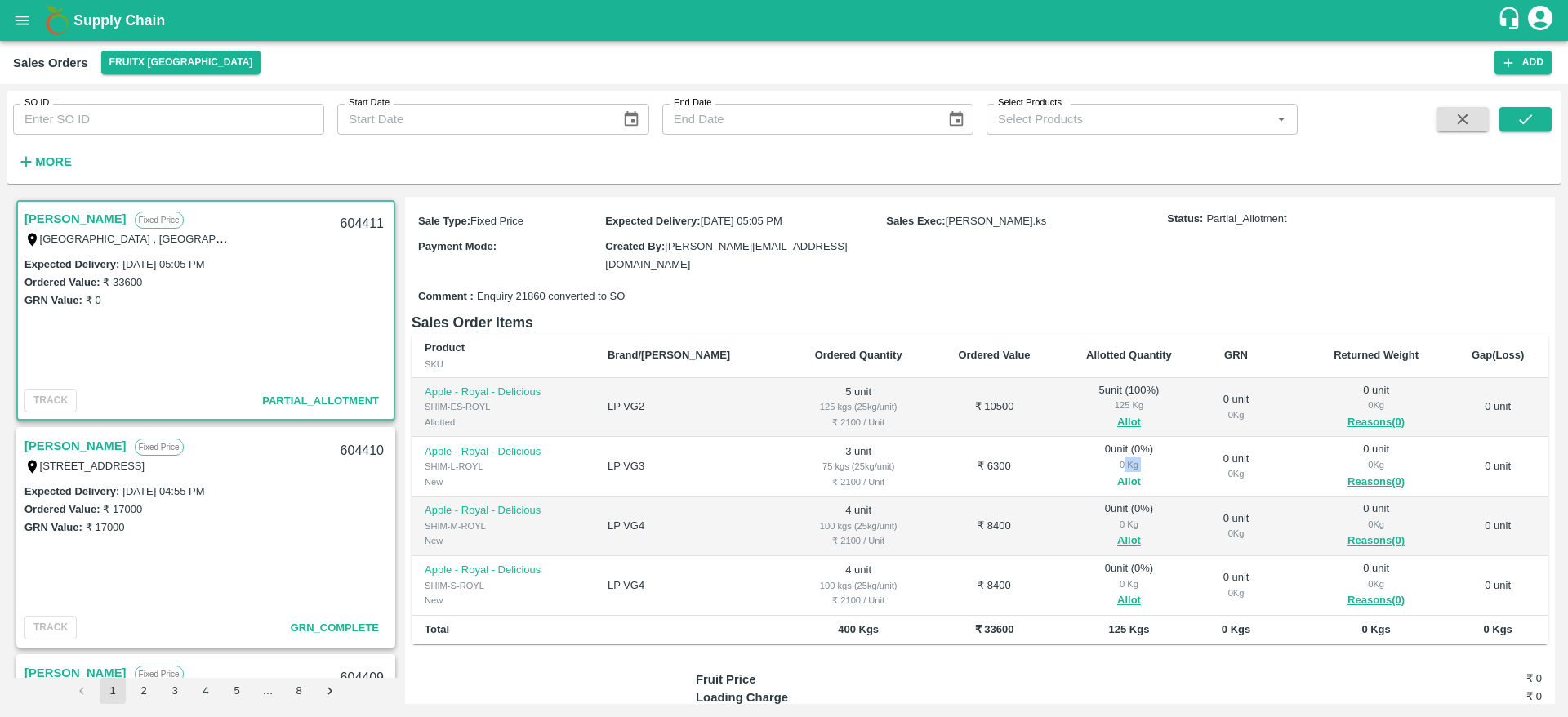
drag, startPoint x: 1091, startPoint y: 420, endPoint x: 1093, endPoint y: 430, distance: 10.2
click at [1093, 442] on div "0 unit ( 0 %) 0 Kg Allot" at bounding box center [1130, 466] width 118 height 49
click at [1117, 473] on button "Allot" at bounding box center [1129, 482] width 23 height 19
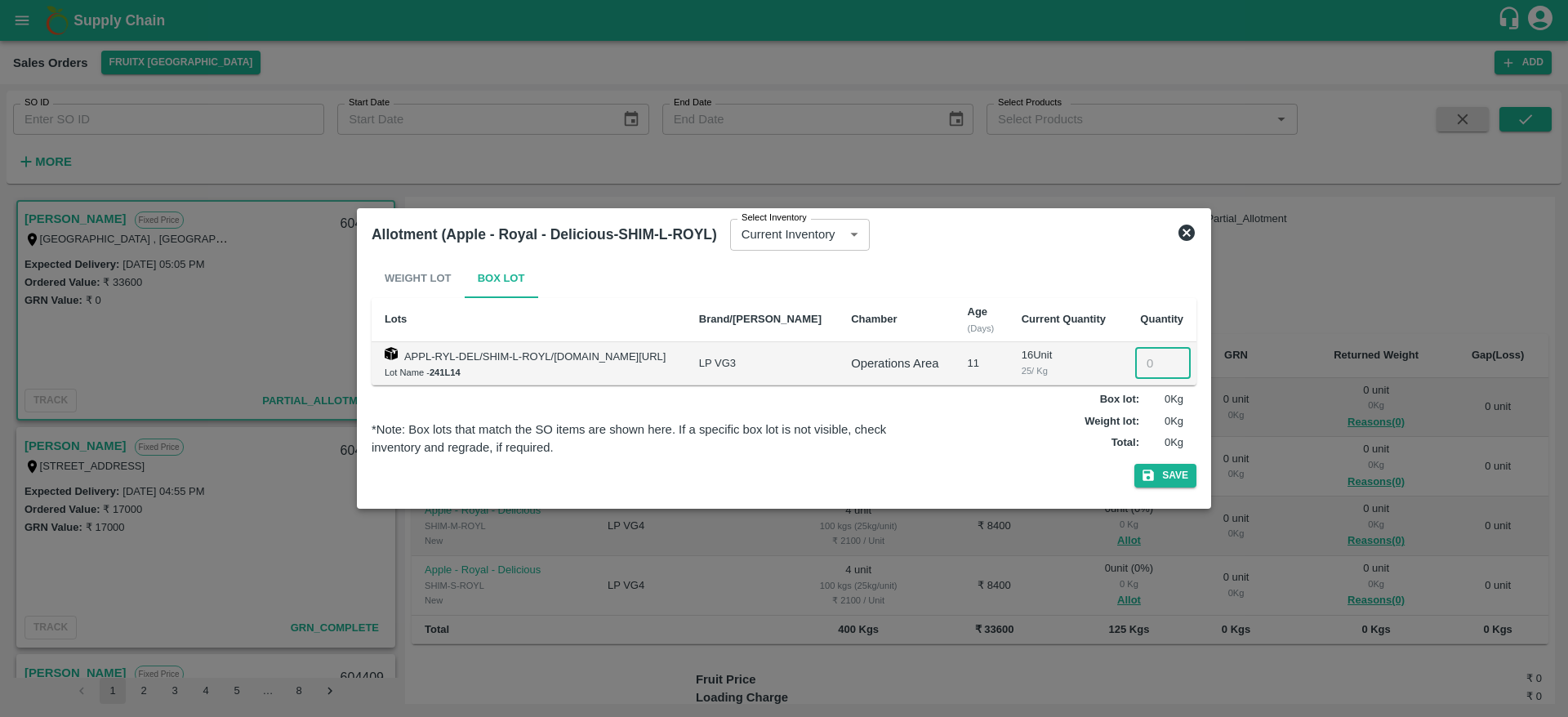
click at [1151, 360] on input "number" at bounding box center [1163, 363] width 55 height 31
type input "3"
click at [1134, 464] on button "Save" at bounding box center [1165, 476] width 62 height 23
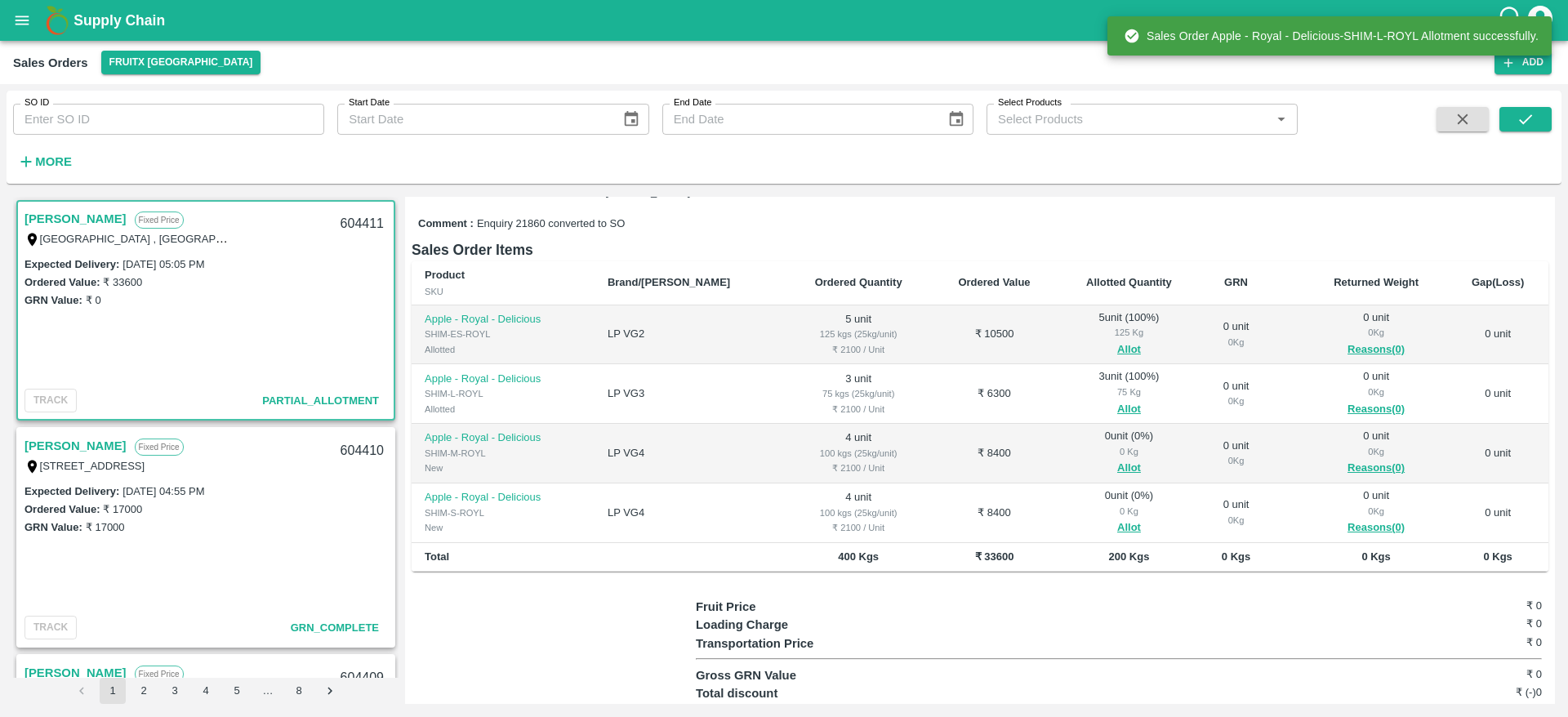
scroll to position [233, 0]
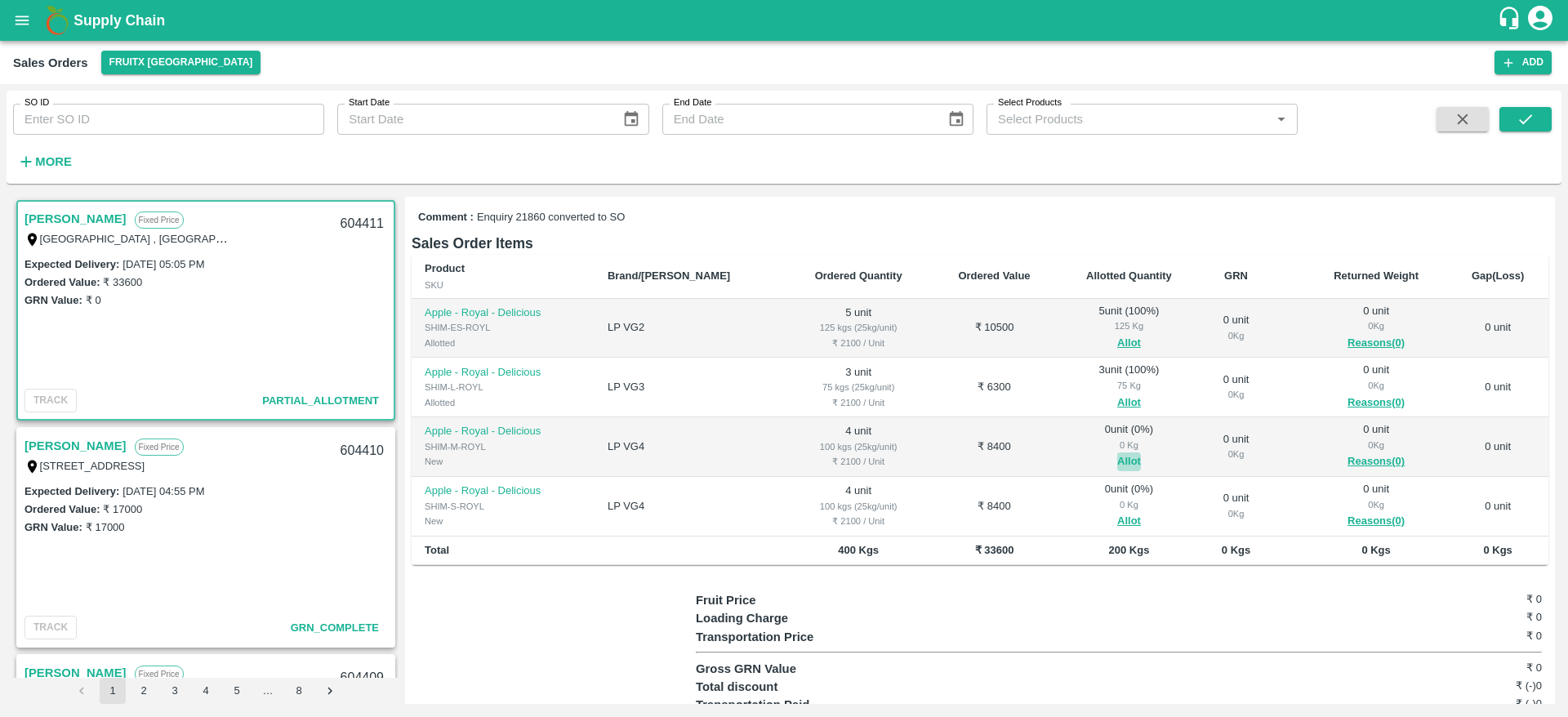
click at [1117, 452] on button "Allot" at bounding box center [1129, 461] width 23 height 19
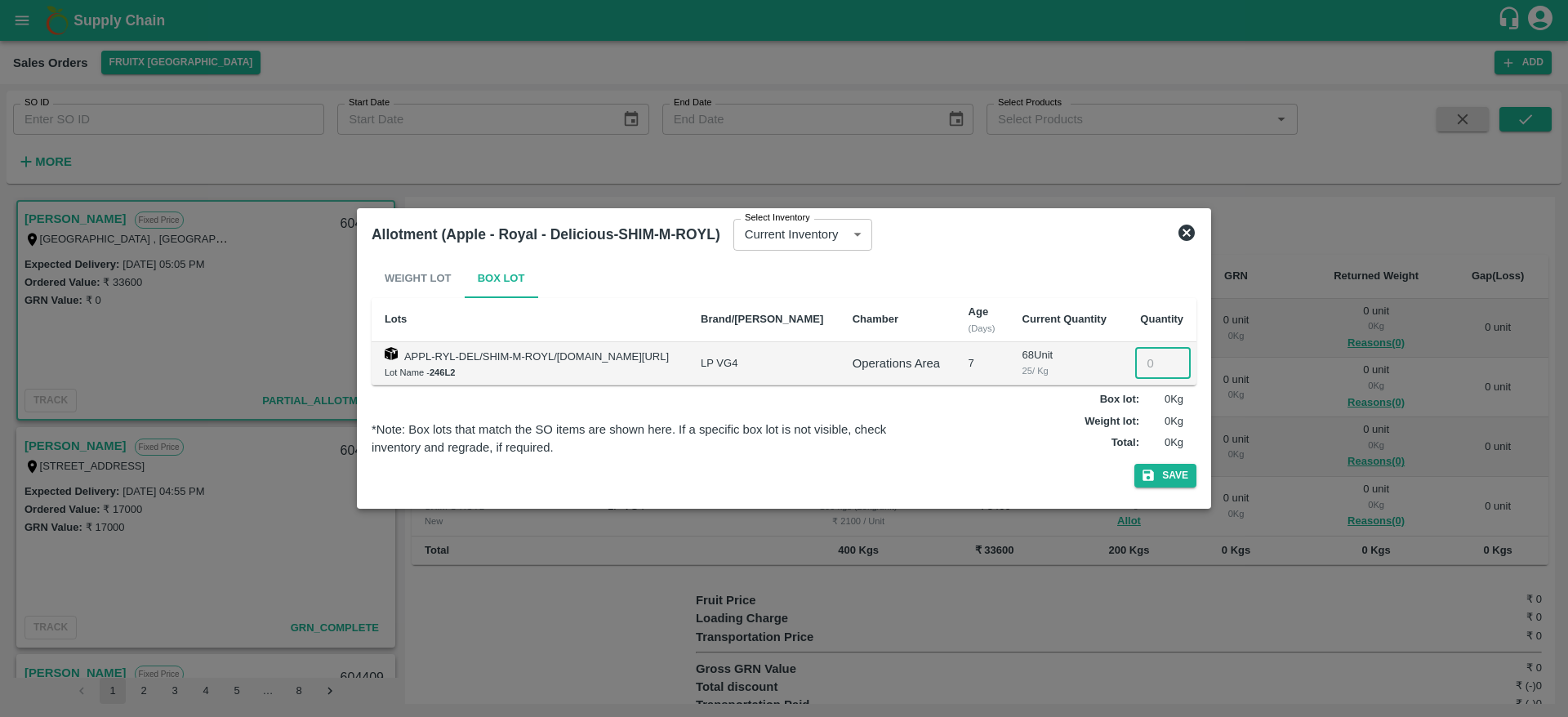
click at [1154, 363] on input "number" at bounding box center [1163, 363] width 55 height 31
type input "4"
click at [1134, 464] on button "Save" at bounding box center [1165, 476] width 62 height 23
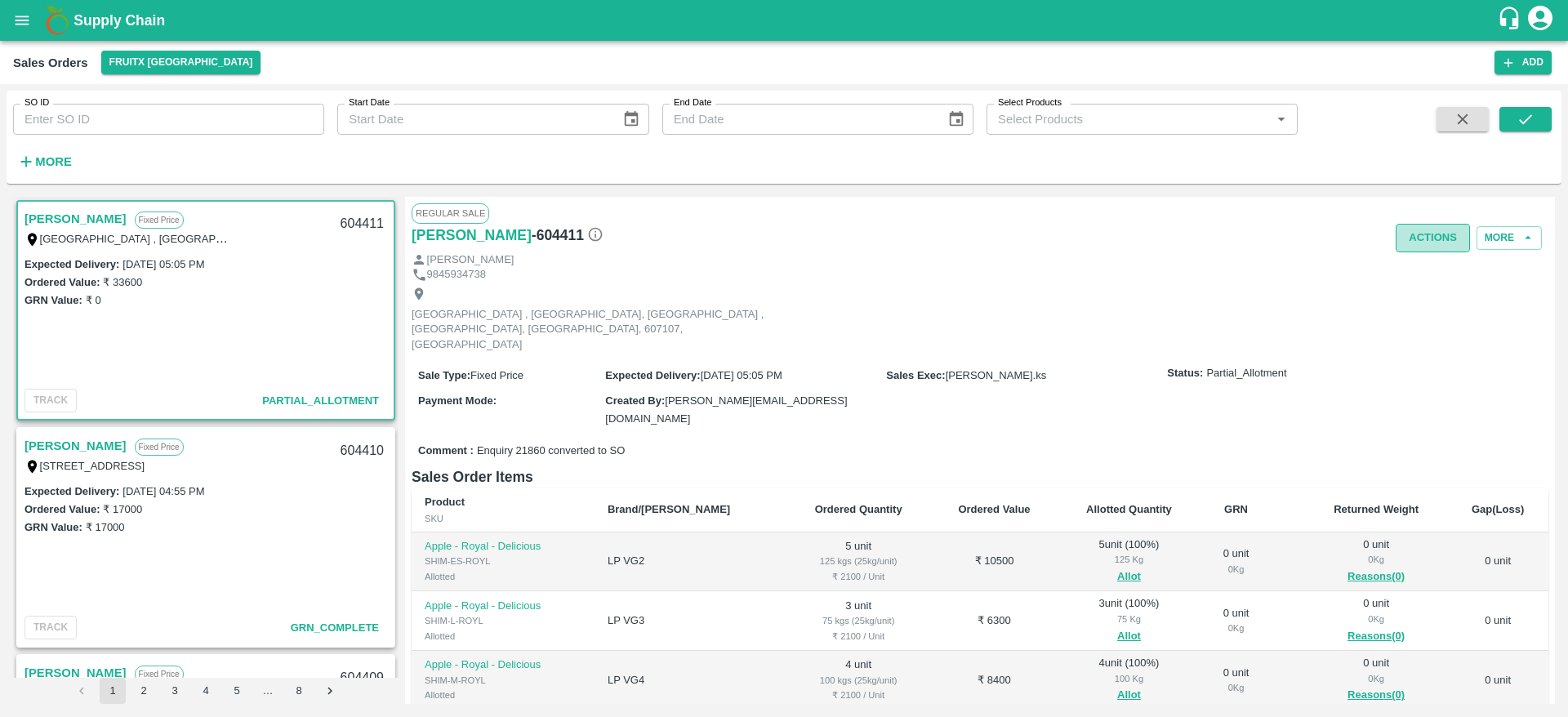
click at [1429, 240] on button "Actions" at bounding box center [1432, 238] width 74 height 29
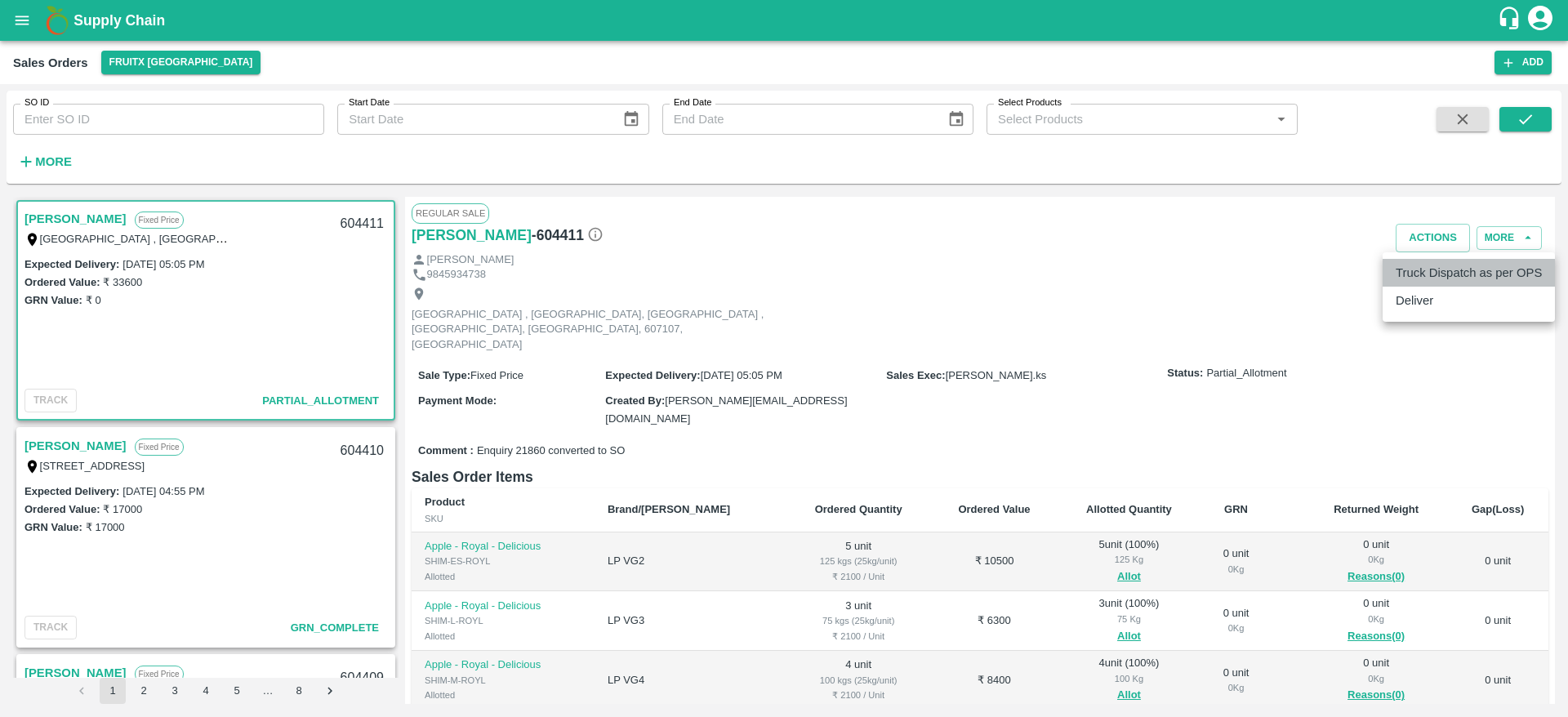
click at [1450, 276] on li "Truck Dispatch as per OPS" at bounding box center [1469, 273] width 173 height 28
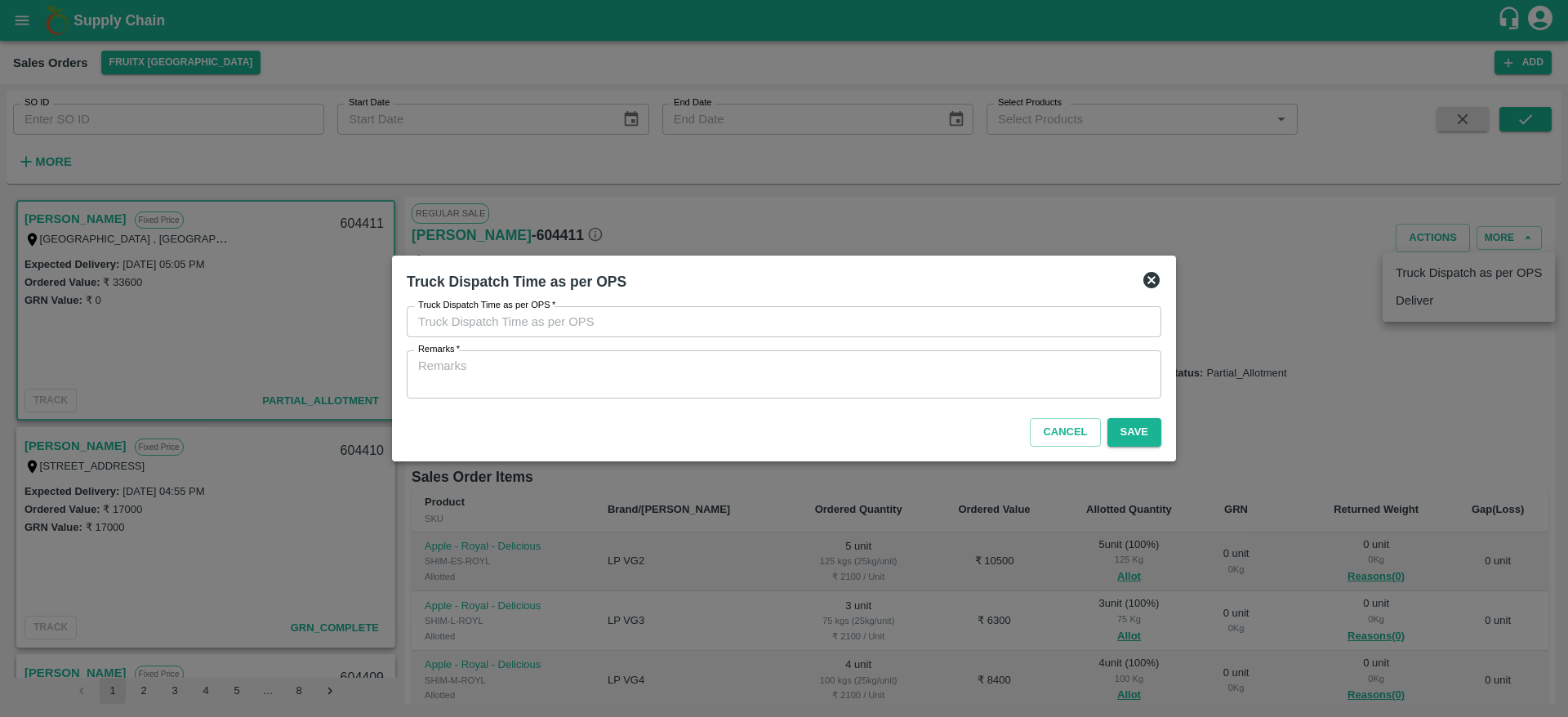
type input "09/09/2025 05:05 PM"
click at [1151, 274] on icon at bounding box center [1151, 280] width 16 height 16
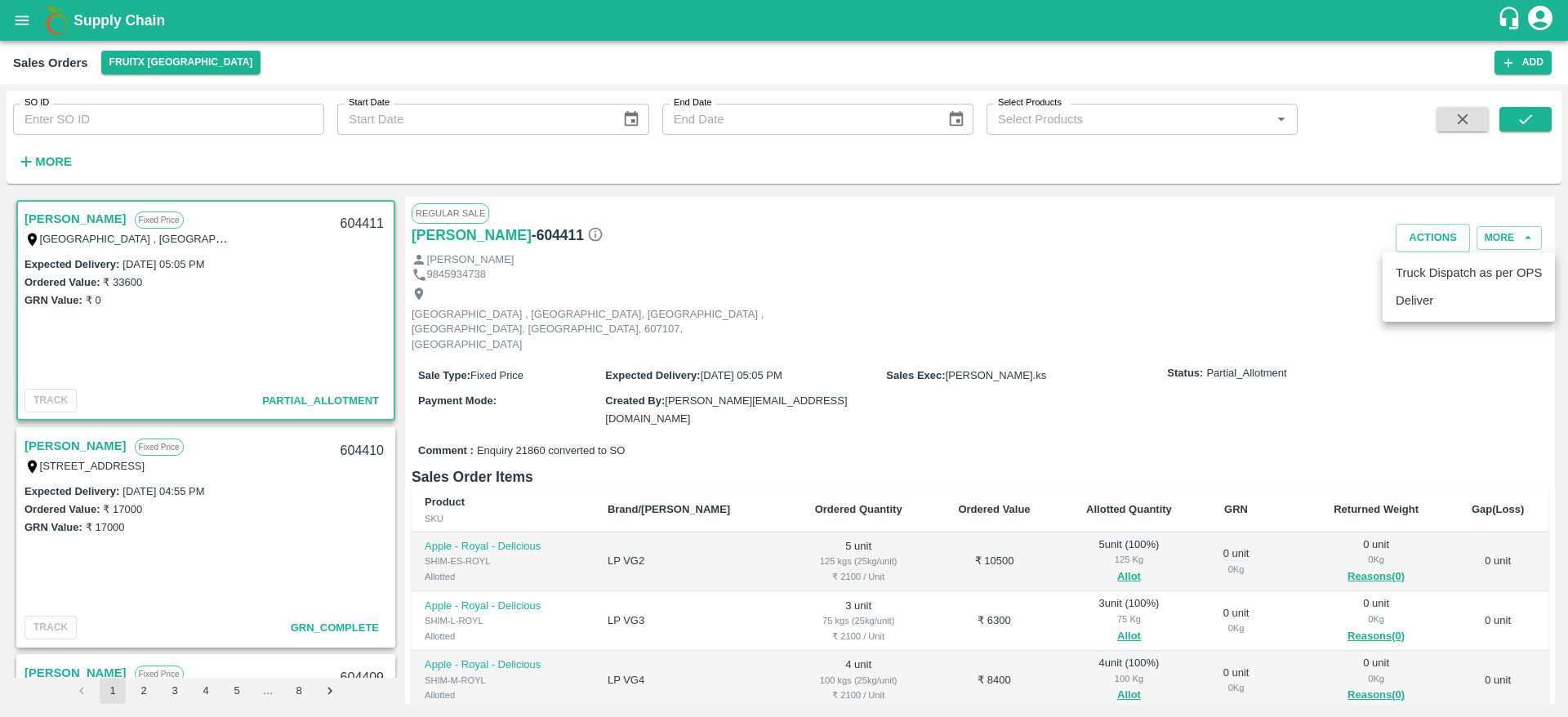
click at [1157, 504] on div at bounding box center [784, 358] width 1568 height 717
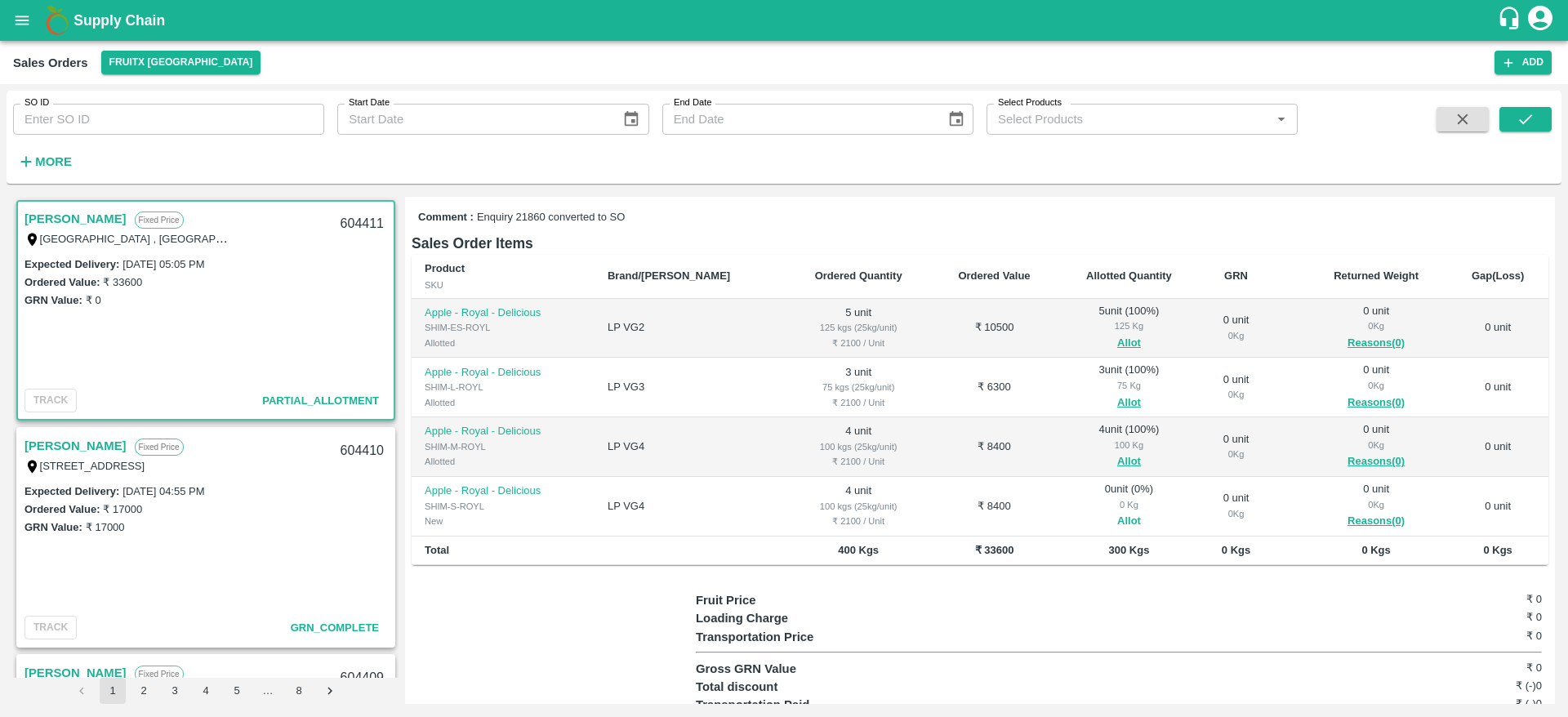
click at [1117, 512] on button "Allot" at bounding box center [1129, 521] width 23 height 19
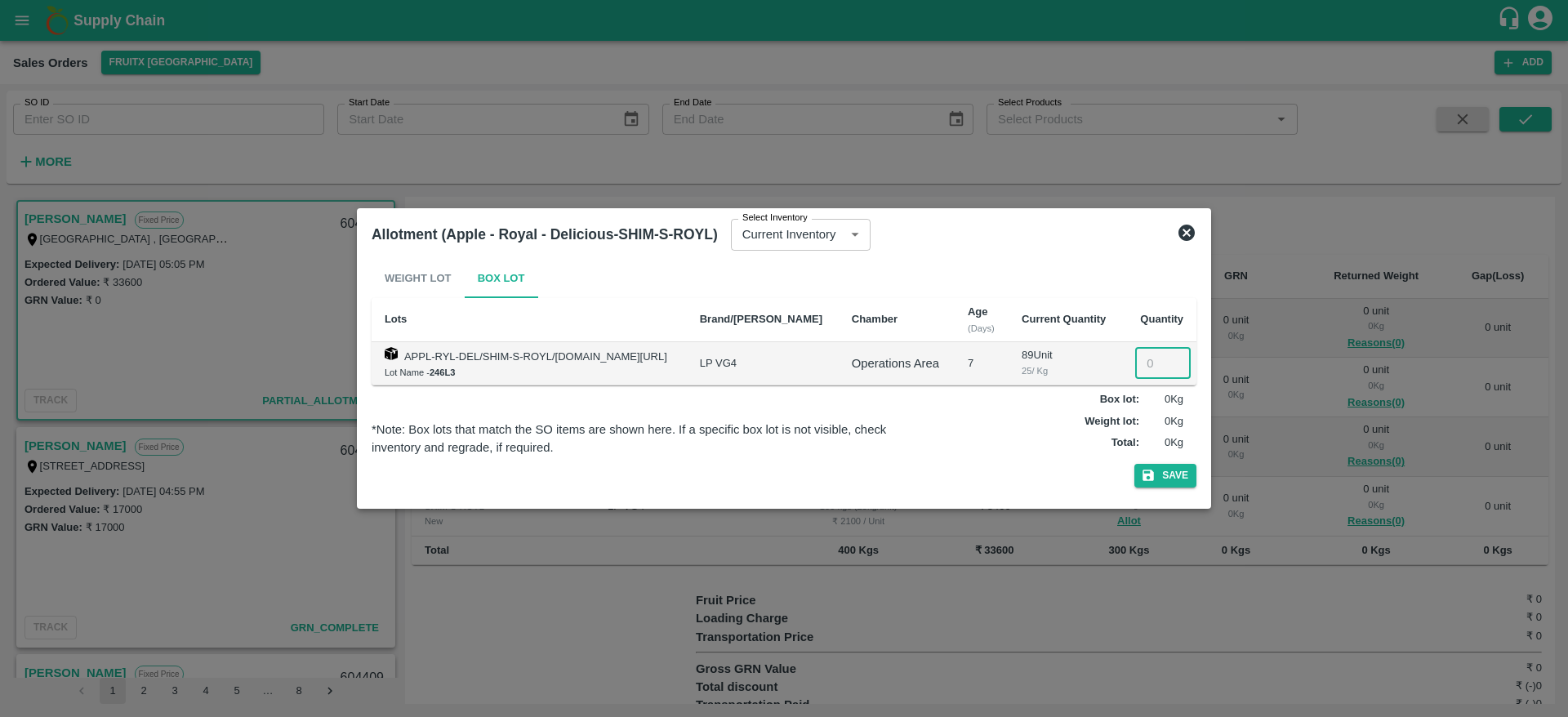
click at [1144, 367] on input "number" at bounding box center [1163, 363] width 55 height 31
type input "4"
click at [1134, 464] on button "Save" at bounding box center [1165, 476] width 62 height 23
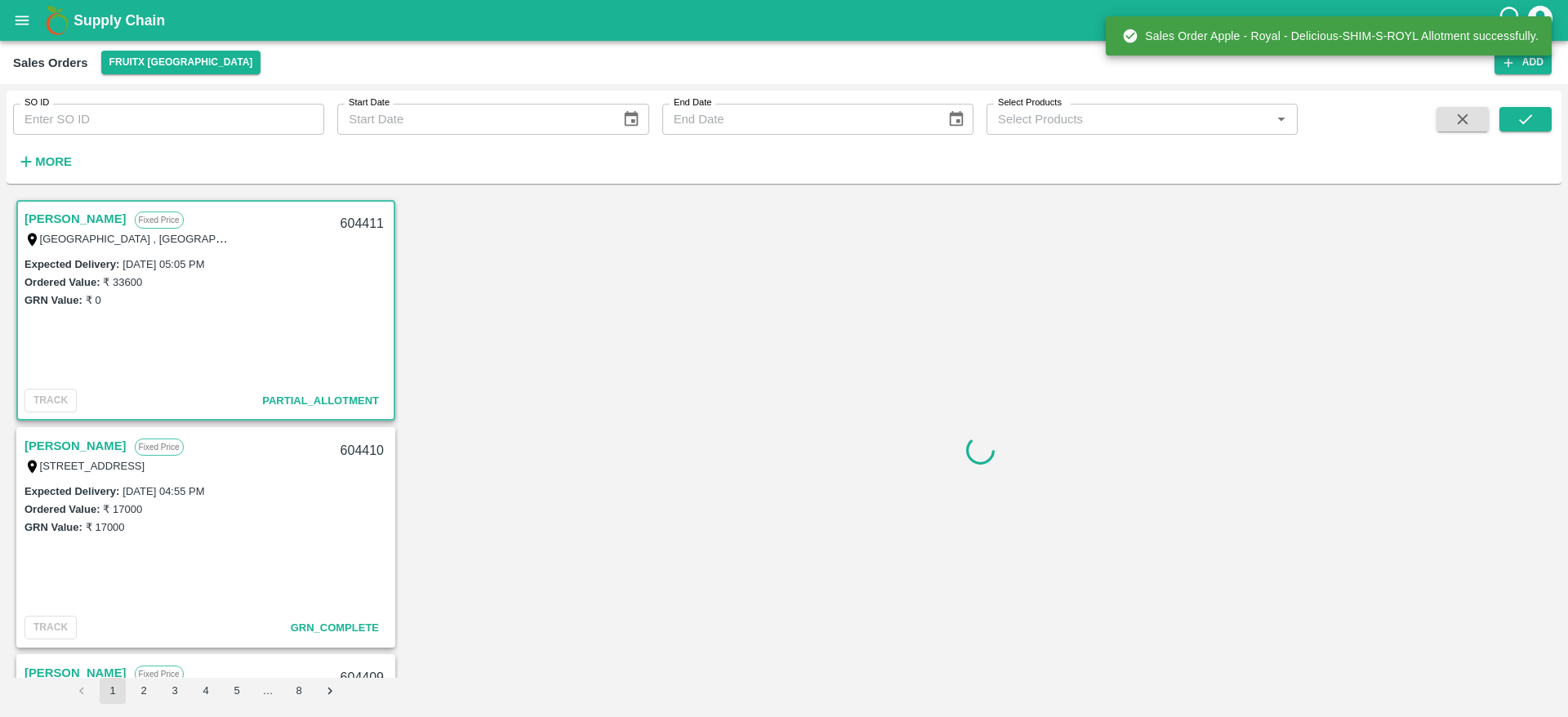
click at [358, 219] on div "604411" at bounding box center [362, 224] width 63 height 38
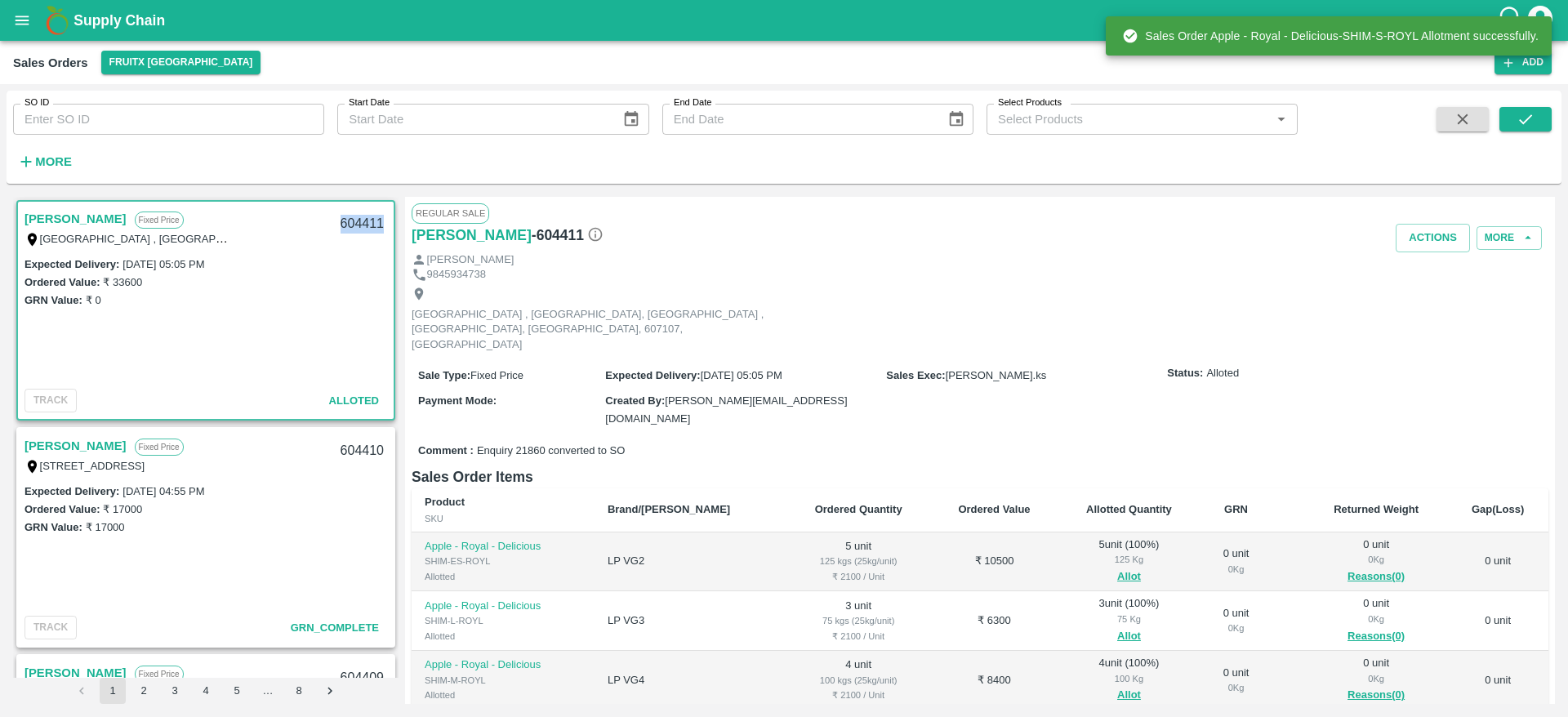
copy div "604411"
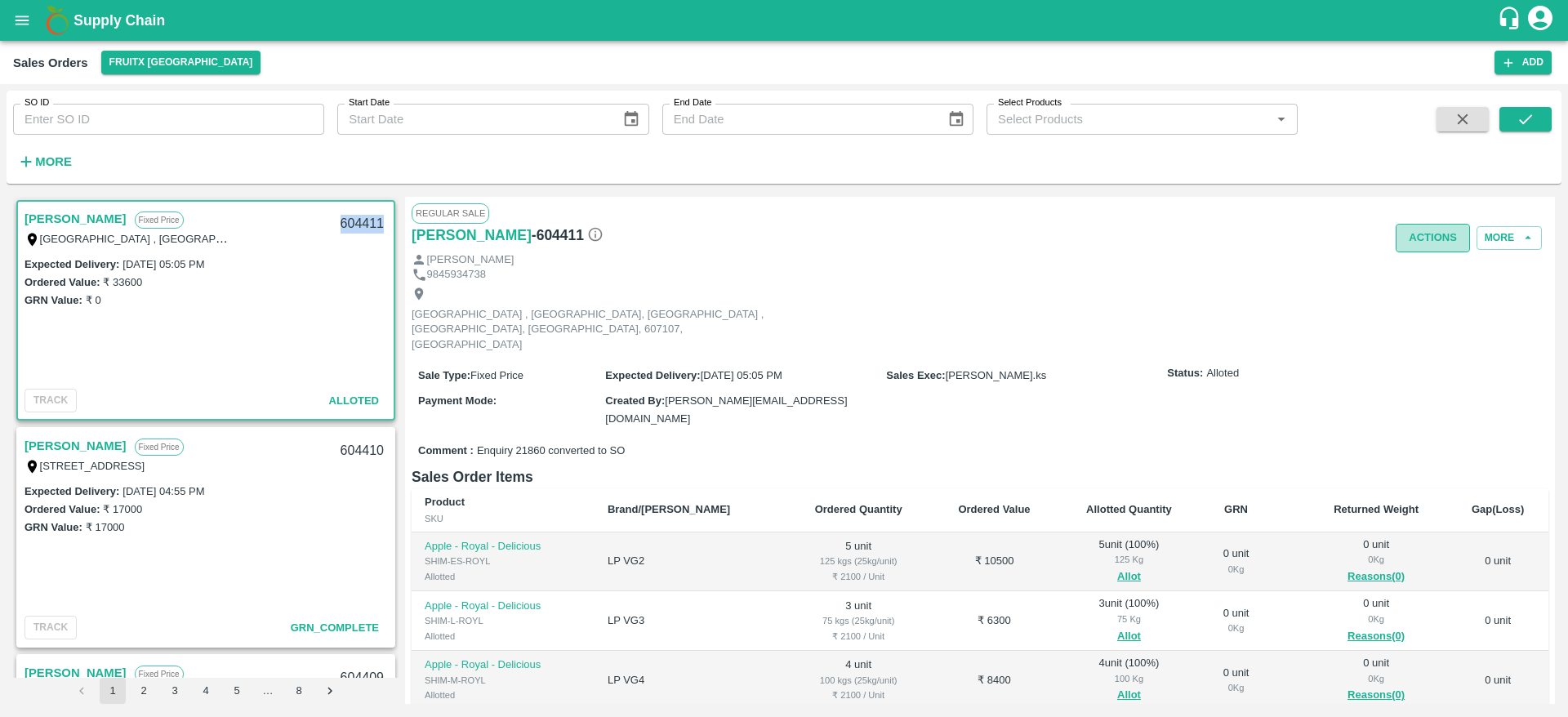
click at [1422, 244] on button "Actions" at bounding box center [1432, 238] width 74 height 29
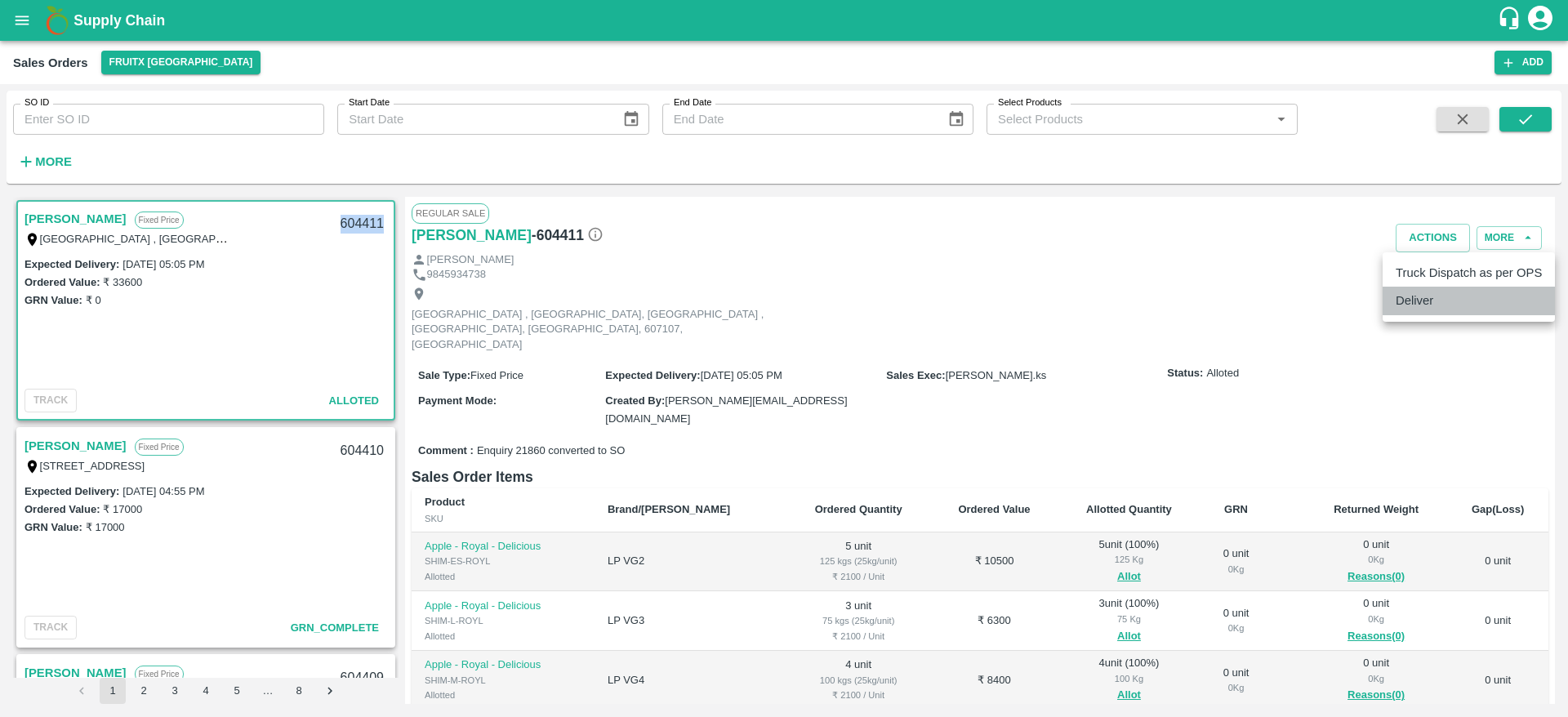
click at [1438, 299] on li "Deliver" at bounding box center [1469, 300] width 173 height 28
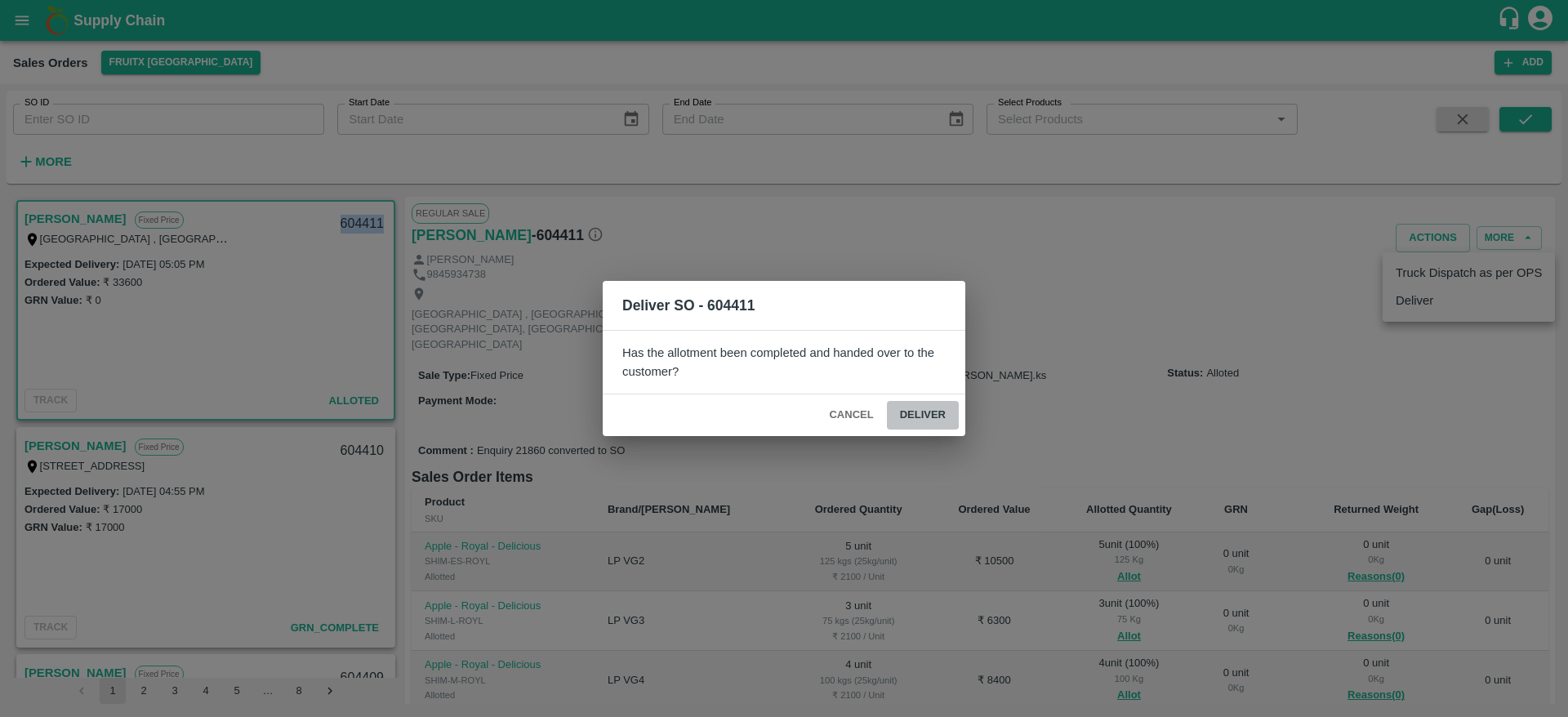
click at [938, 425] on button "Deliver" at bounding box center [923, 416] width 72 height 29
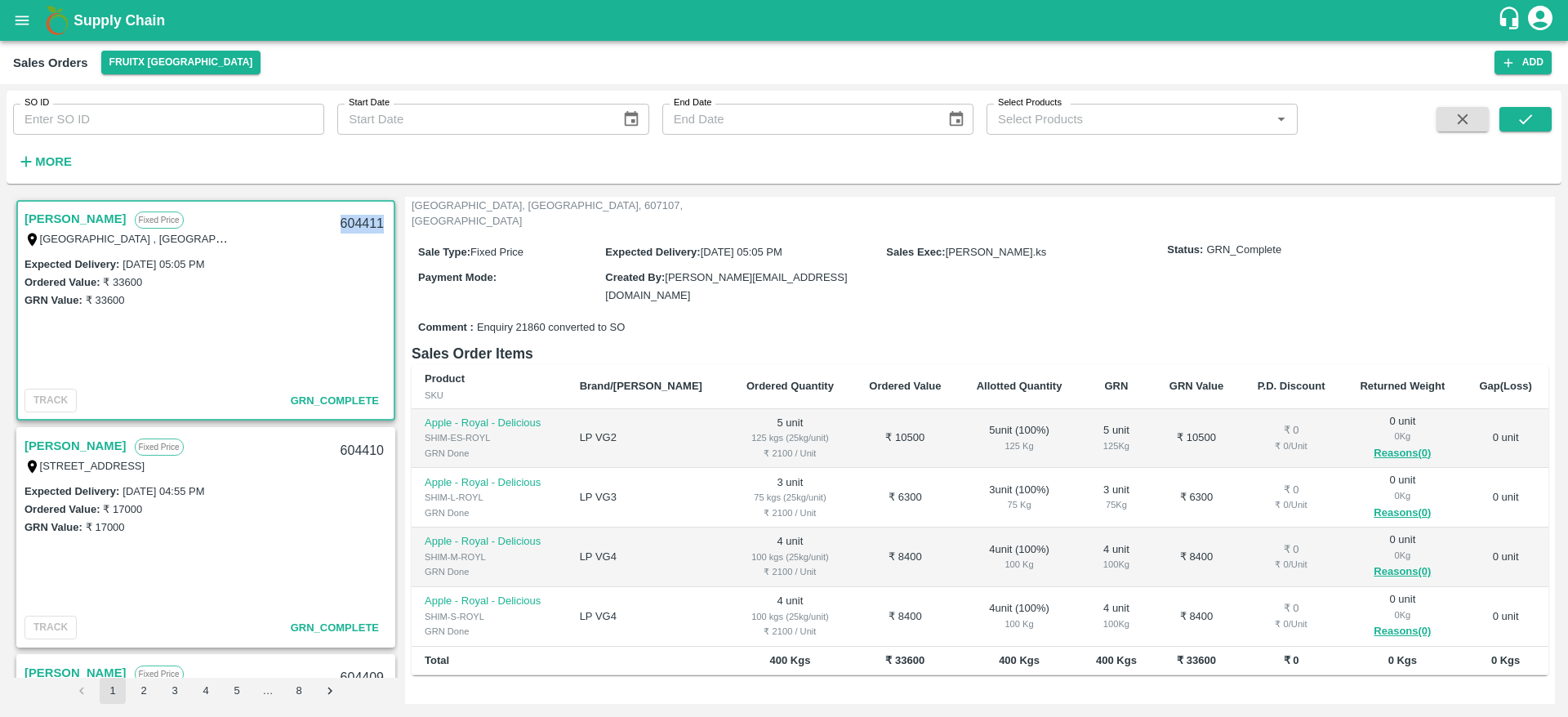
scroll to position [0, 0]
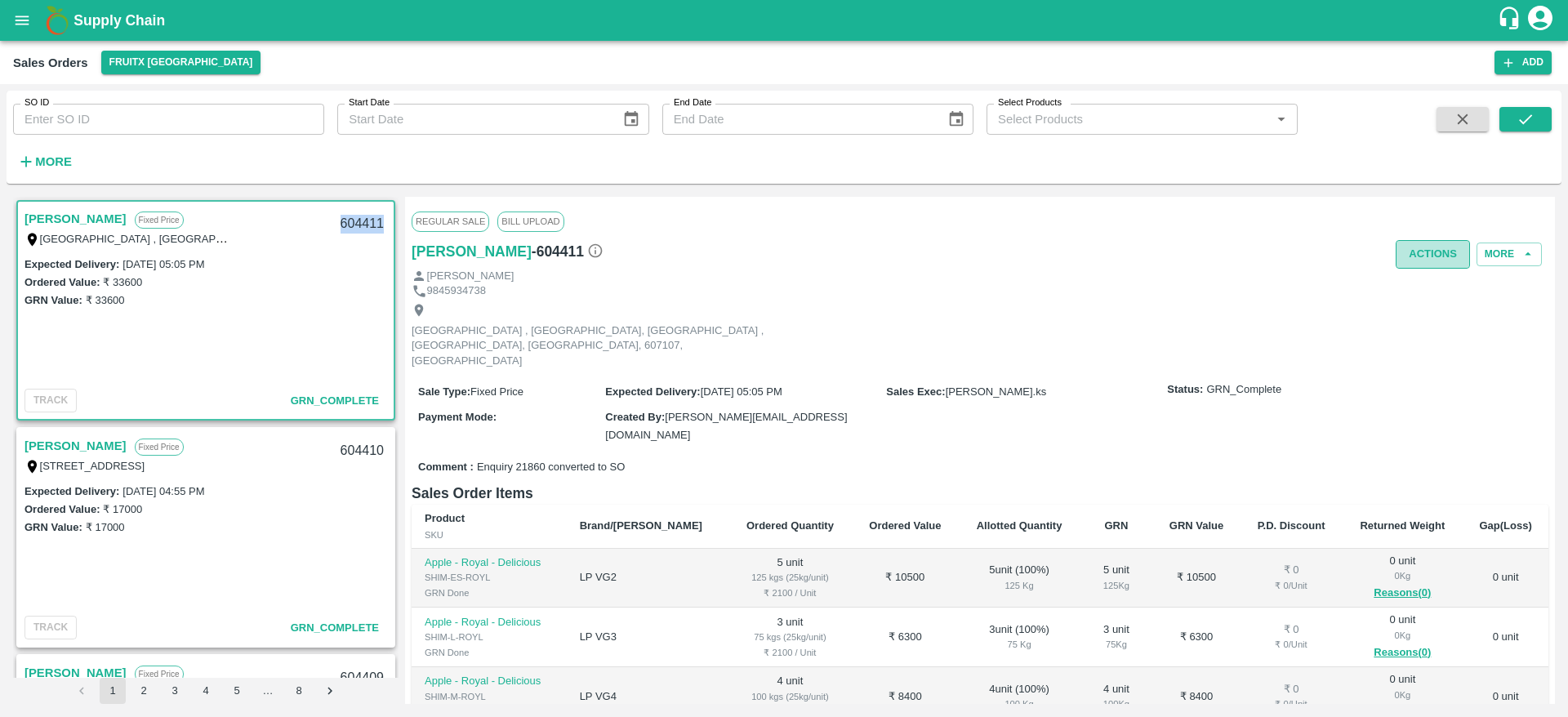
click at [1404, 260] on button "Actions" at bounding box center [1432, 255] width 74 height 29
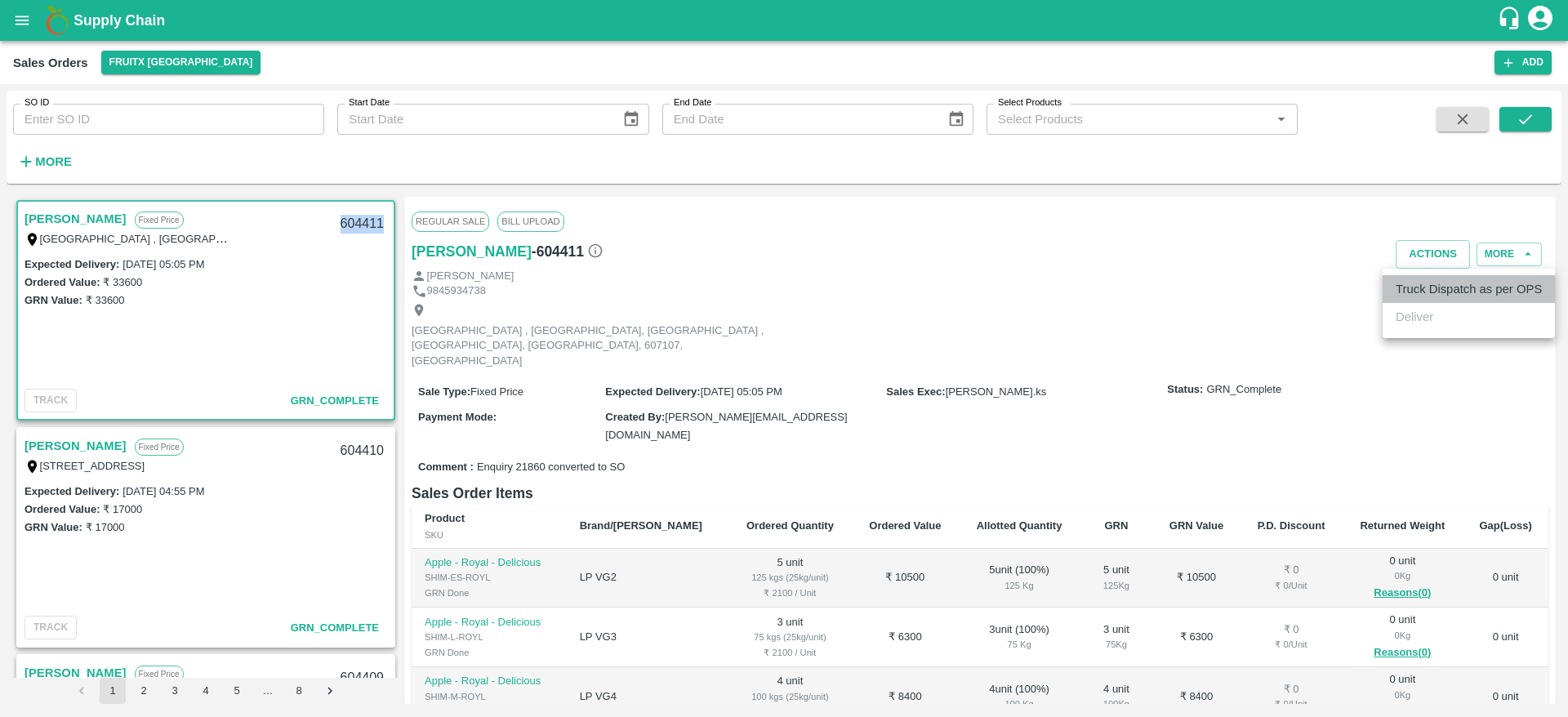
click at [1409, 283] on li "Truck Dispatch as per OPS" at bounding box center [1469, 289] width 173 height 28
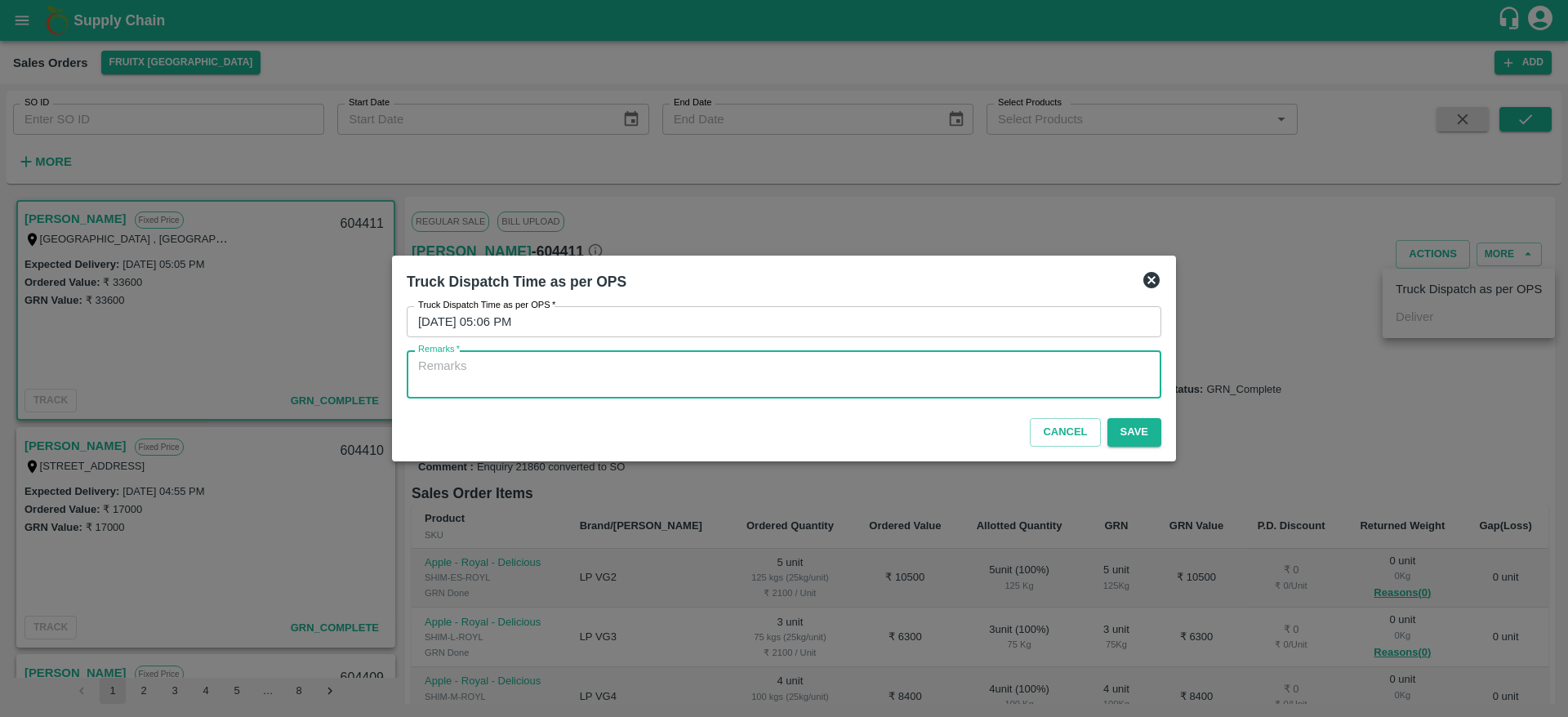
click at [906, 383] on textarea "Remarks   *" at bounding box center [784, 375] width 732 height 34
type textarea "OTD"
click at [1131, 431] on button "Save" at bounding box center [1134, 433] width 54 height 29
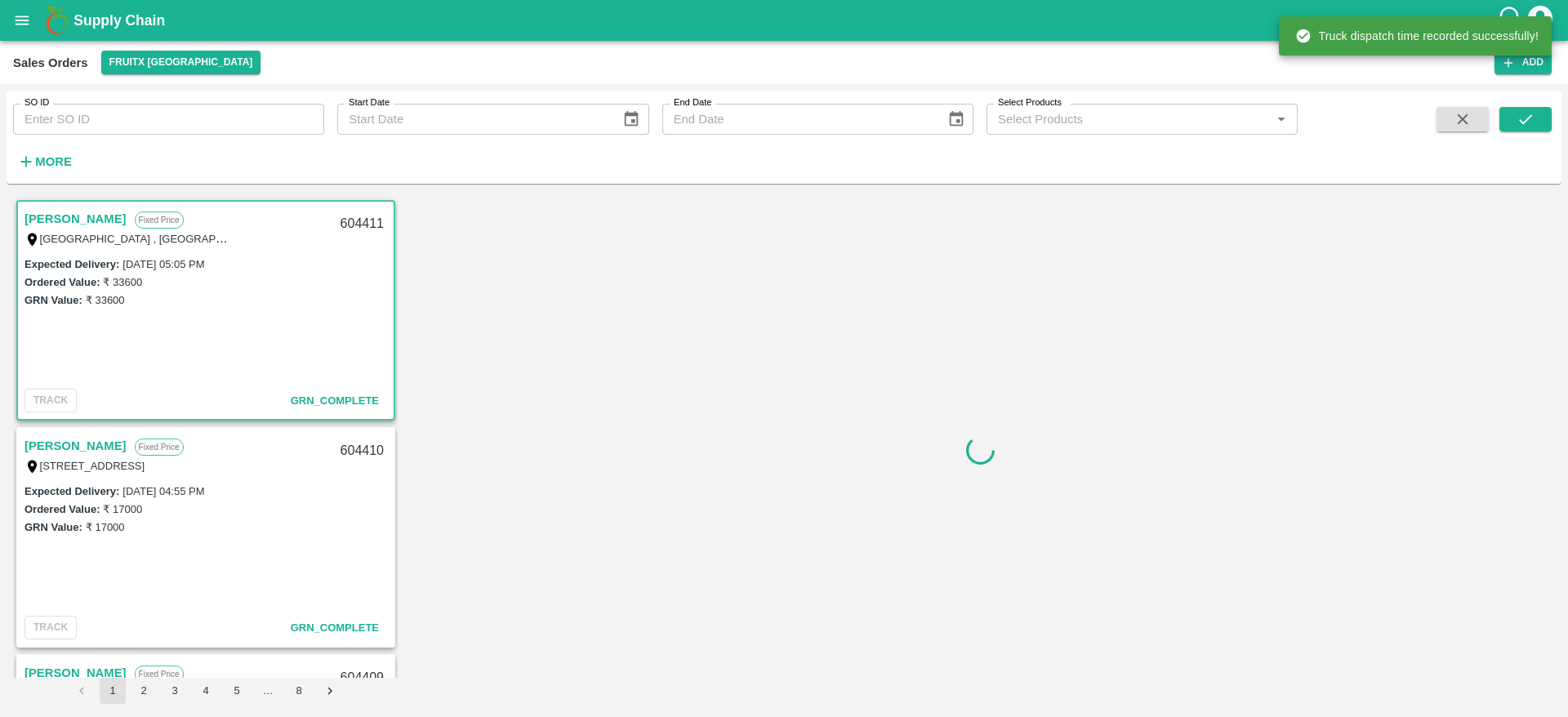
click at [359, 223] on div "604411" at bounding box center [362, 224] width 63 height 38
copy div "604411"
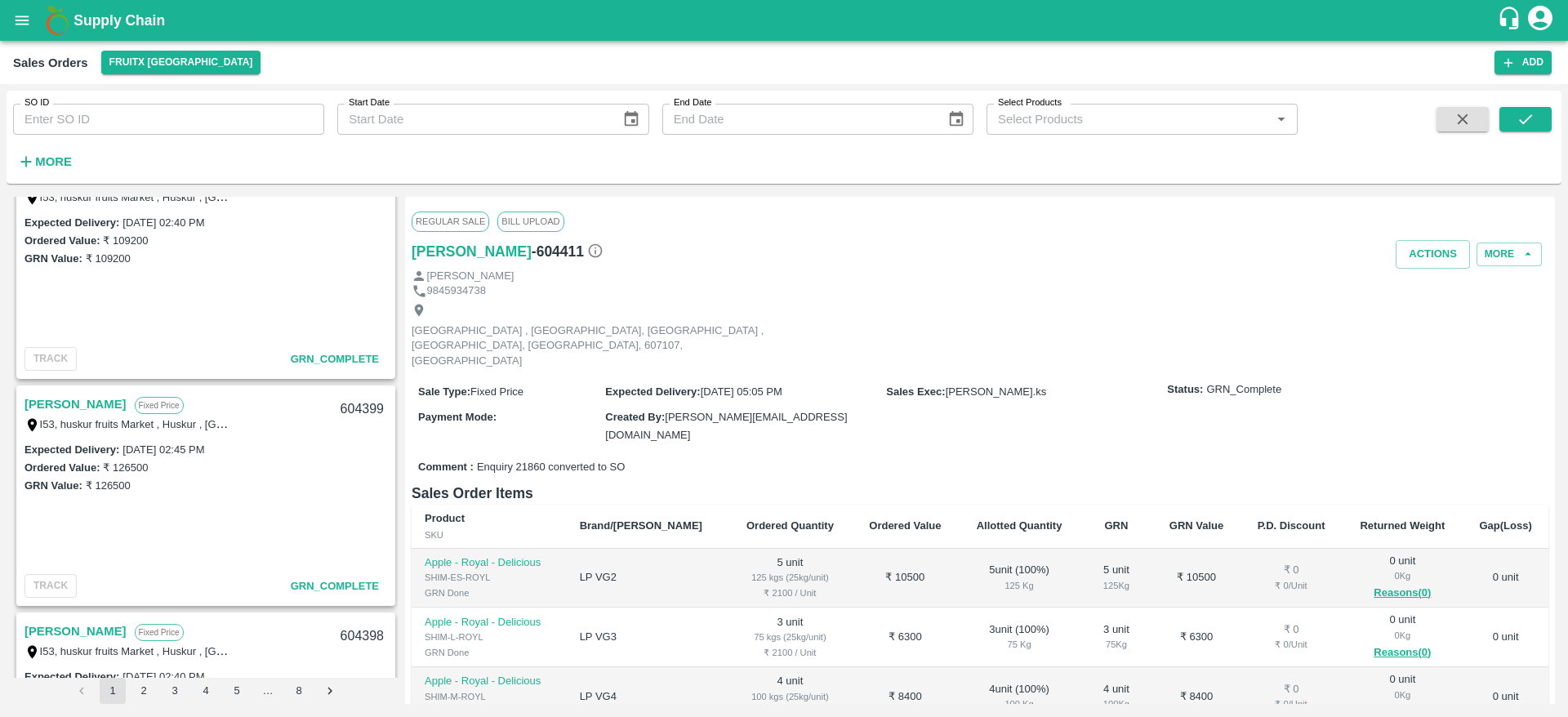
scroll to position [728, 0]
click at [55, 391] on link "[PERSON_NAME]" at bounding box center [75, 400] width 102 height 21
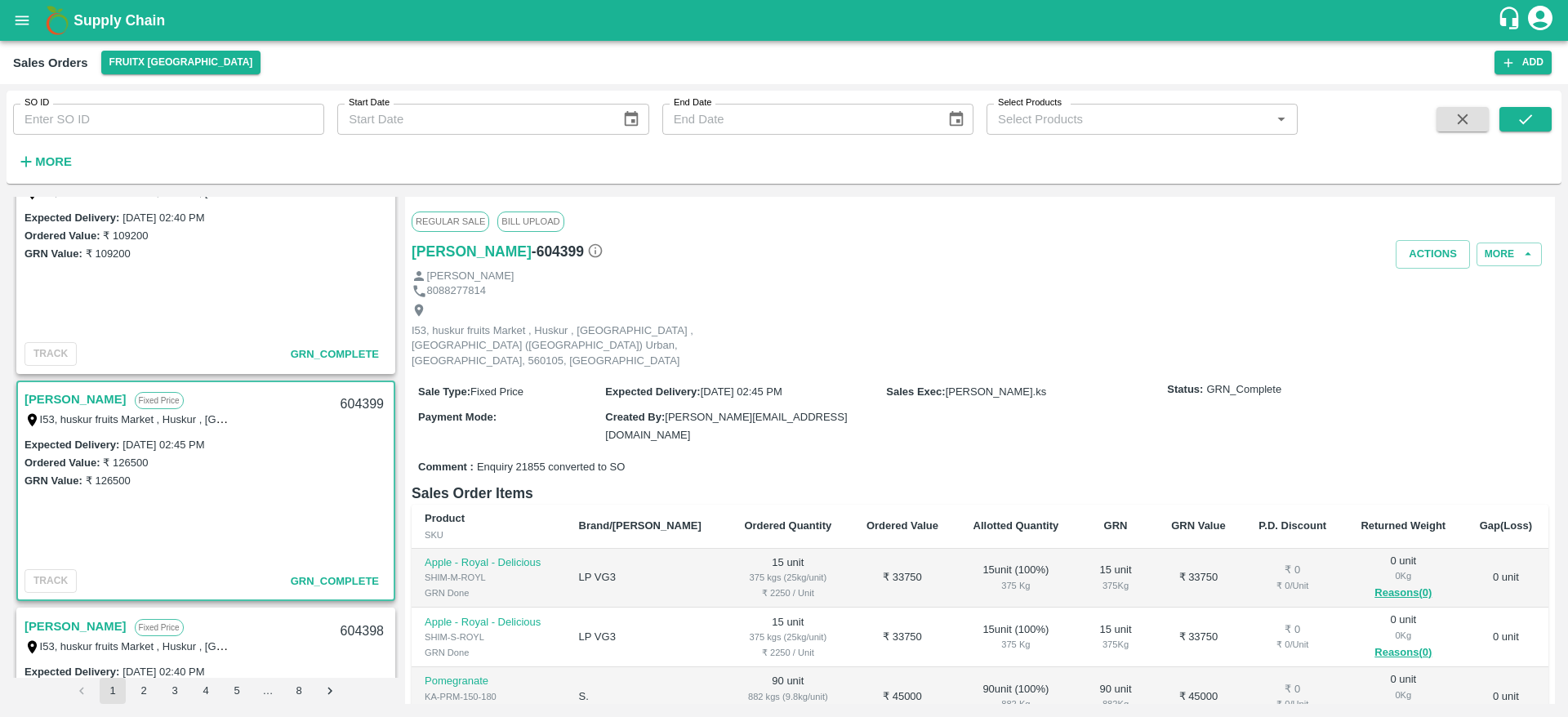
scroll to position [265, 0]
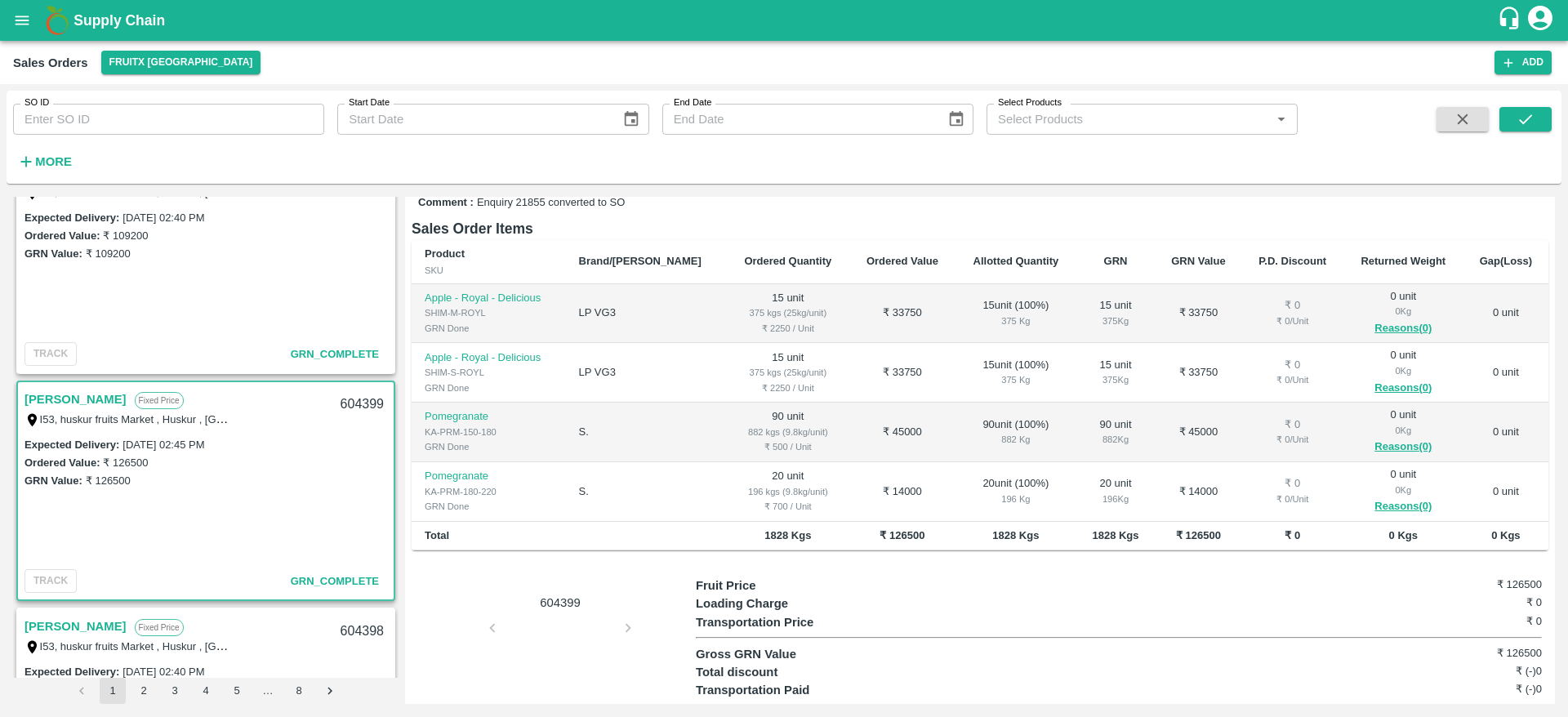
click at [361, 401] on div "604399" at bounding box center [362, 404] width 63 height 38
copy div "604399"
